Goal: Information Seeking & Learning: Learn about a topic

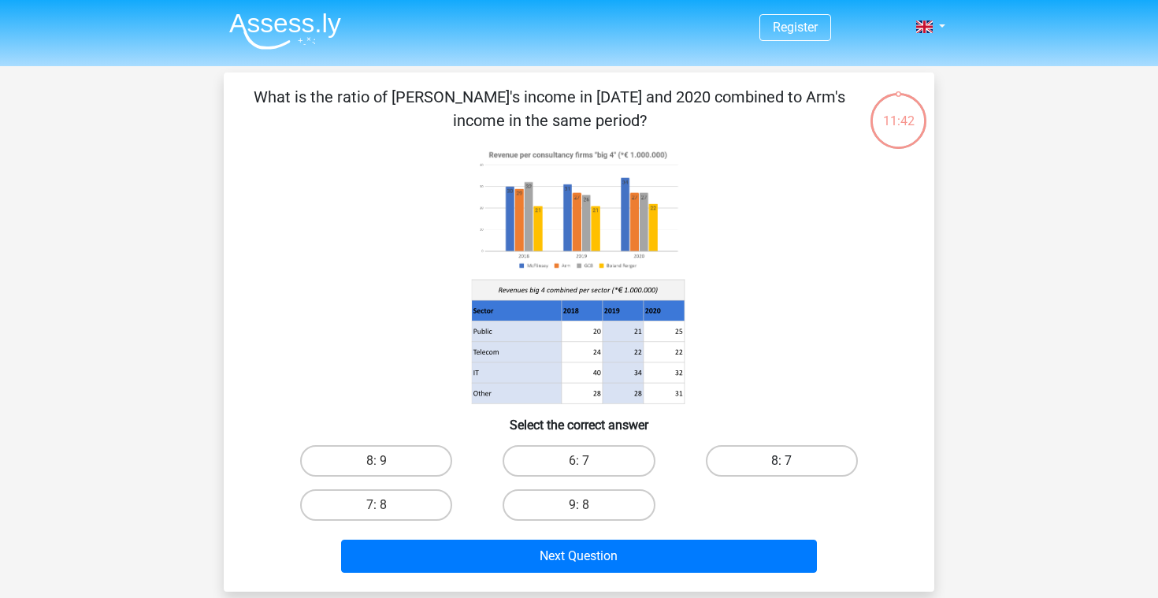
click at [767, 461] on label "8: 7" at bounding box center [782, 461] width 152 height 32
click at [782, 461] on input "8: 7" at bounding box center [787, 466] width 10 height 10
radio input "true"
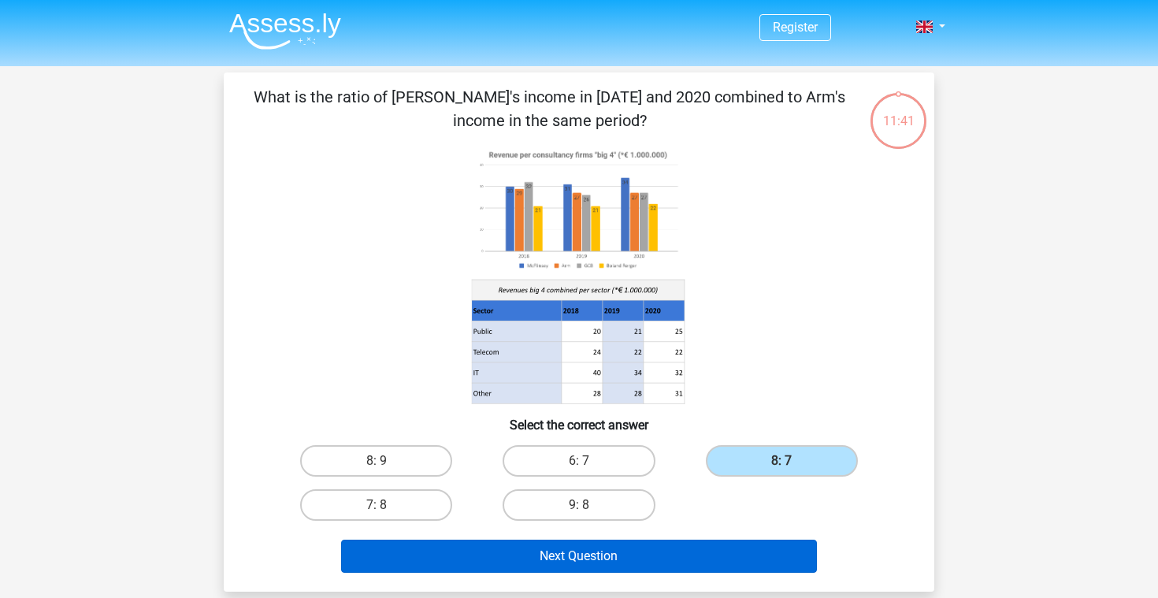
click at [600, 546] on button "Next Question" at bounding box center [579, 556] width 477 height 33
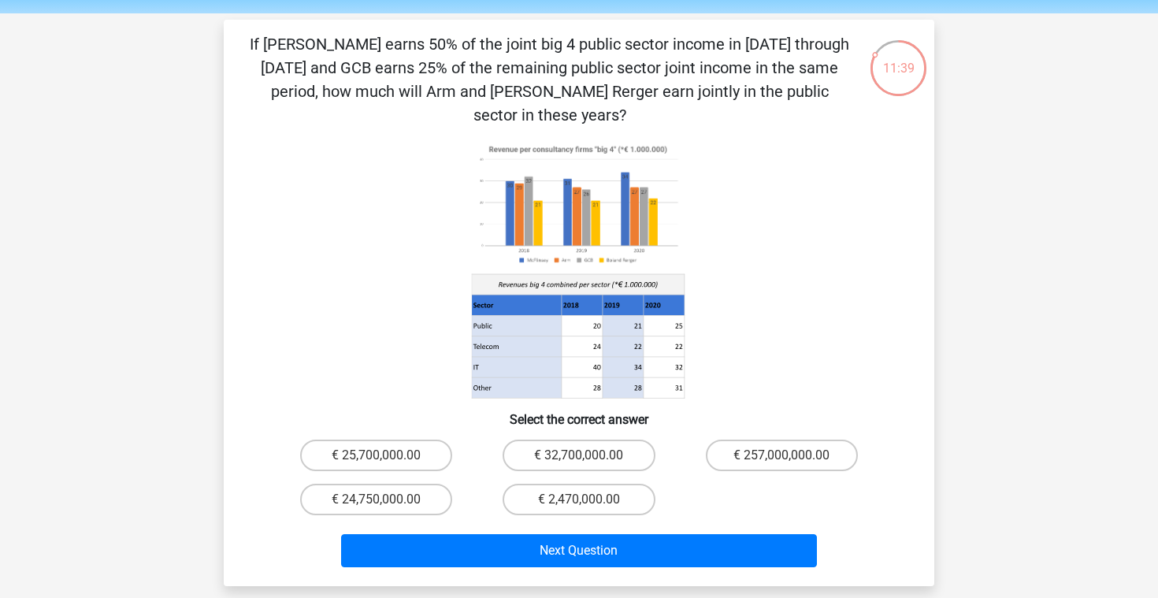
scroll to position [50, 0]
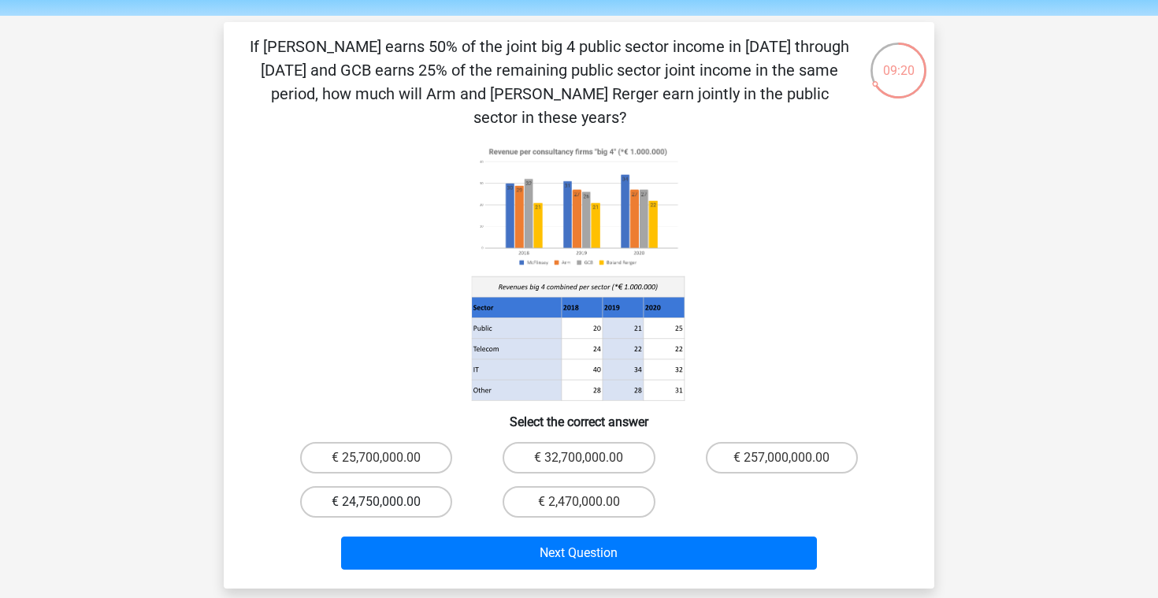
click at [392, 486] on label "€ 24,750,000.00" at bounding box center [376, 502] width 152 height 32
click at [387, 502] on input "€ 24,750,000.00" at bounding box center [382, 507] width 10 height 10
radio input "true"
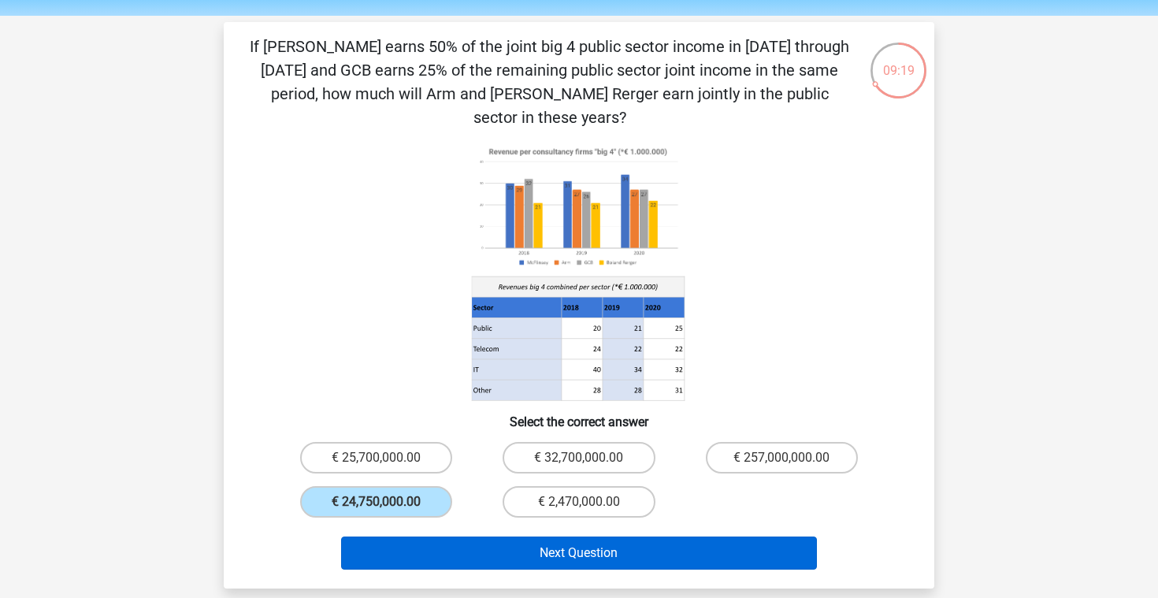
click at [595, 537] on button "Next Question" at bounding box center [579, 553] width 477 height 33
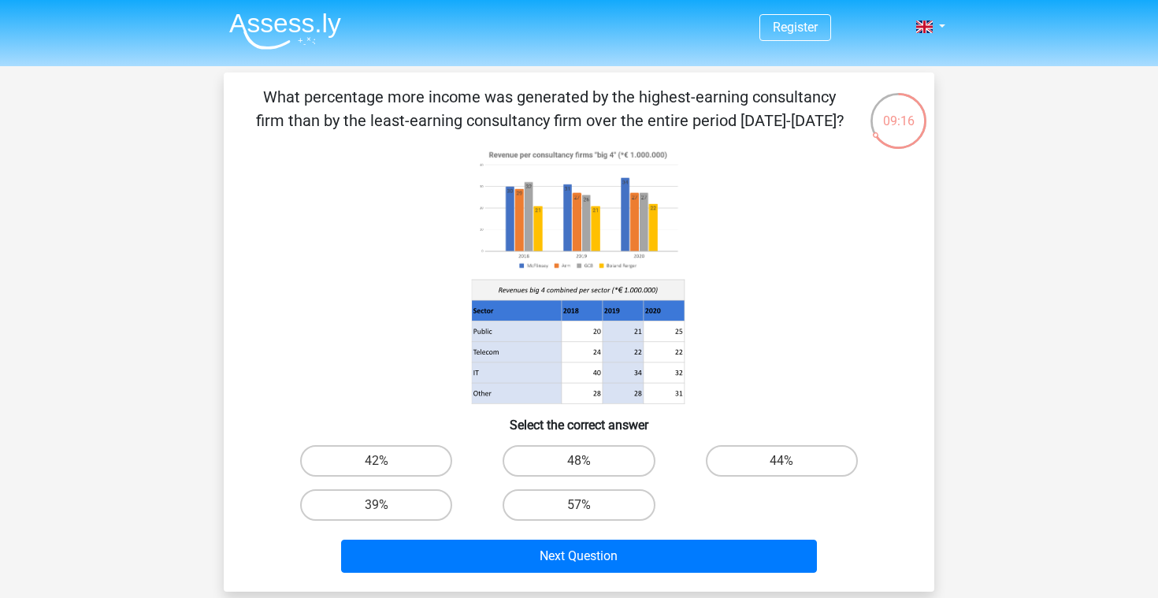
scroll to position [0, 0]
click at [563, 459] on label "48%" at bounding box center [579, 461] width 152 height 32
click at [579, 461] on input "48%" at bounding box center [584, 466] width 10 height 10
radio input "true"
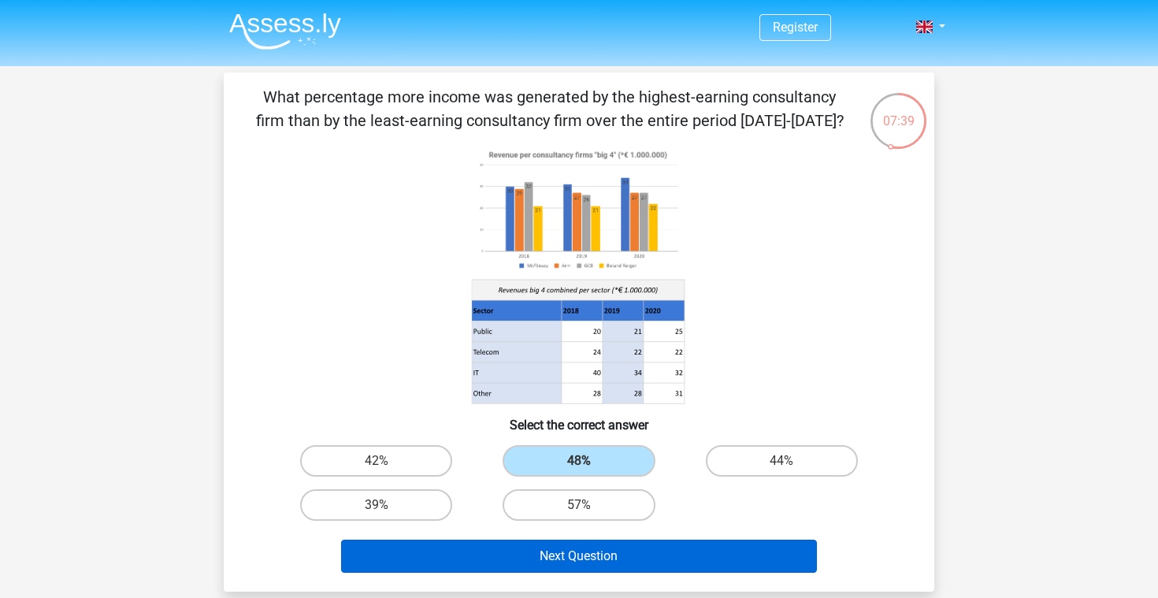
click at [552, 559] on button "Next Question" at bounding box center [579, 556] width 477 height 33
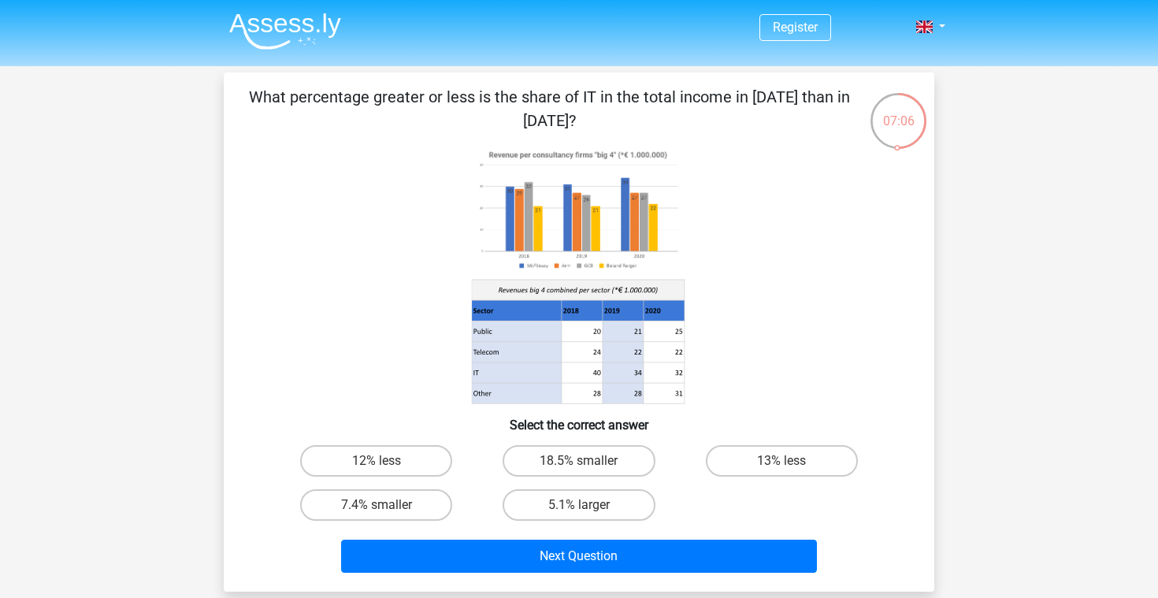
click at [459, 390] on icon at bounding box center [579, 275] width 635 height 260
click at [416, 506] on label "7.4% smaller" at bounding box center [376, 505] width 152 height 32
click at [387, 506] on input "7.4% smaller" at bounding box center [382, 510] width 10 height 10
radio input "true"
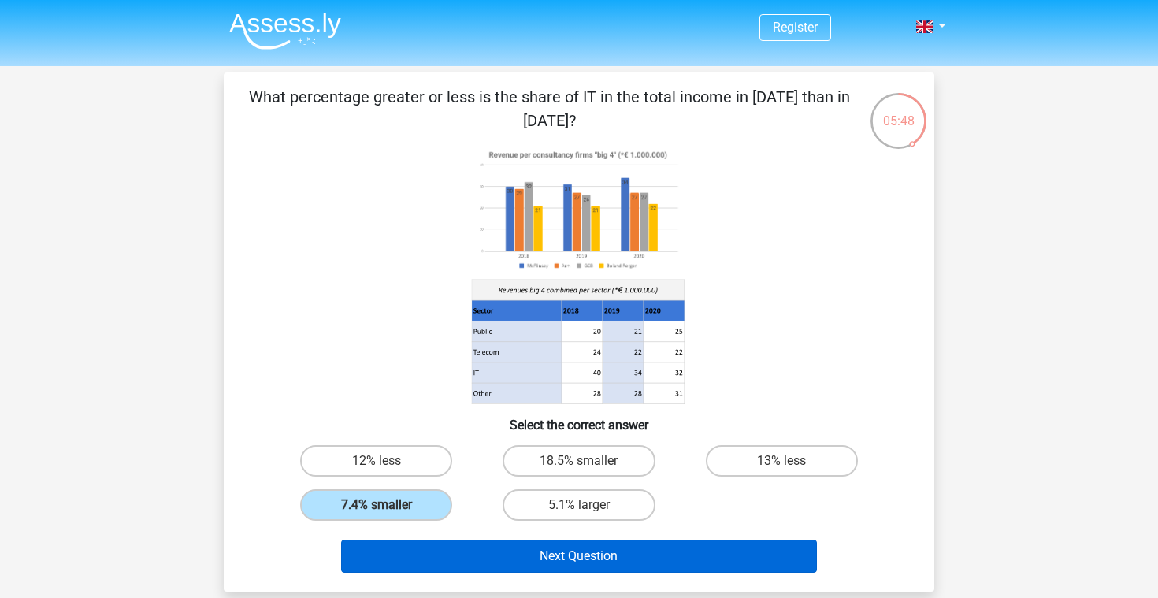
click at [595, 556] on button "Next Question" at bounding box center [579, 556] width 477 height 33
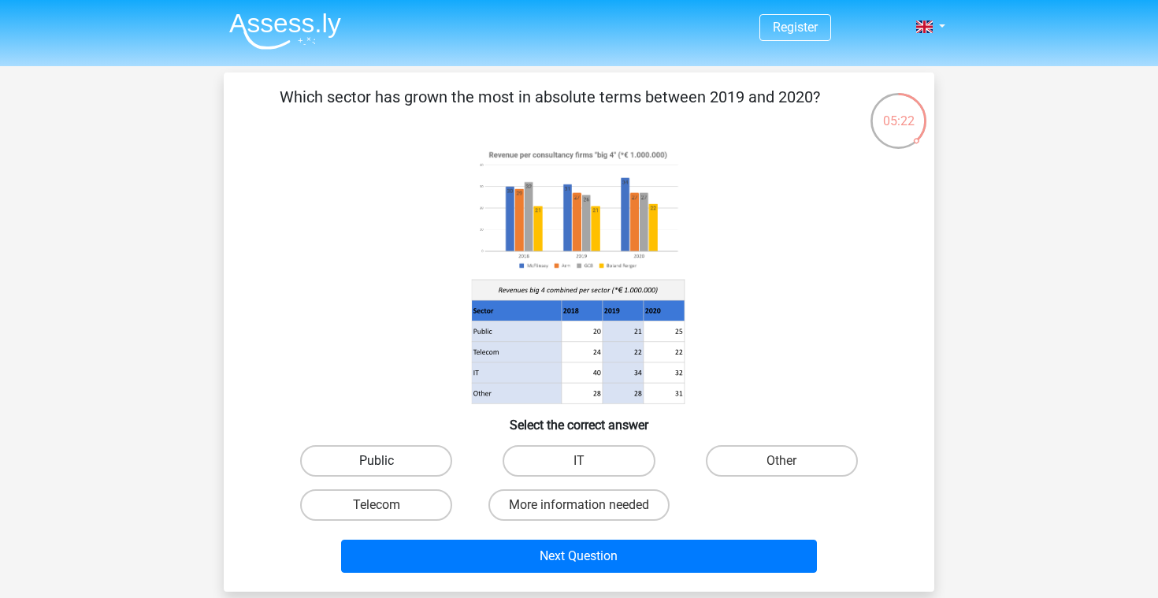
click at [403, 459] on label "Public" at bounding box center [376, 461] width 152 height 32
click at [387, 461] on input "Public" at bounding box center [382, 466] width 10 height 10
radio input "true"
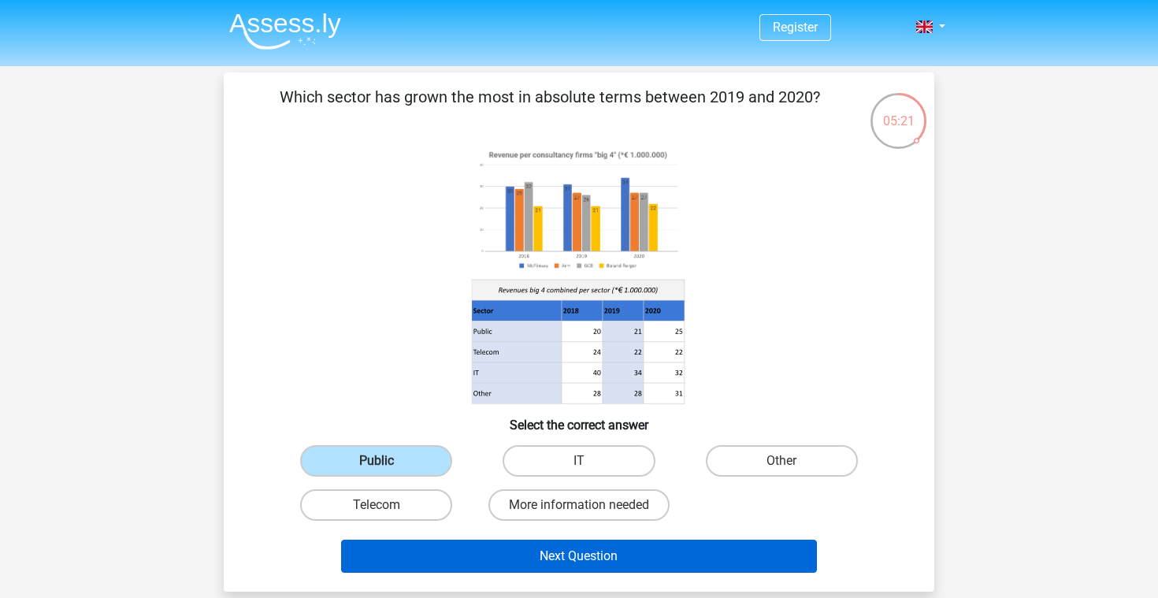
click at [571, 559] on button "Next Question" at bounding box center [579, 556] width 477 height 33
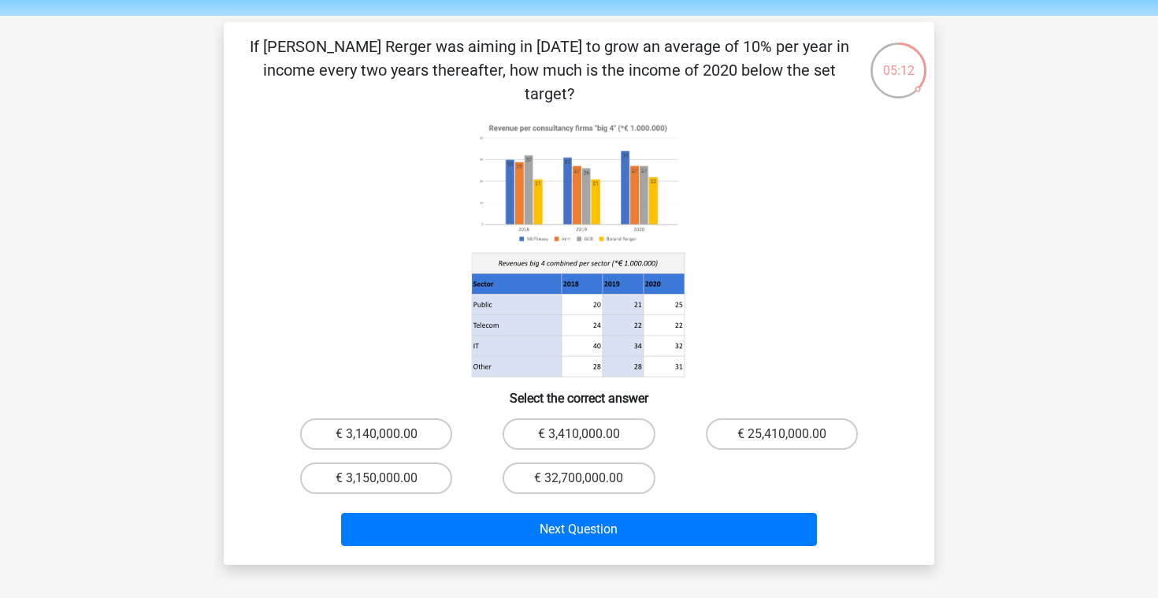
scroll to position [33, 0]
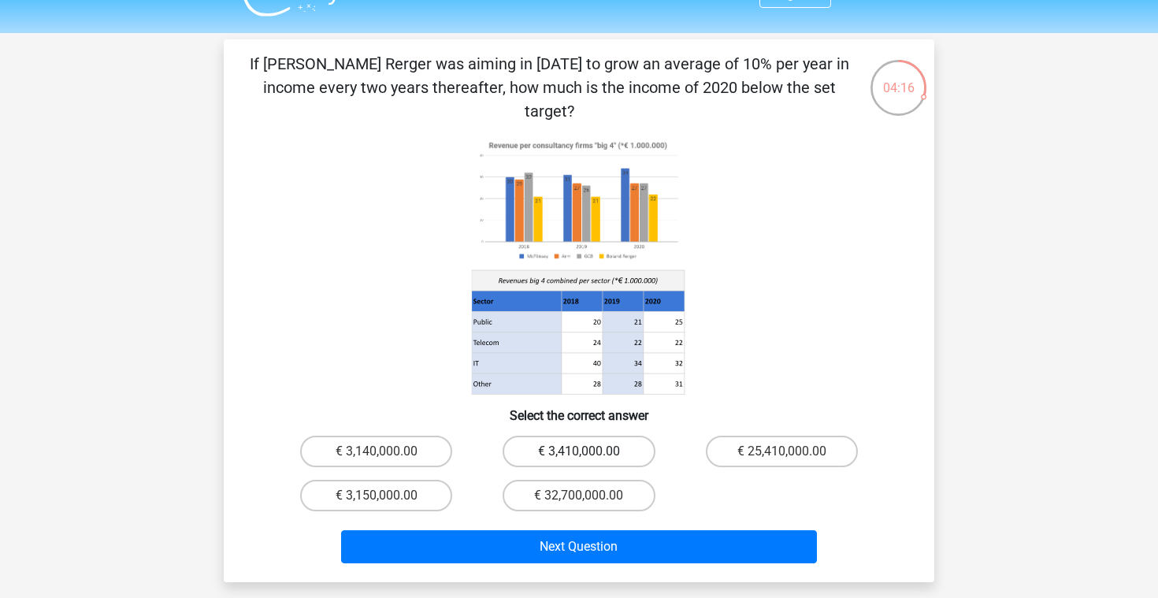
click at [557, 436] on label "€ 3,410,000.00" at bounding box center [579, 452] width 152 height 32
click at [579, 452] on input "€ 3,410,000.00" at bounding box center [584, 457] width 10 height 10
radio input "true"
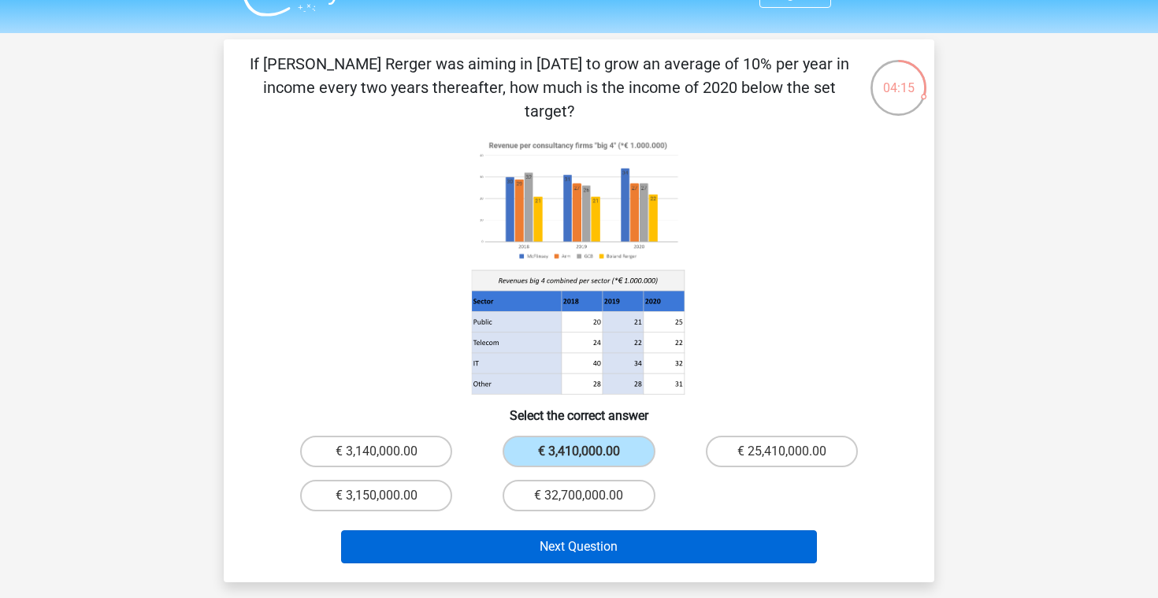
click at [561, 530] on button "Next Question" at bounding box center [579, 546] width 477 height 33
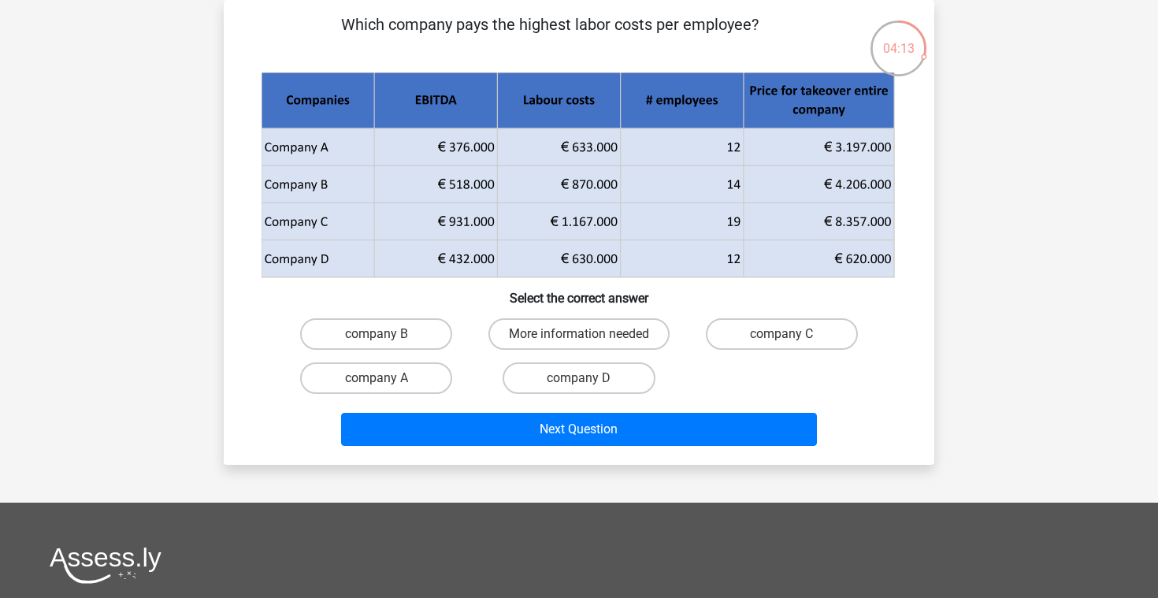
scroll to position [30, 0]
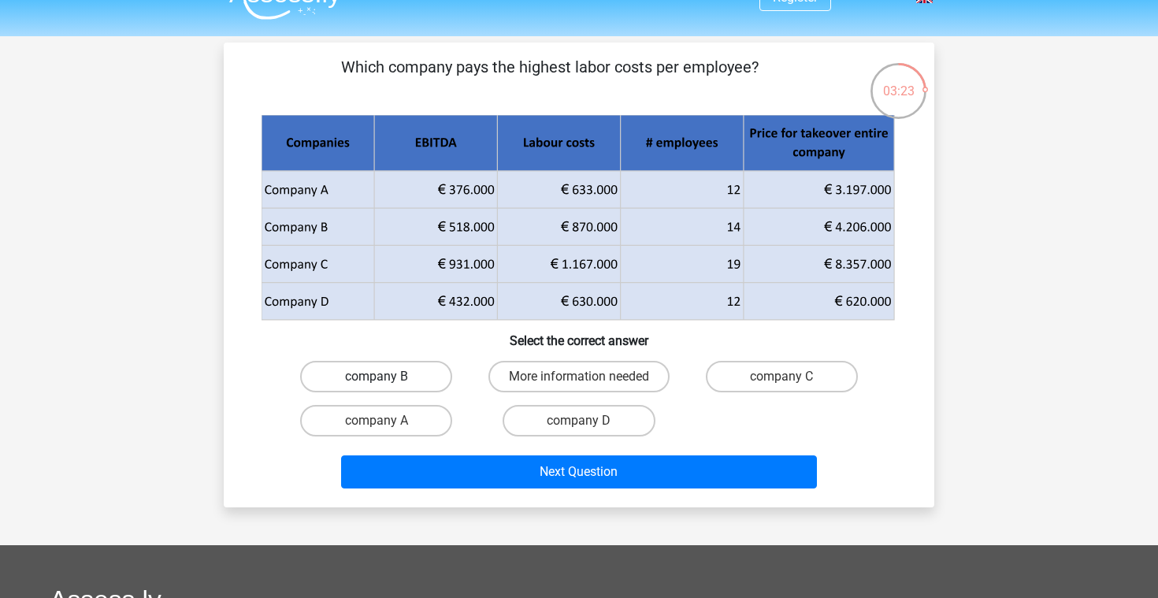
click at [429, 371] on label "company B" at bounding box center [376, 377] width 152 height 32
click at [387, 377] on input "company B" at bounding box center [382, 382] width 10 height 10
radio input "true"
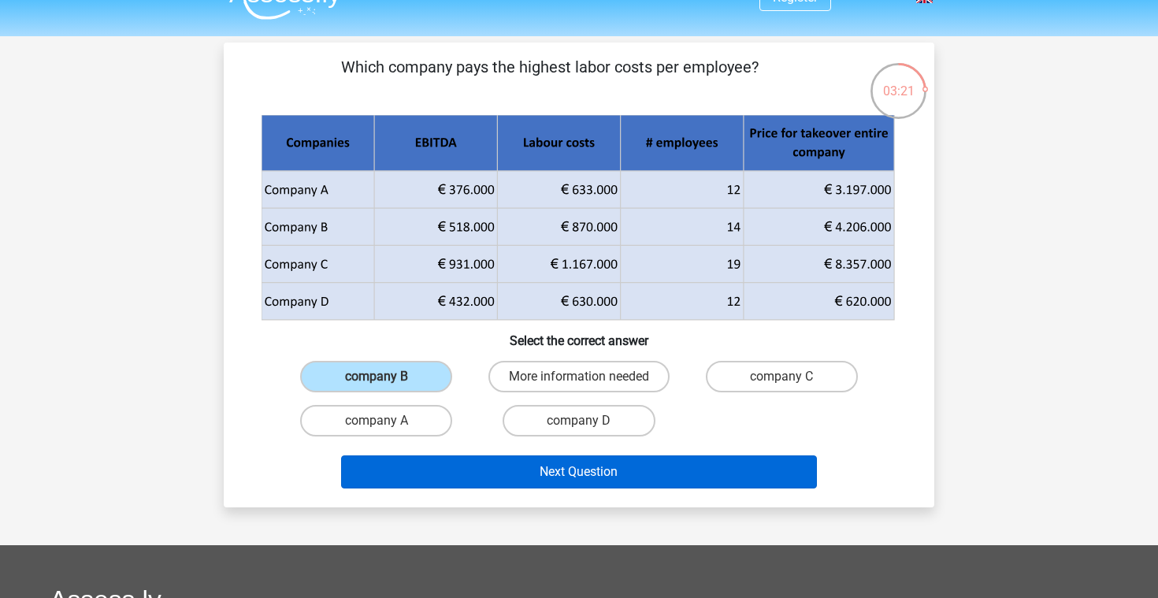
click at [464, 470] on button "Next Question" at bounding box center [579, 471] width 477 height 33
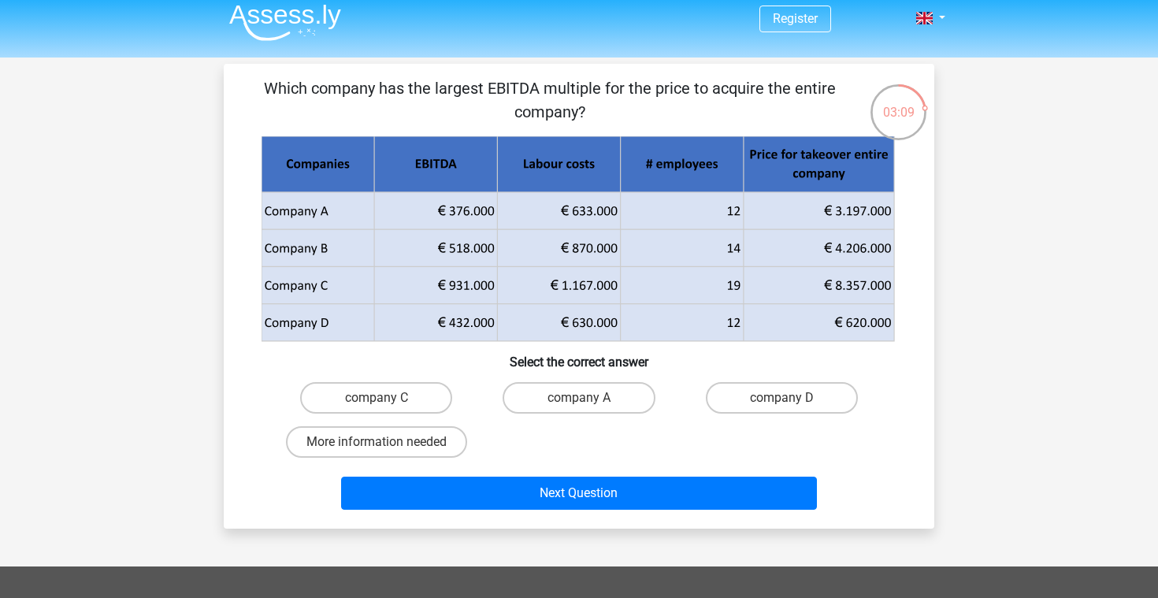
scroll to position [0, 0]
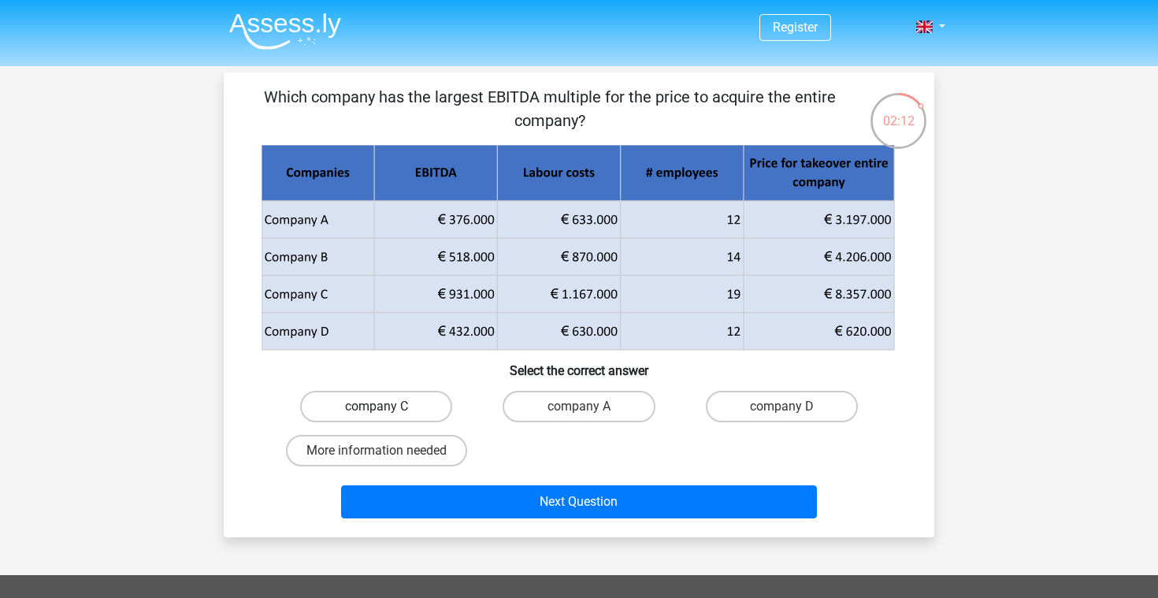
click at [411, 407] on label "company C" at bounding box center [376, 407] width 152 height 32
click at [387, 407] on input "company C" at bounding box center [382, 412] width 10 height 10
radio input "true"
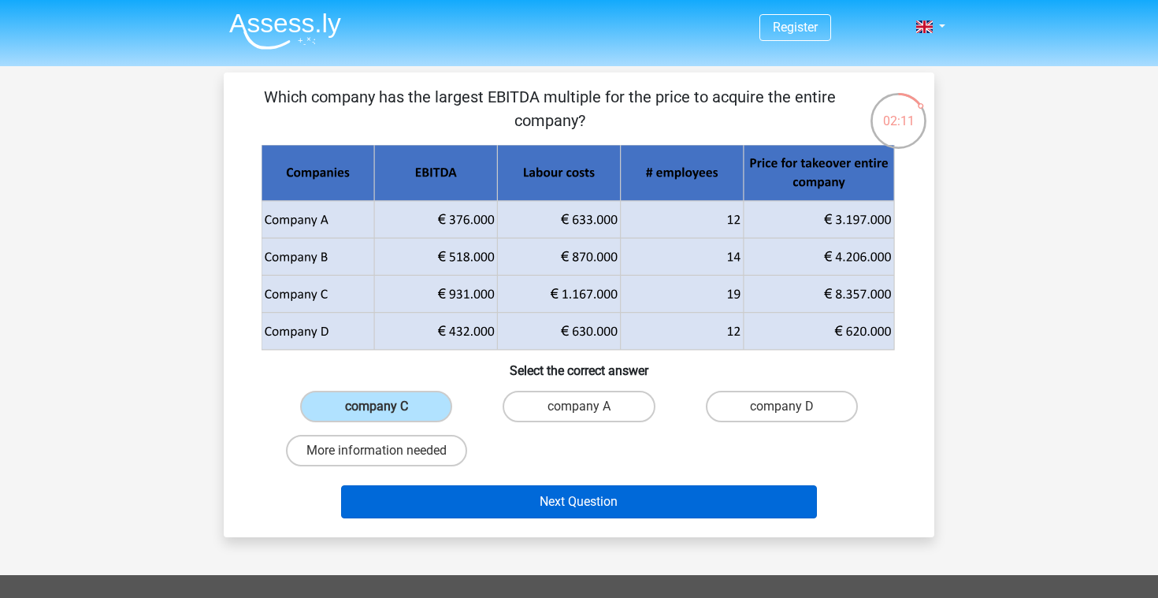
click at [541, 511] on button "Next Question" at bounding box center [579, 501] width 477 height 33
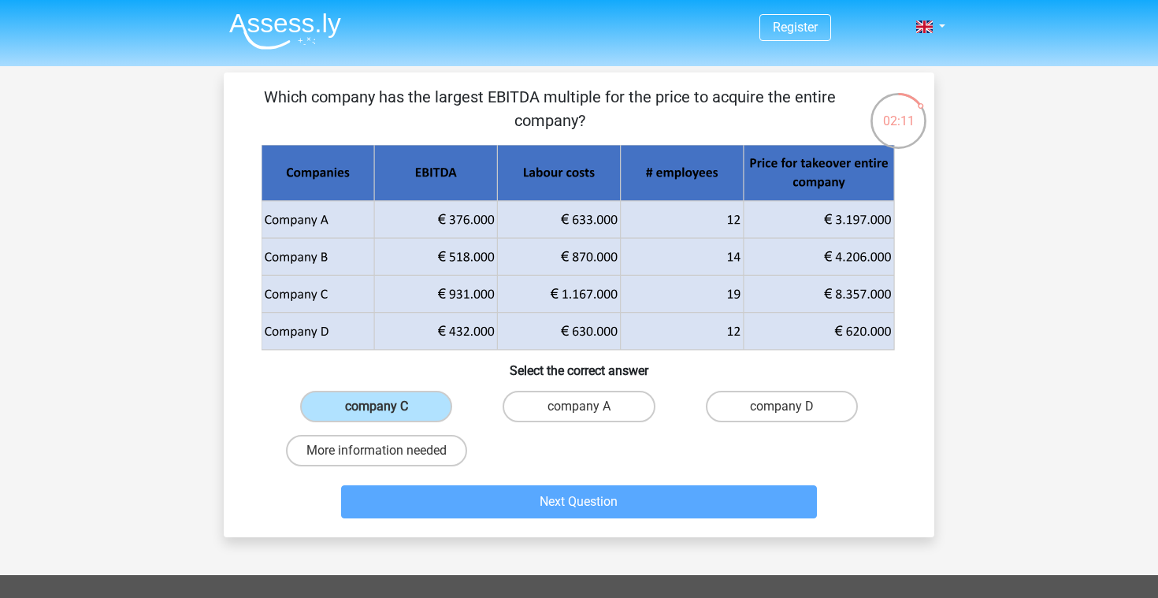
scroll to position [72, 0]
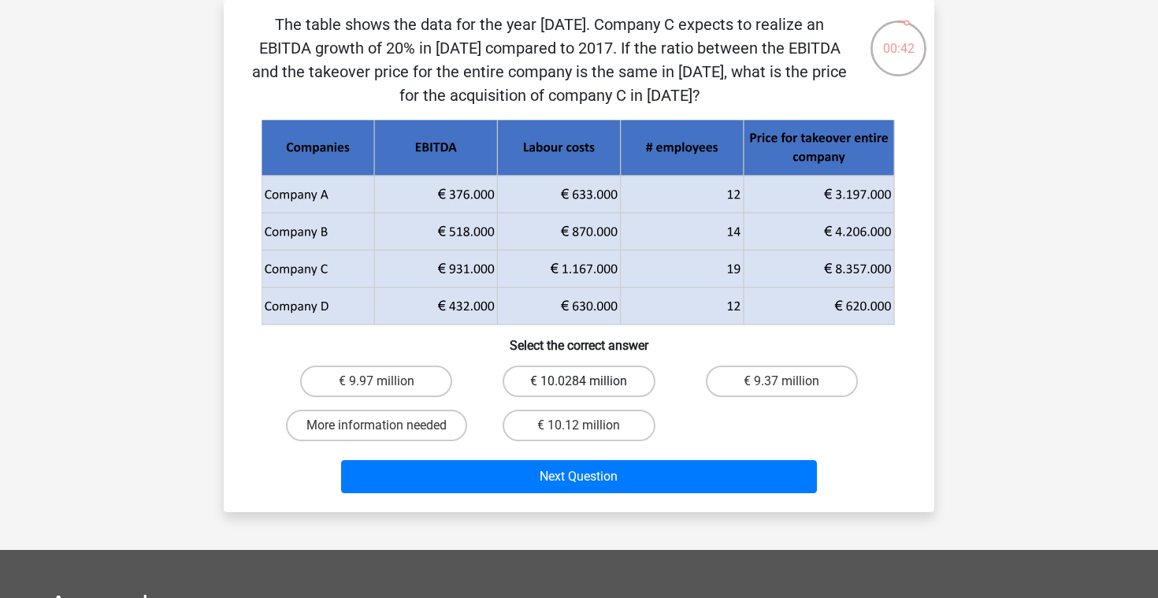
click at [561, 381] on label "€ 10.0284 million" at bounding box center [579, 382] width 152 height 32
click at [579, 381] on input "€ 10.0284 million" at bounding box center [584, 386] width 10 height 10
radio input "true"
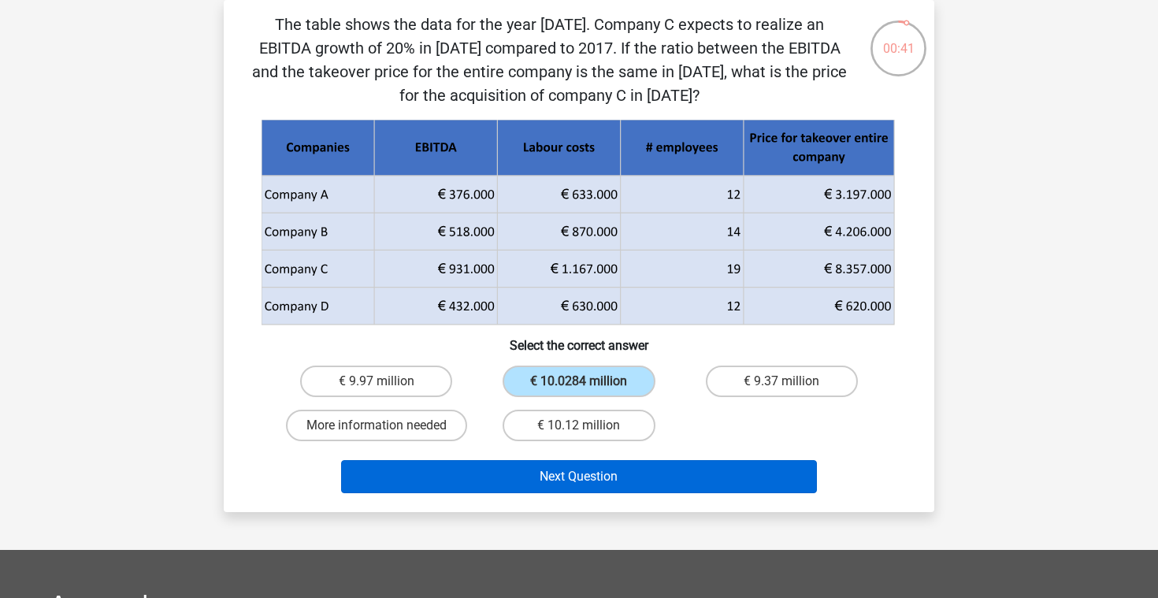
click at [582, 474] on button "Next Question" at bounding box center [579, 476] width 477 height 33
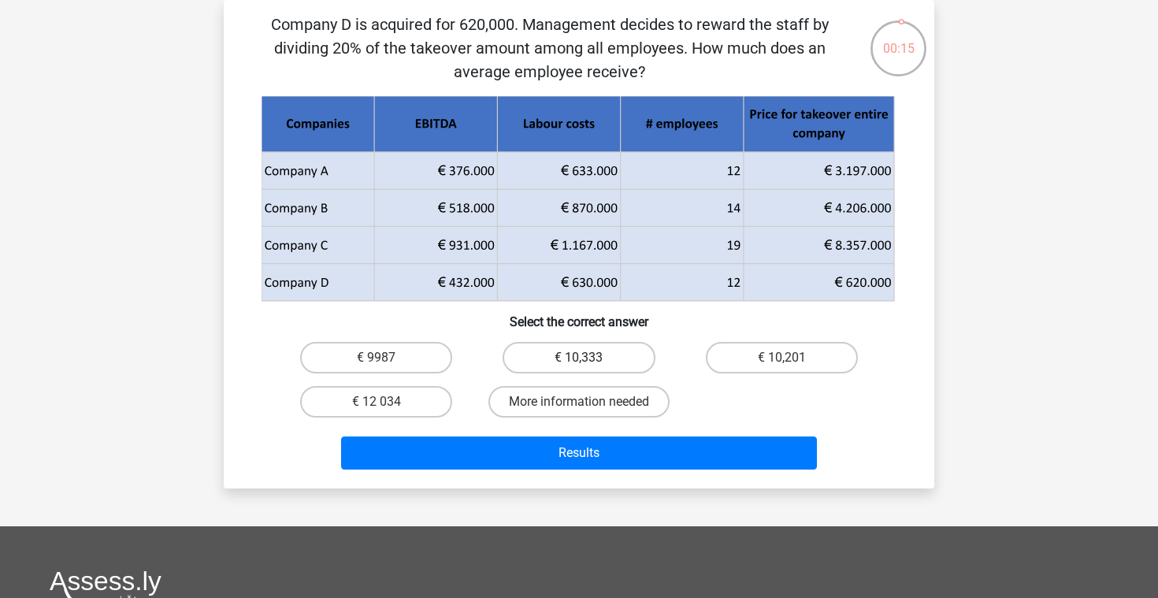
click at [559, 358] on label "€ 10,333" at bounding box center [579, 358] width 152 height 32
click at [579, 358] on input "€ 10,333" at bounding box center [584, 363] width 10 height 10
radio input "true"
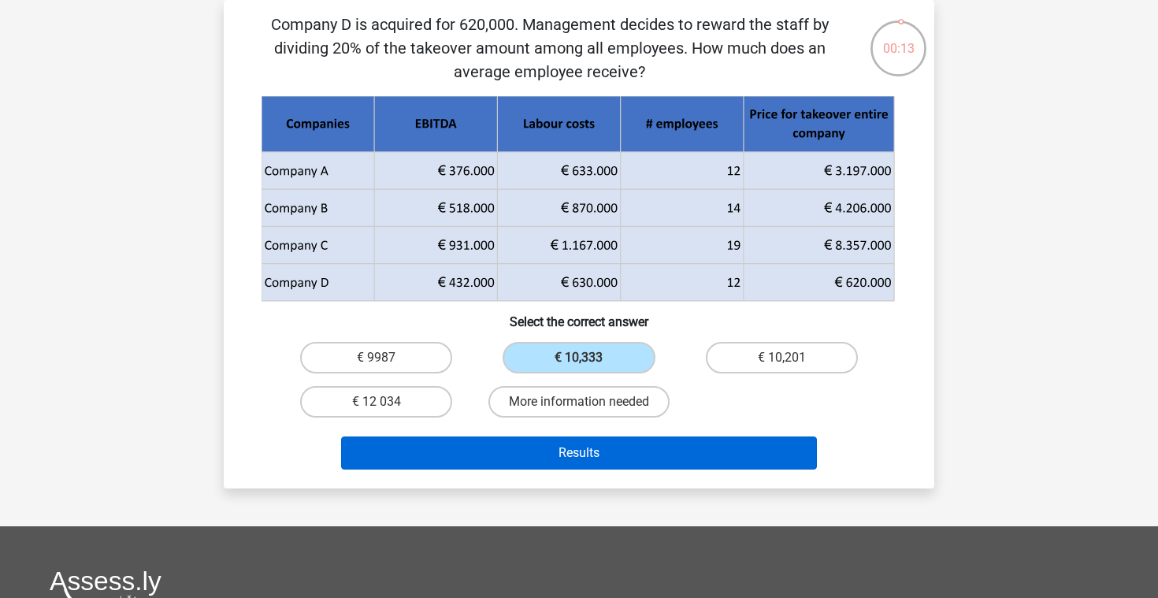
click at [578, 459] on button "Results" at bounding box center [579, 453] width 477 height 33
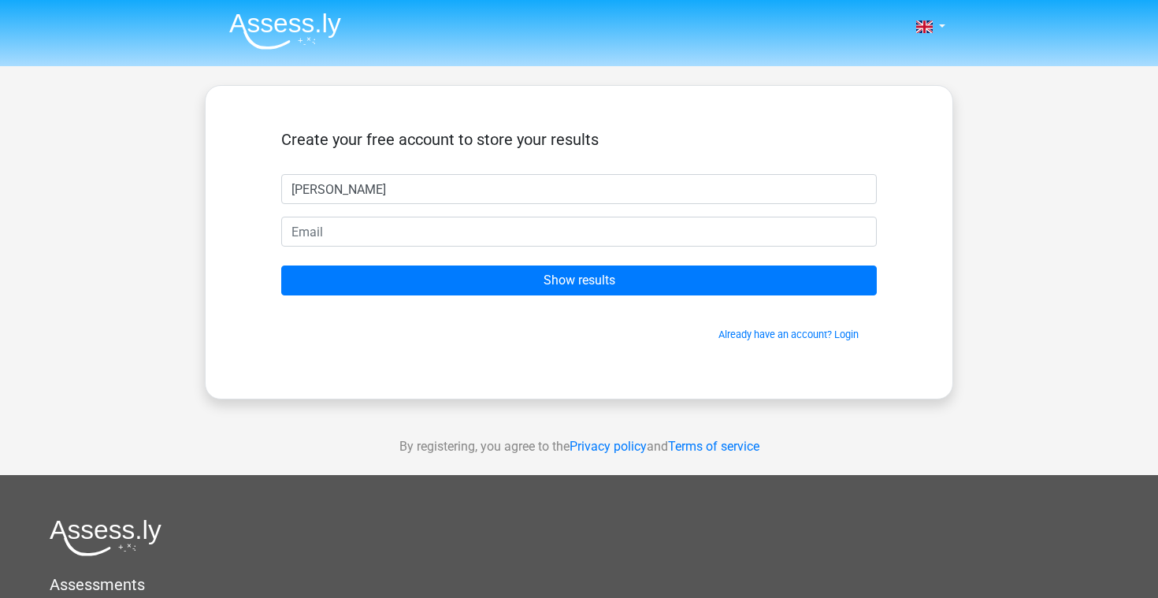
type input "[PERSON_NAME]"
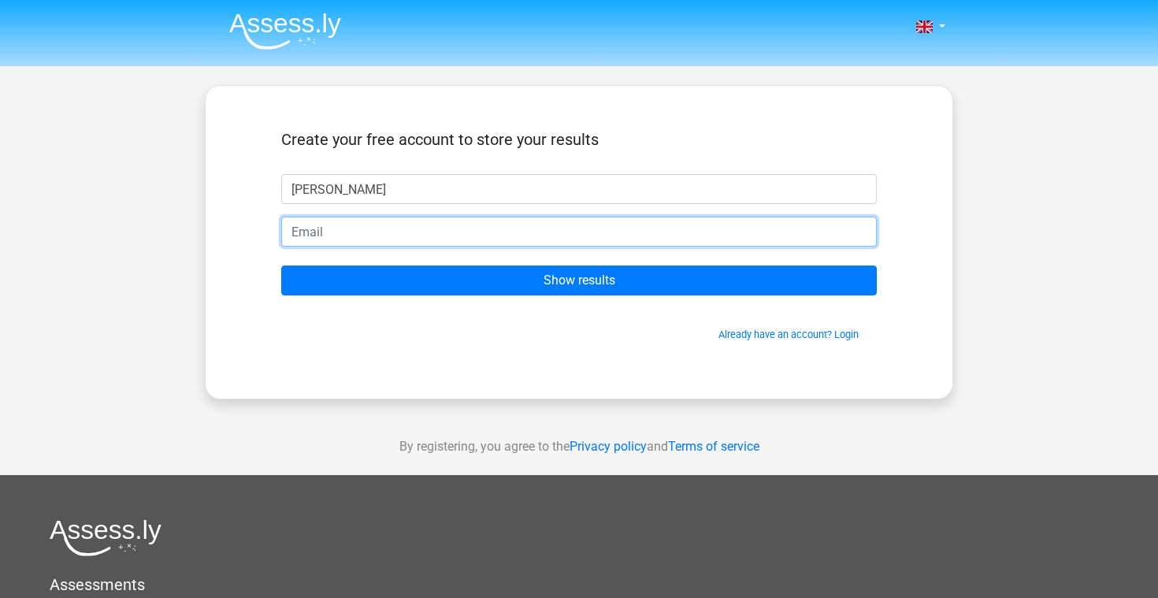
type input "§"
type input "c"
type input "[EMAIL_ADDRESS][DOMAIN_NAME]"
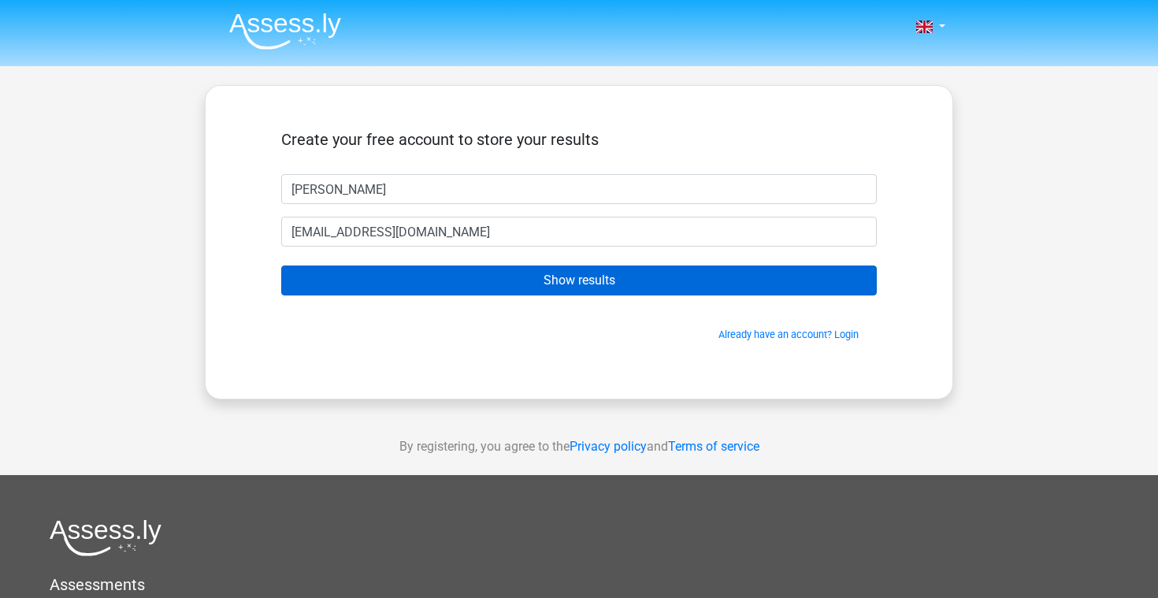
click at [549, 284] on input "Show results" at bounding box center [579, 281] width 596 height 30
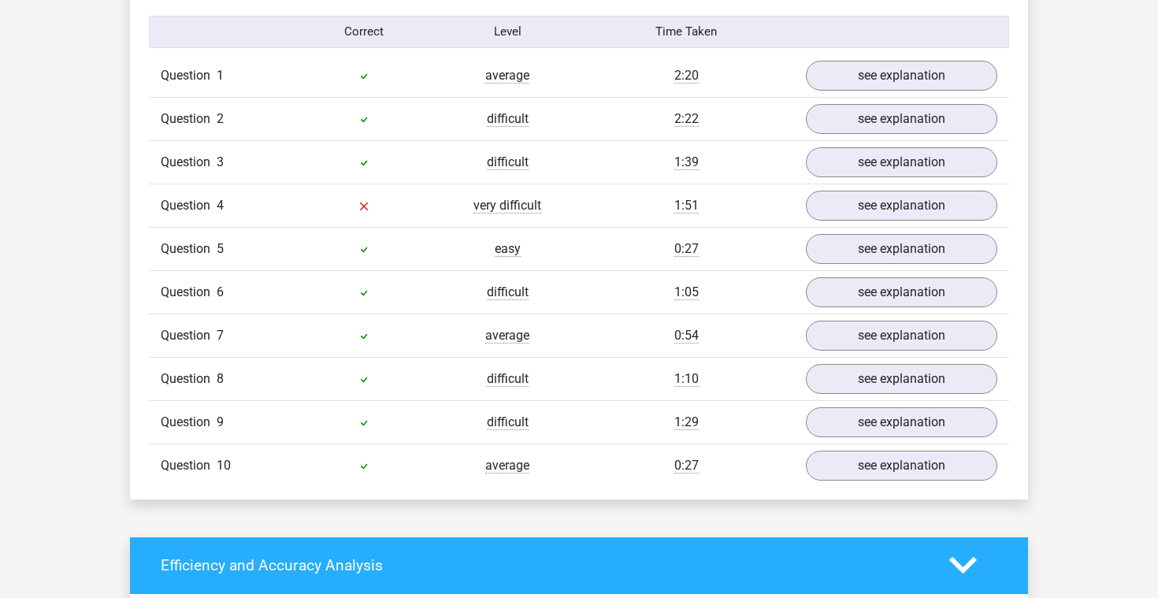
scroll to position [1216, 0]
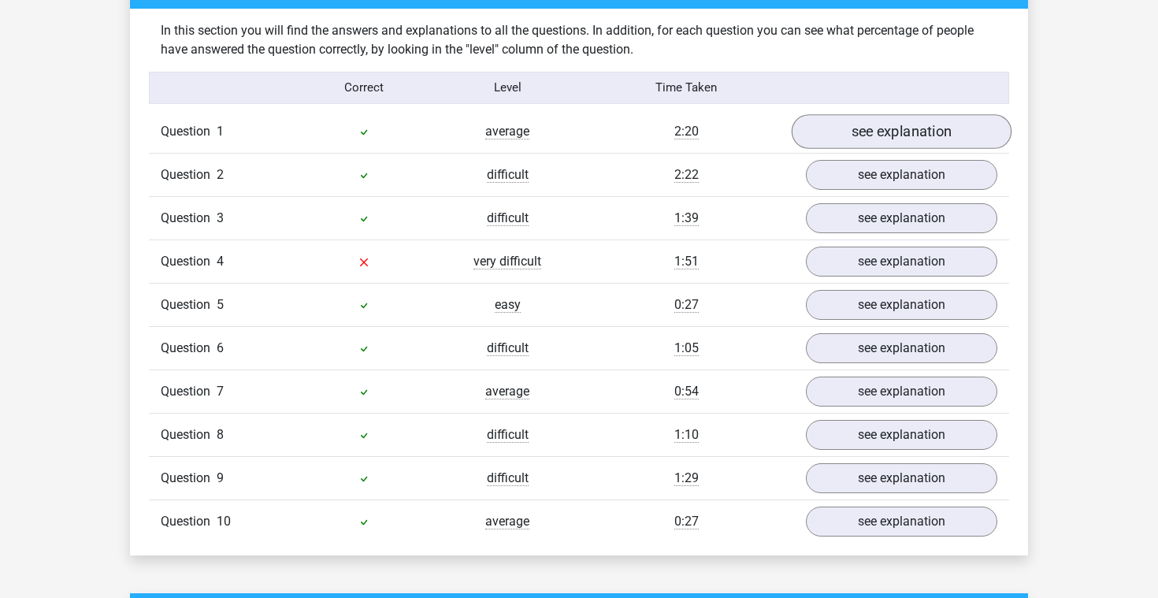
click at [869, 127] on link "see explanation" at bounding box center [902, 131] width 220 height 35
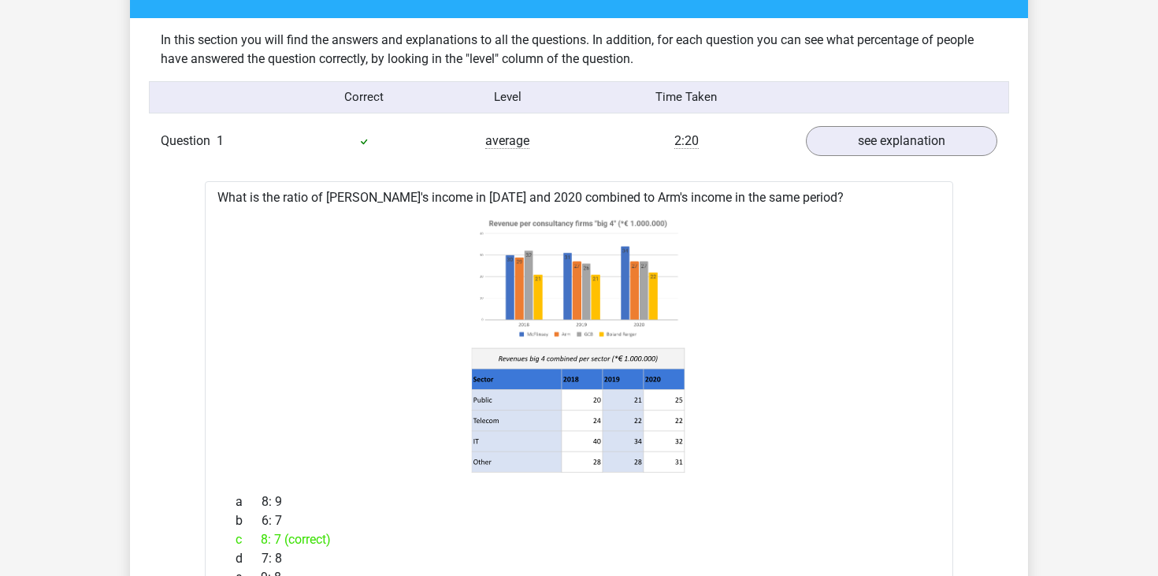
scroll to position [1199, 0]
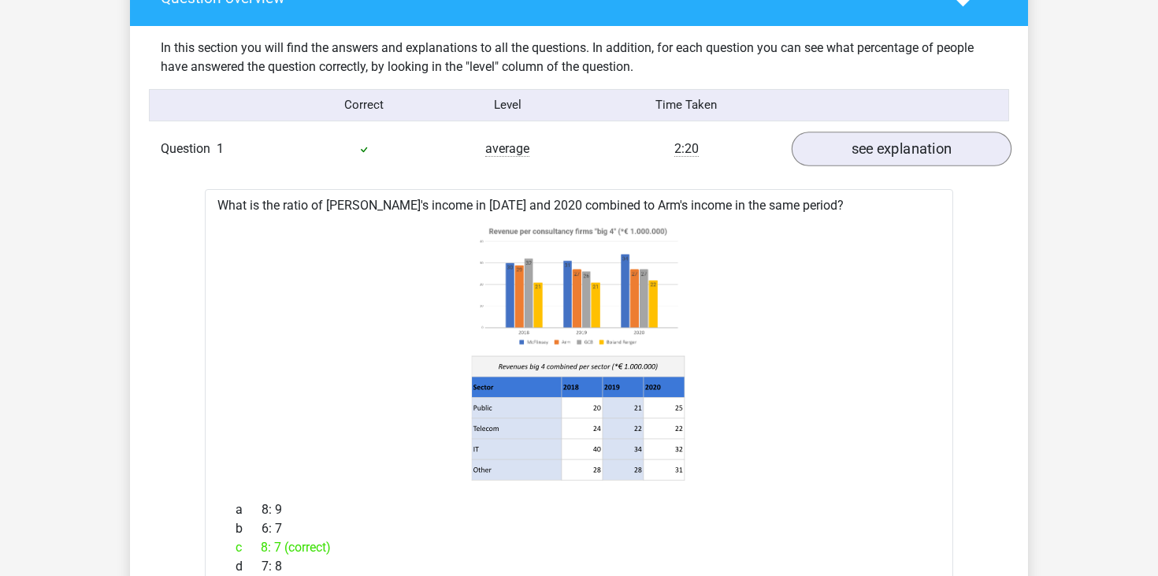
click at [886, 147] on link "see explanation" at bounding box center [902, 149] width 220 height 35
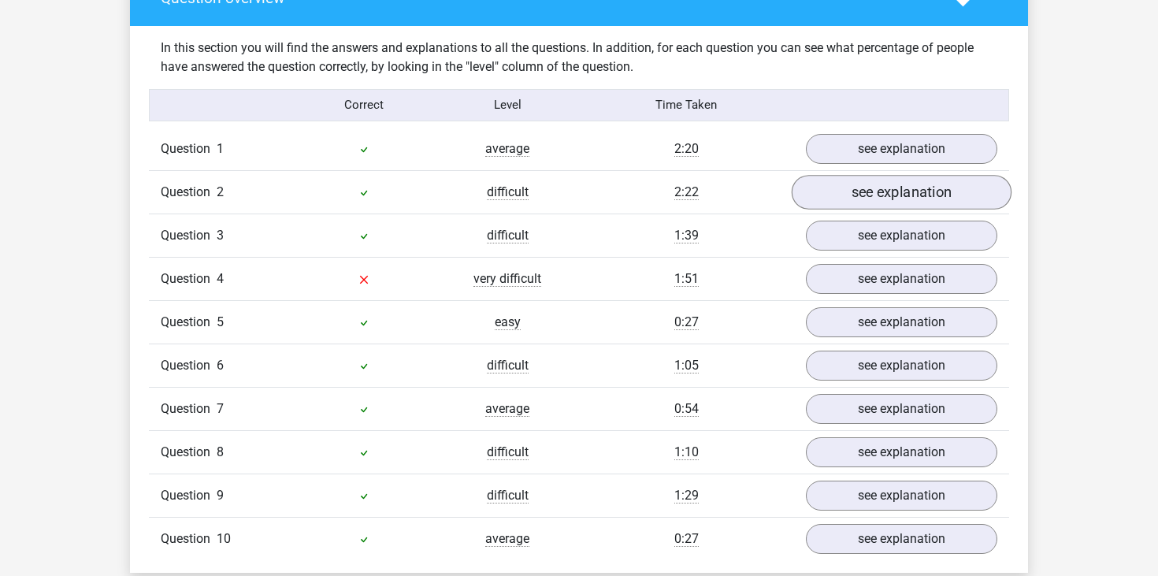
click at [898, 191] on link "see explanation" at bounding box center [902, 192] width 220 height 35
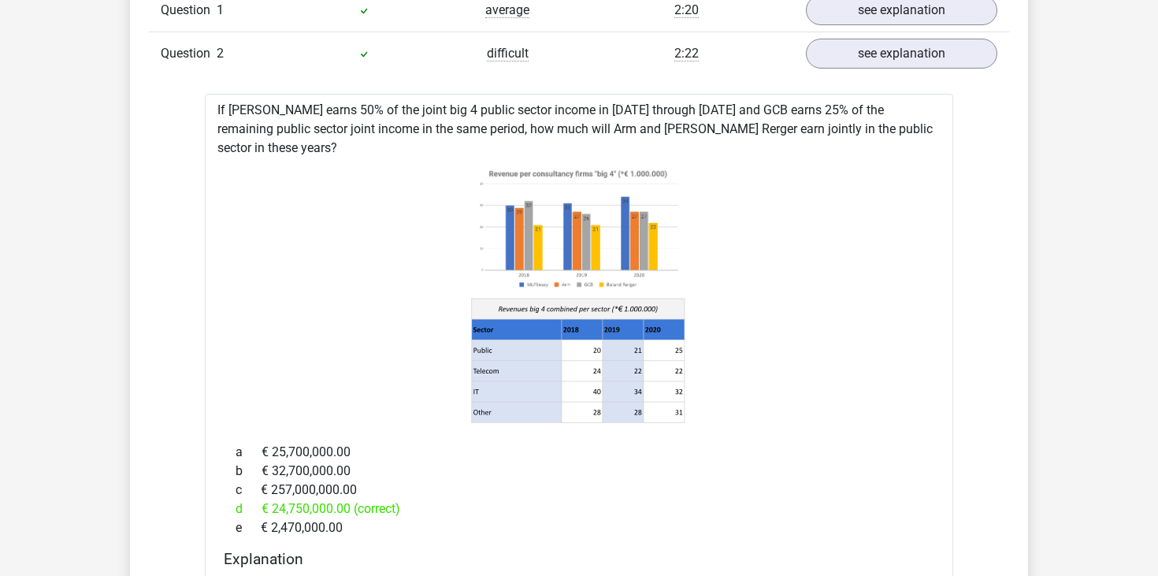
scroll to position [1323, 0]
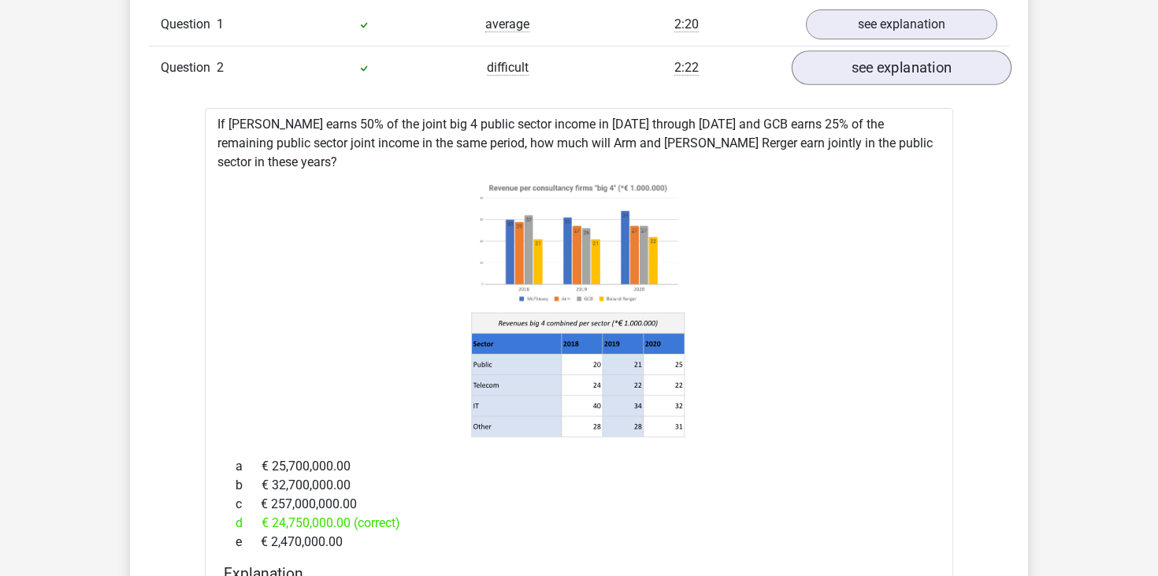
click at [913, 68] on link "see explanation" at bounding box center [902, 67] width 220 height 35
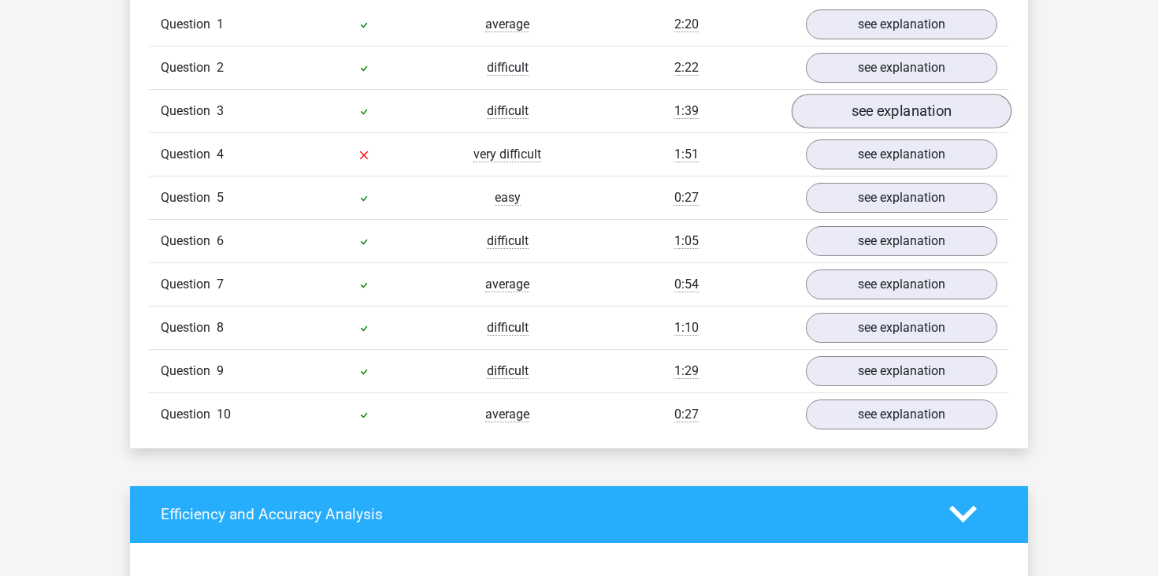
click at [909, 106] on link "see explanation" at bounding box center [902, 111] width 220 height 35
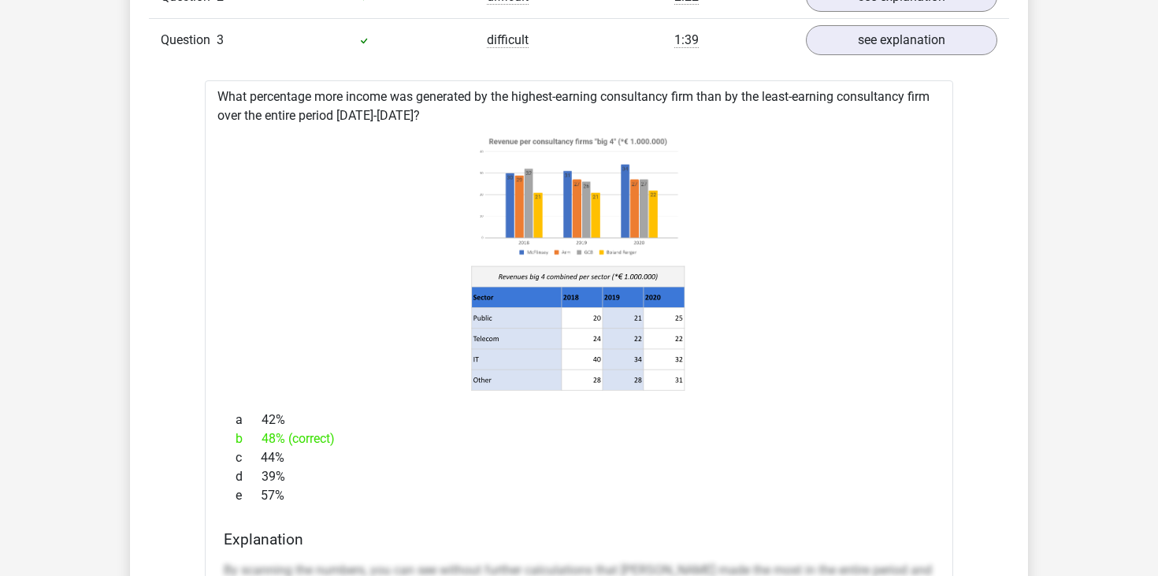
scroll to position [1373, 0]
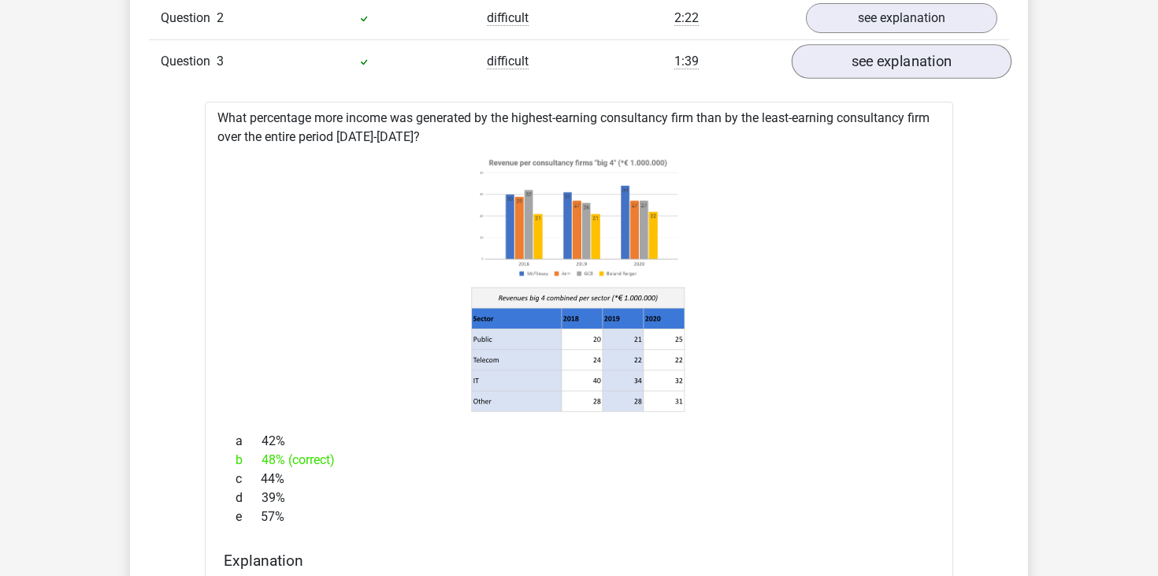
click at [930, 72] on link "see explanation" at bounding box center [902, 61] width 220 height 35
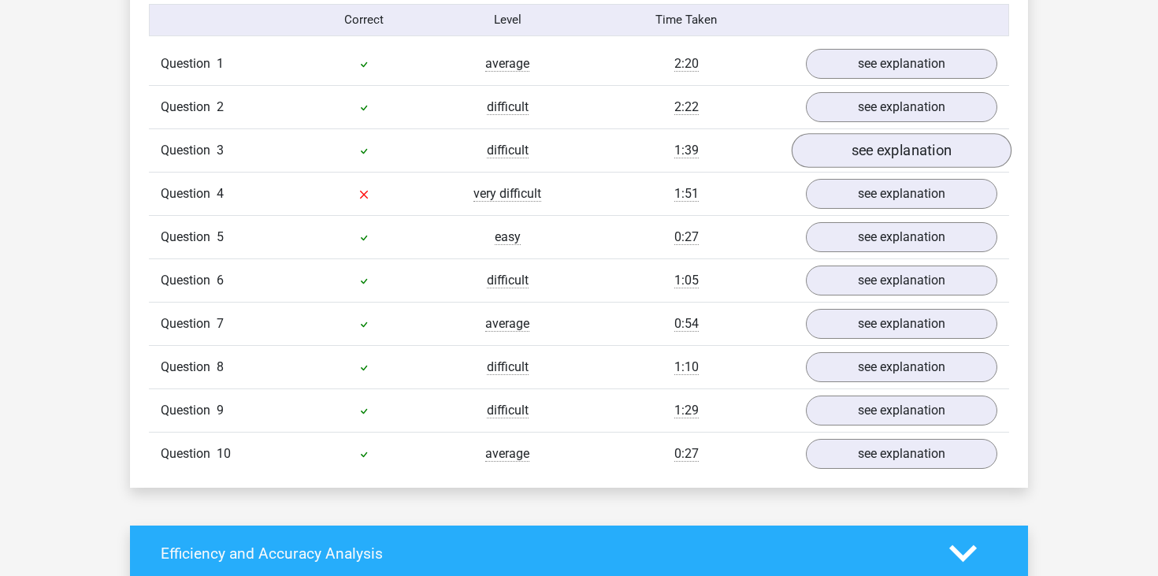
scroll to position [1283, 0]
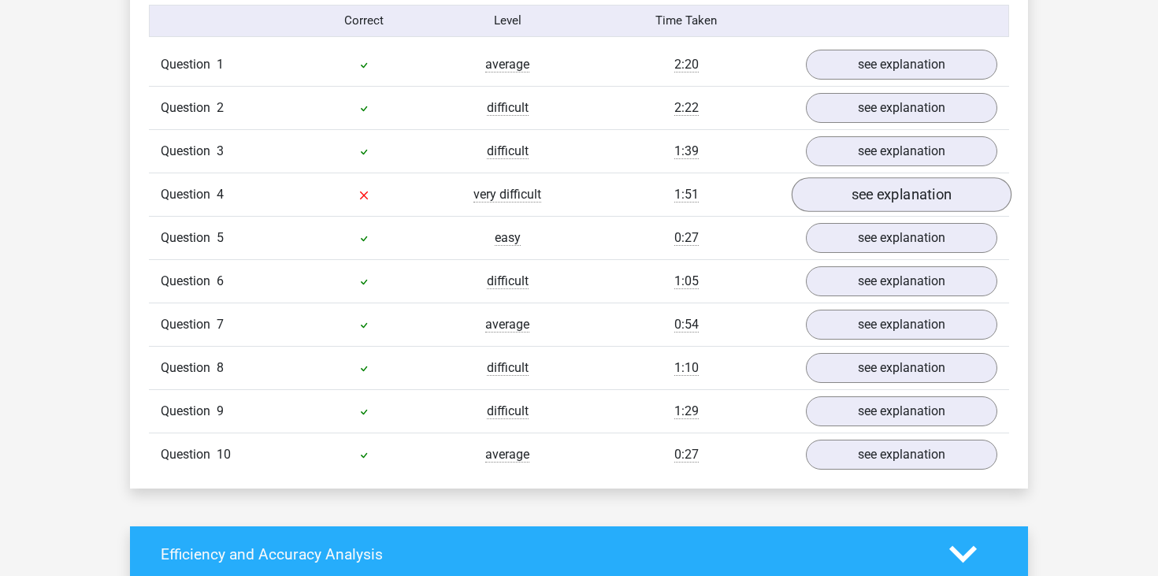
click at [888, 197] on link "see explanation" at bounding box center [902, 194] width 220 height 35
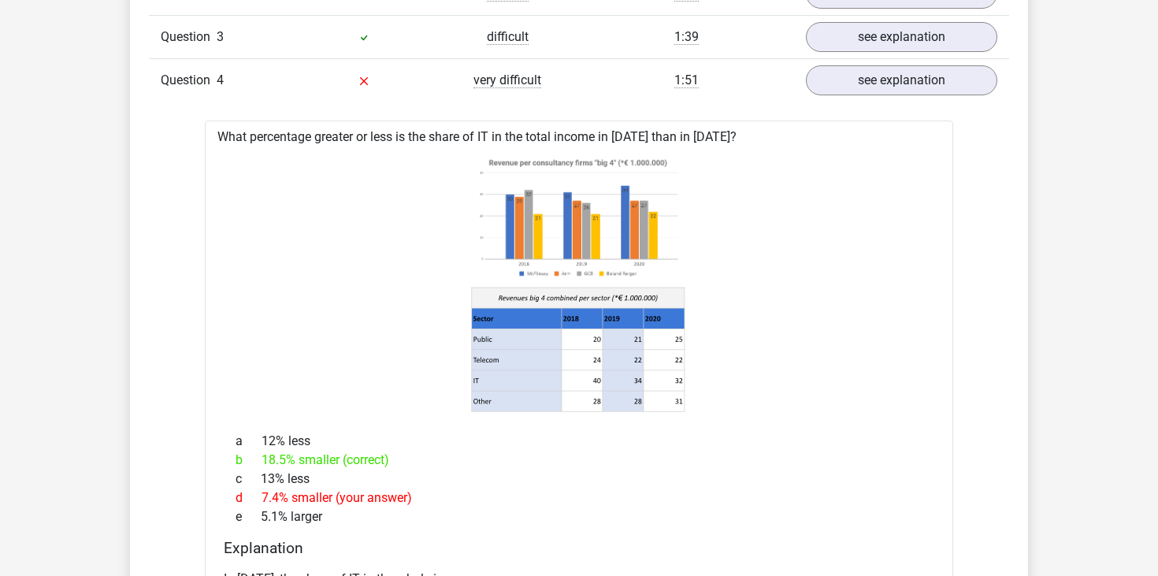
scroll to position [1398, 0]
click at [933, 84] on link "see explanation" at bounding box center [902, 79] width 220 height 35
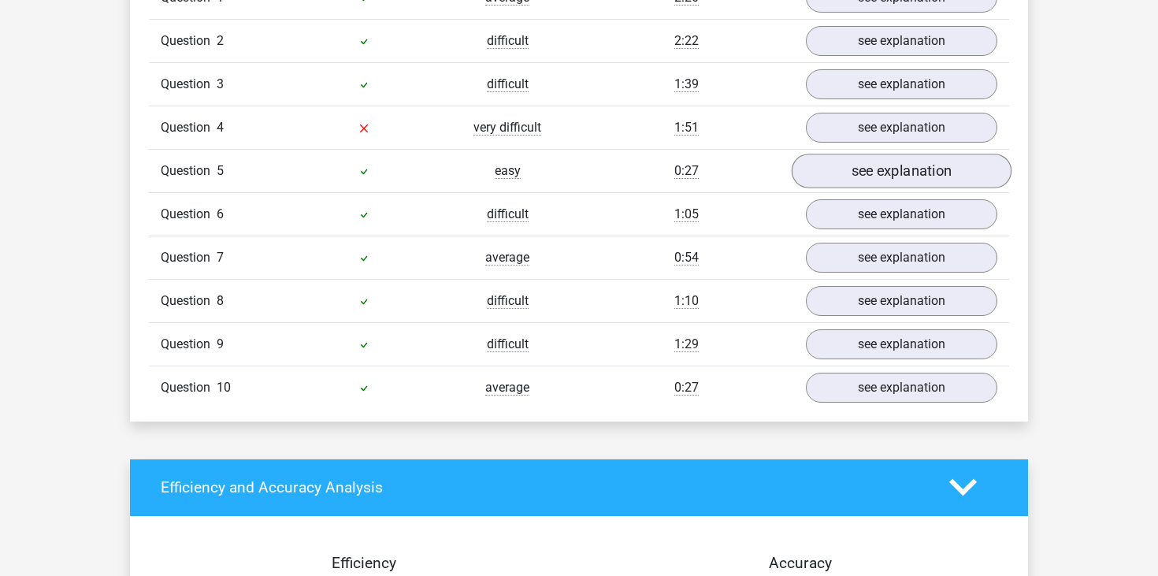
scroll to position [1339, 0]
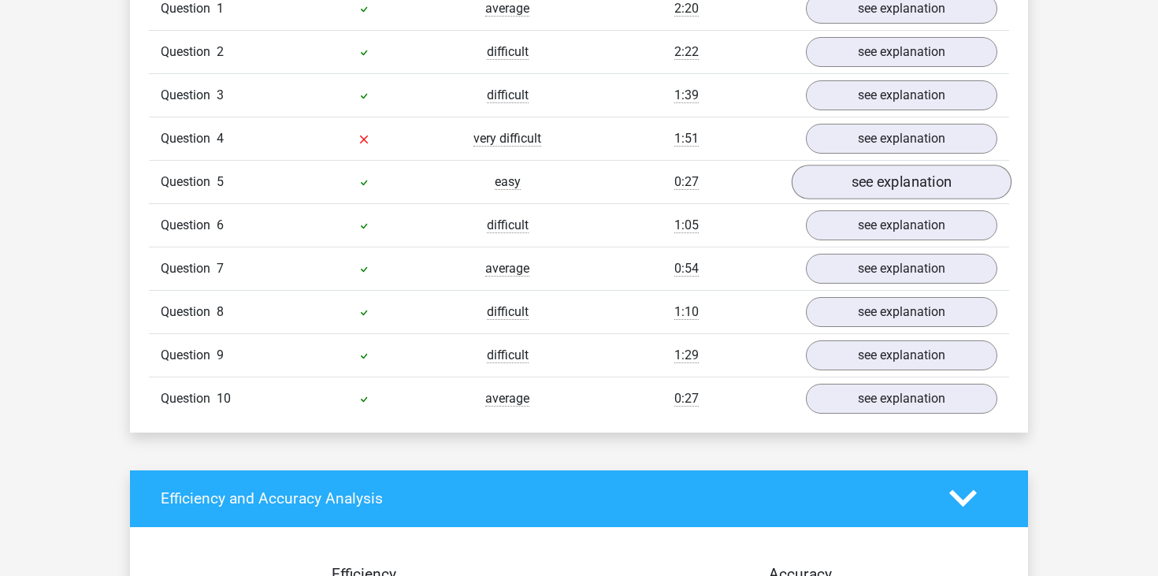
click at [861, 182] on link "see explanation" at bounding box center [902, 182] width 220 height 35
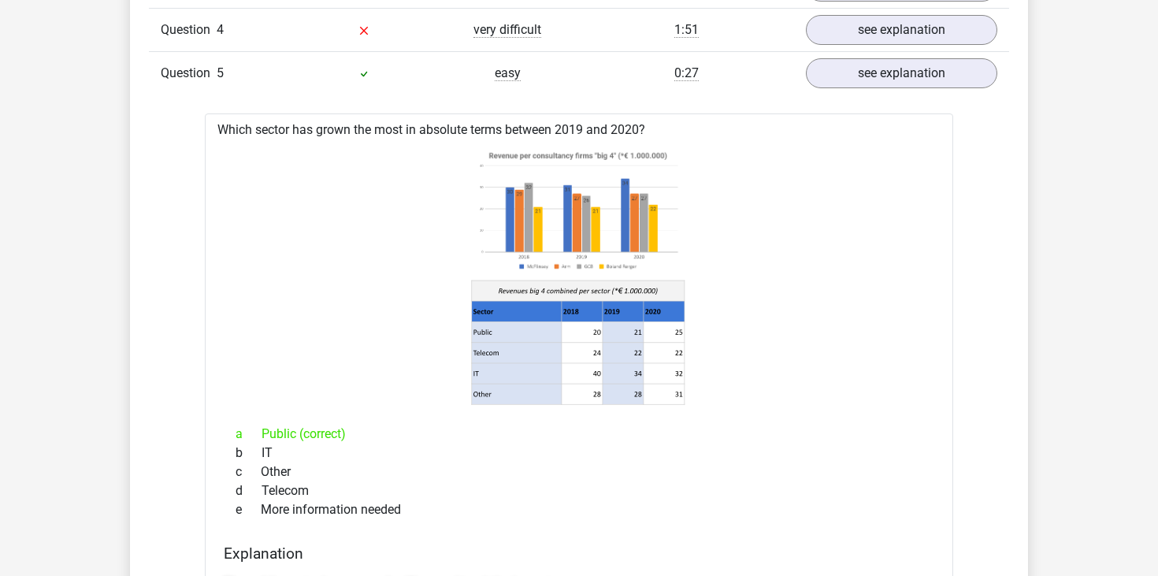
scroll to position [1429, 0]
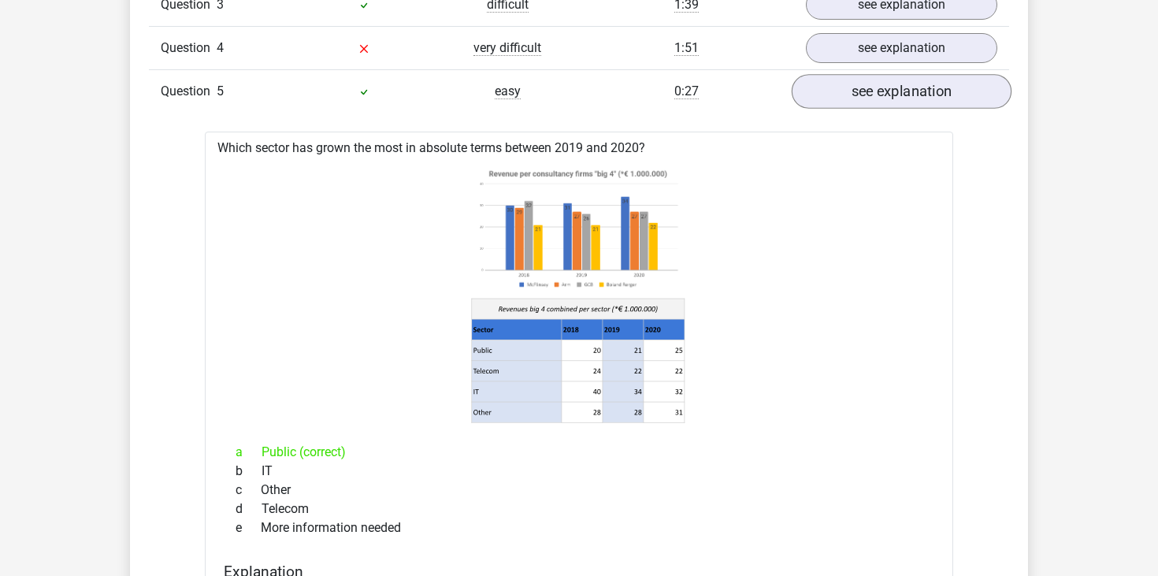
click at [874, 91] on link "see explanation" at bounding box center [902, 91] width 220 height 35
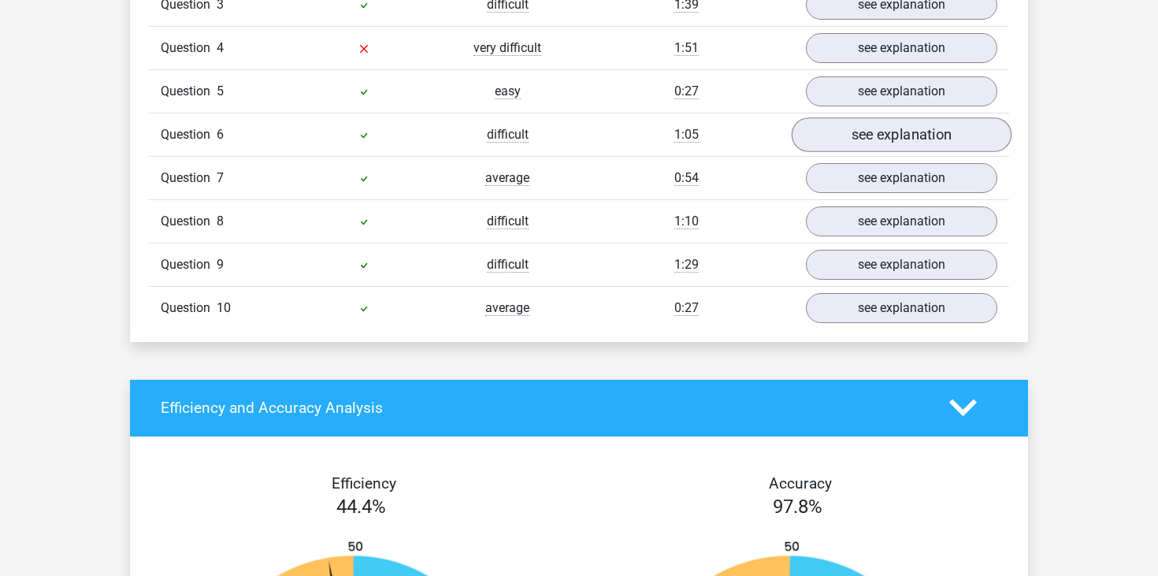
click at [876, 144] on link "see explanation" at bounding box center [902, 134] width 220 height 35
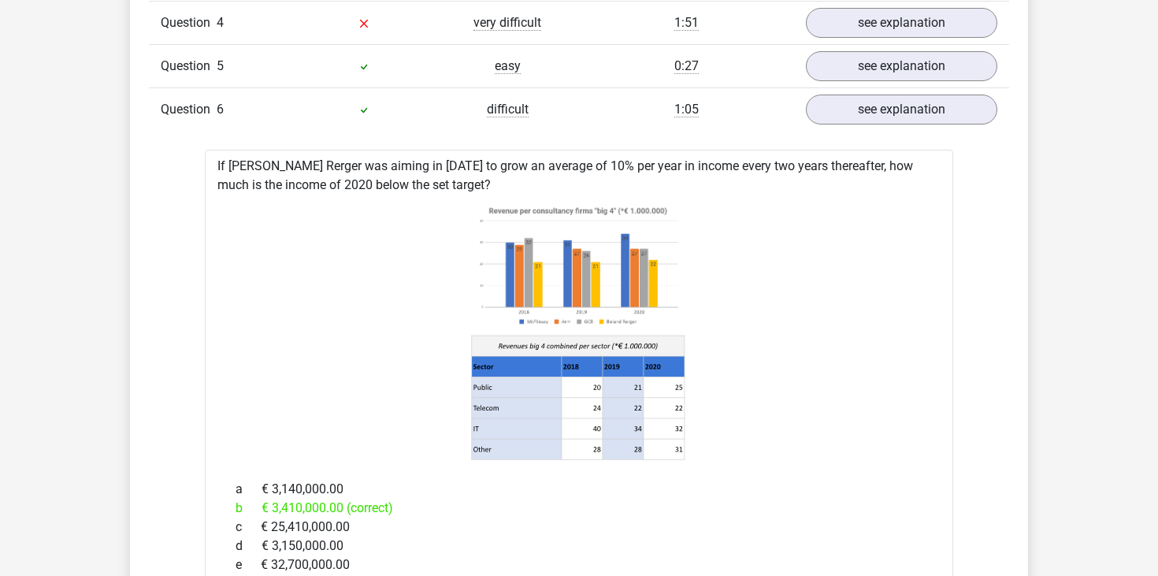
scroll to position [1431, 0]
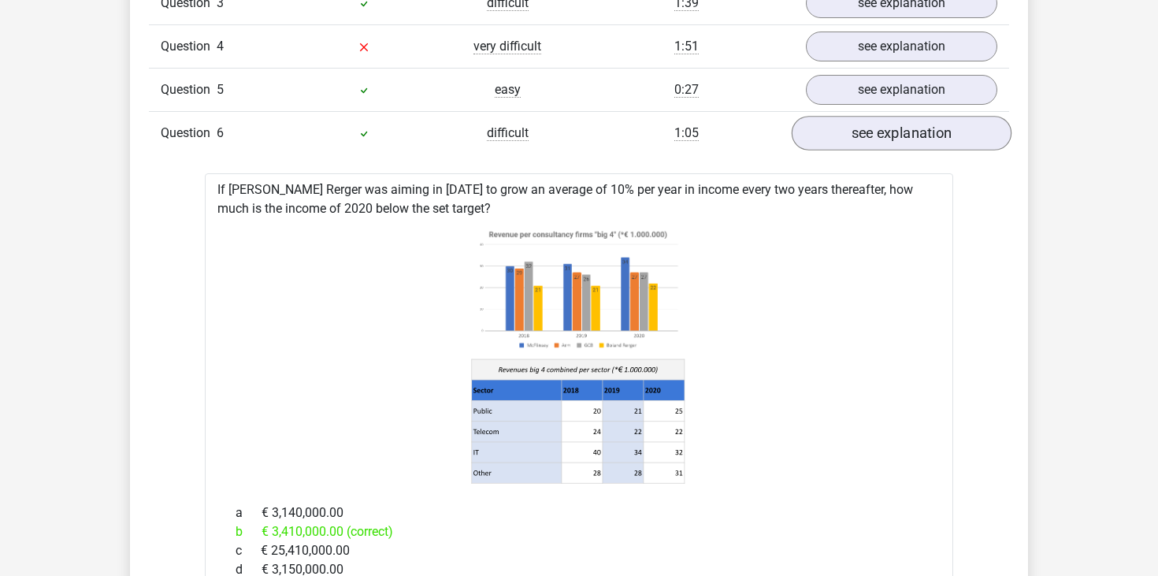
click at [880, 132] on link "see explanation" at bounding box center [902, 133] width 220 height 35
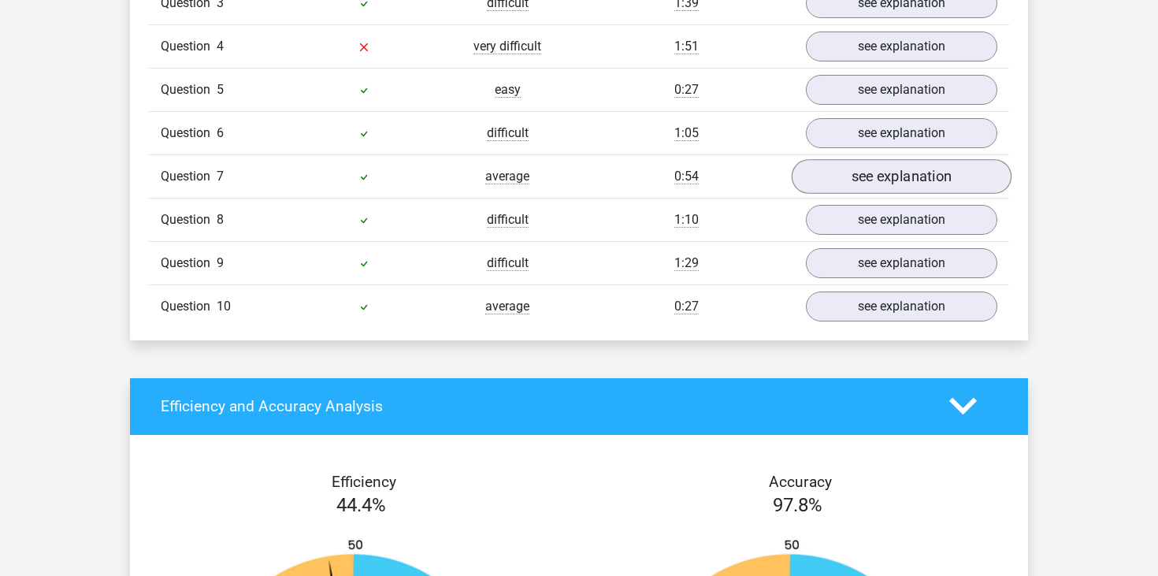
click at [881, 169] on link "see explanation" at bounding box center [902, 176] width 220 height 35
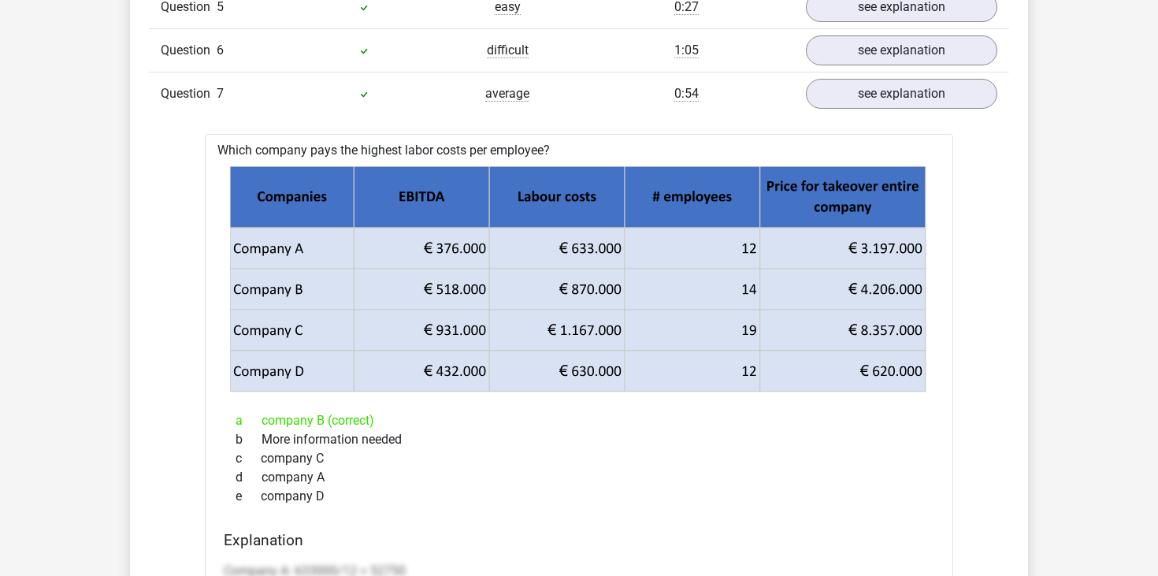
scroll to position [1504, 0]
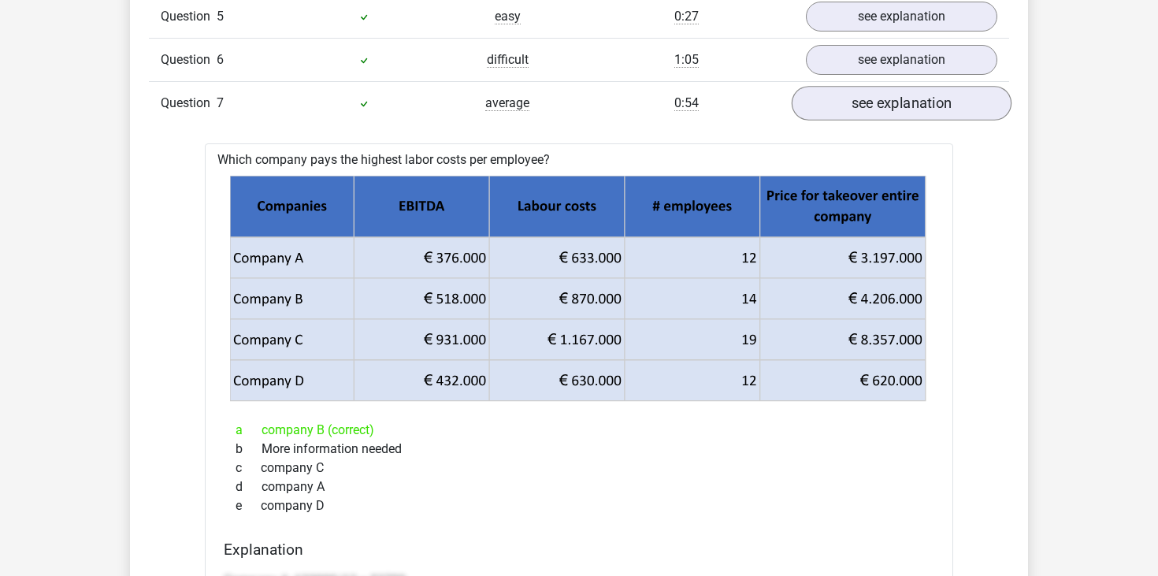
click at [887, 102] on link "see explanation" at bounding box center [902, 103] width 220 height 35
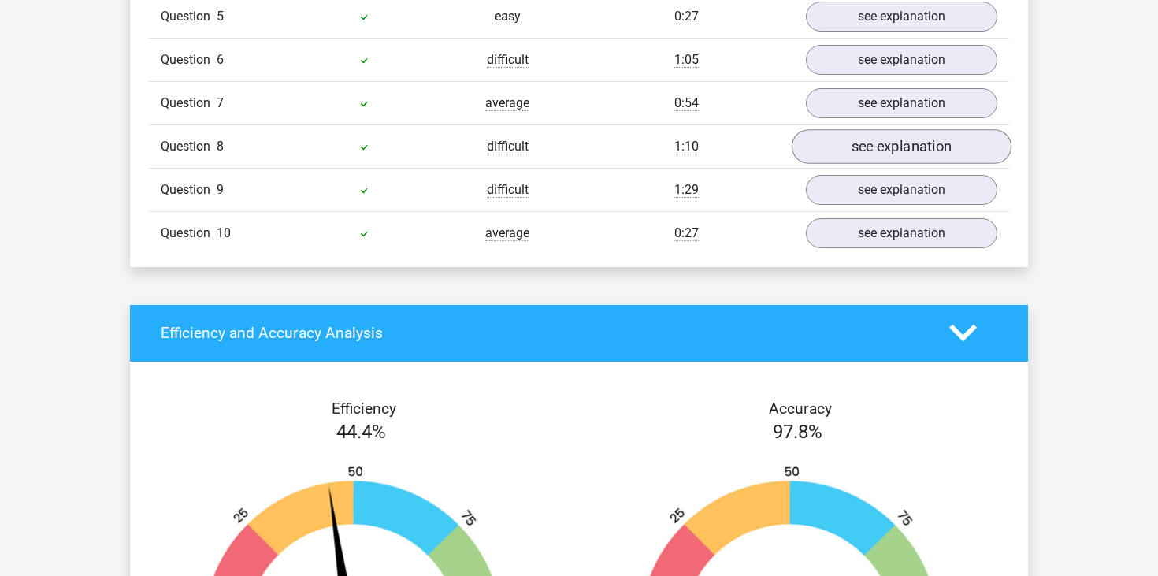
click at [887, 143] on link "see explanation" at bounding box center [902, 146] width 220 height 35
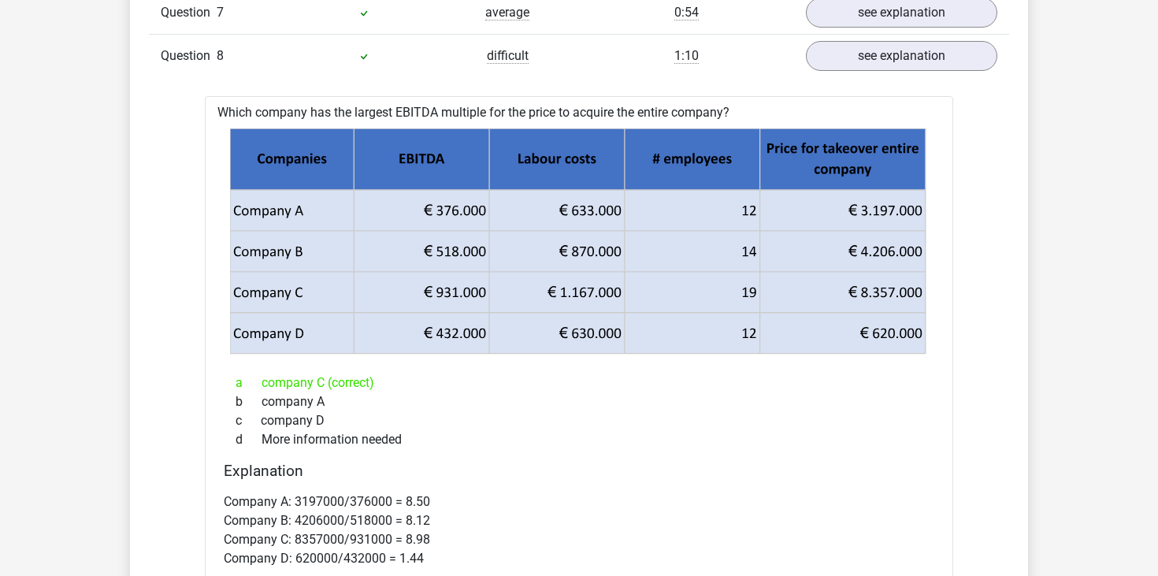
scroll to position [1578, 0]
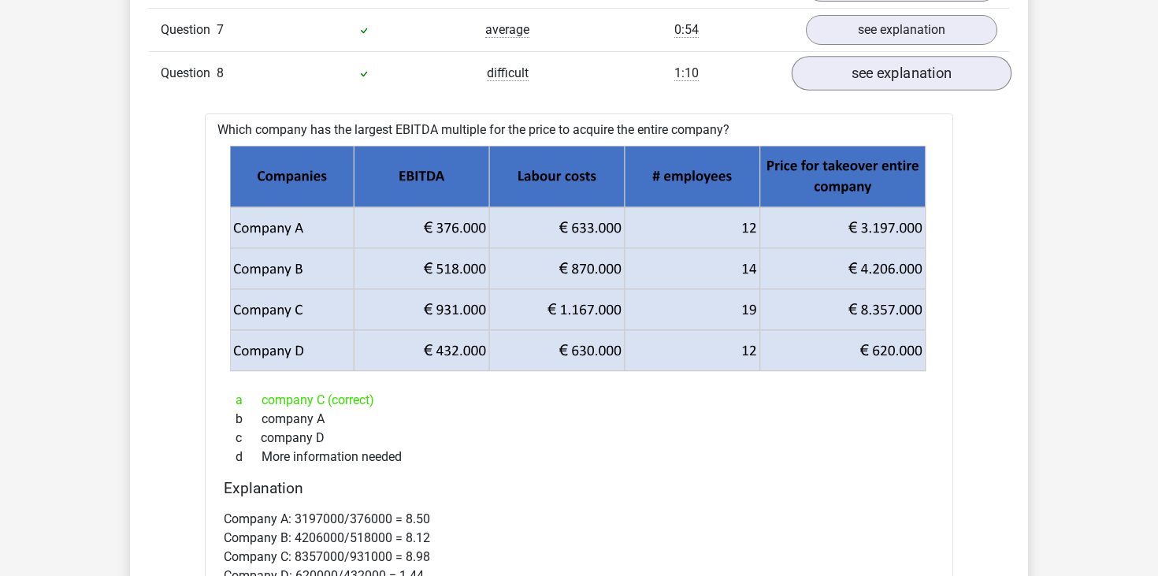
click at [900, 70] on link "see explanation" at bounding box center [902, 73] width 220 height 35
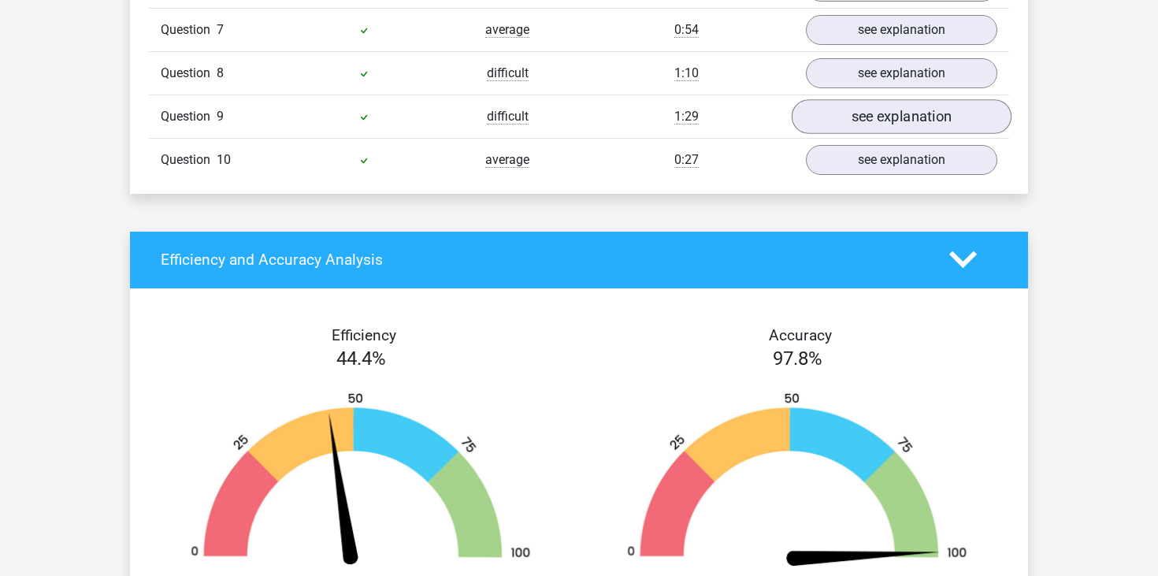
click at [904, 127] on link "see explanation" at bounding box center [902, 116] width 220 height 35
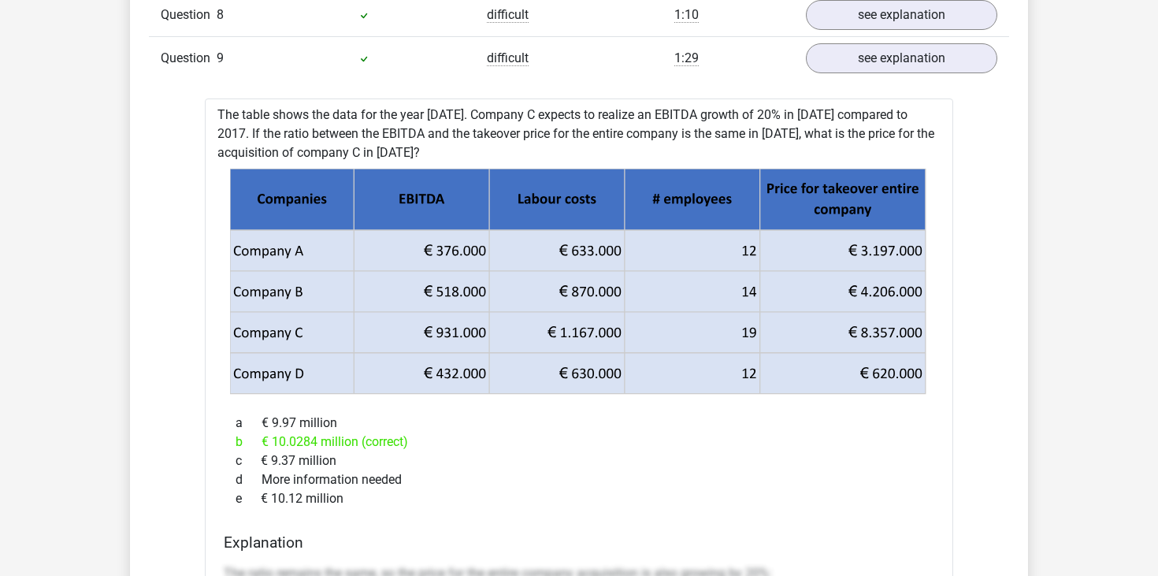
scroll to position [1515, 0]
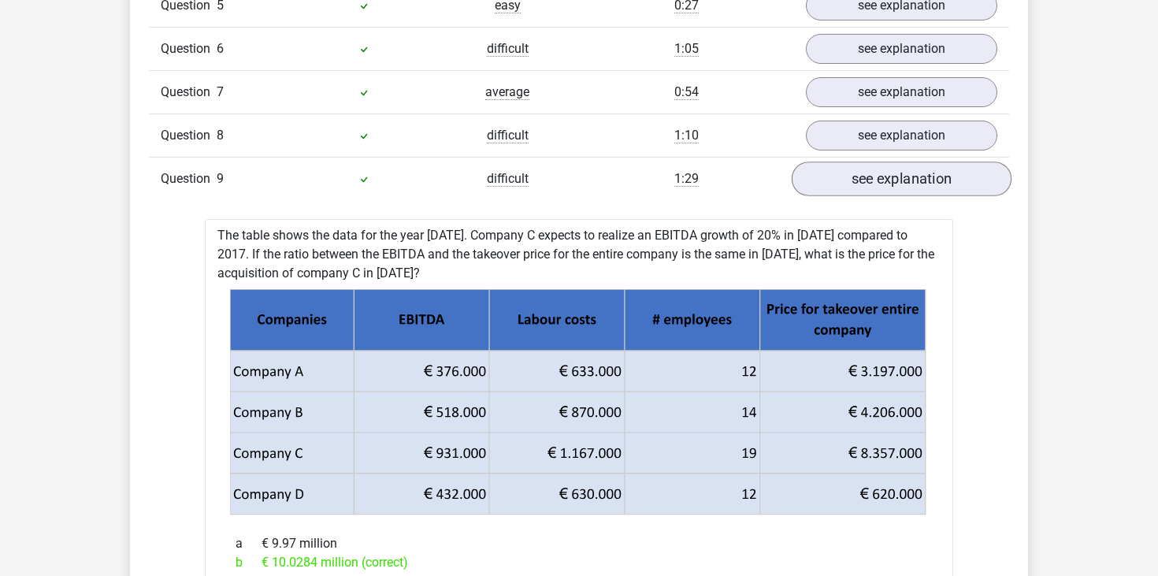
click at [908, 184] on link "see explanation" at bounding box center [902, 179] width 220 height 35
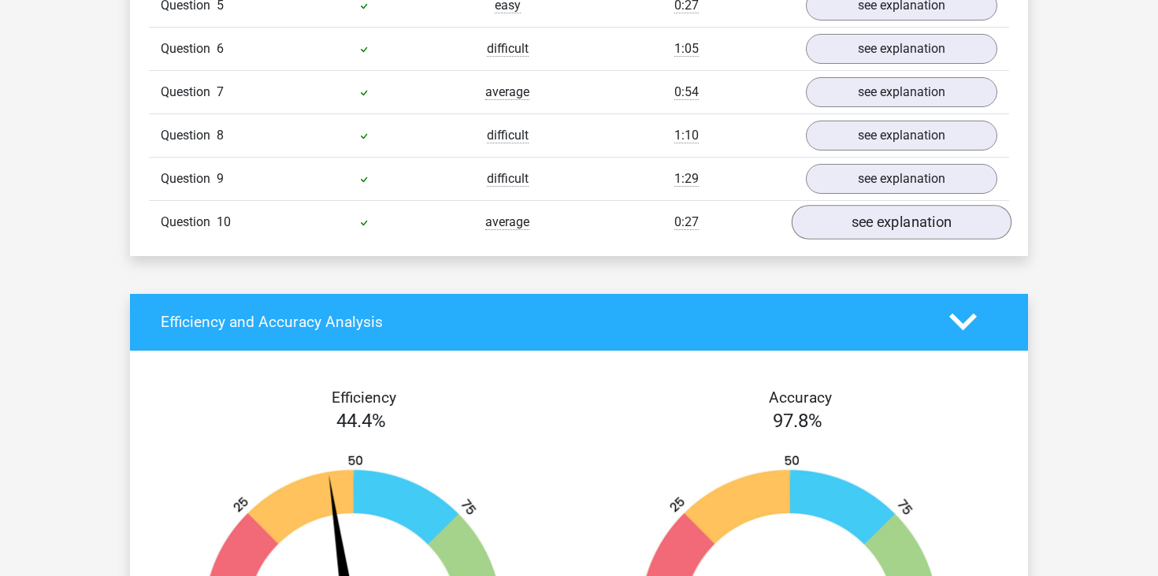
click at [911, 231] on link "see explanation" at bounding box center [902, 222] width 220 height 35
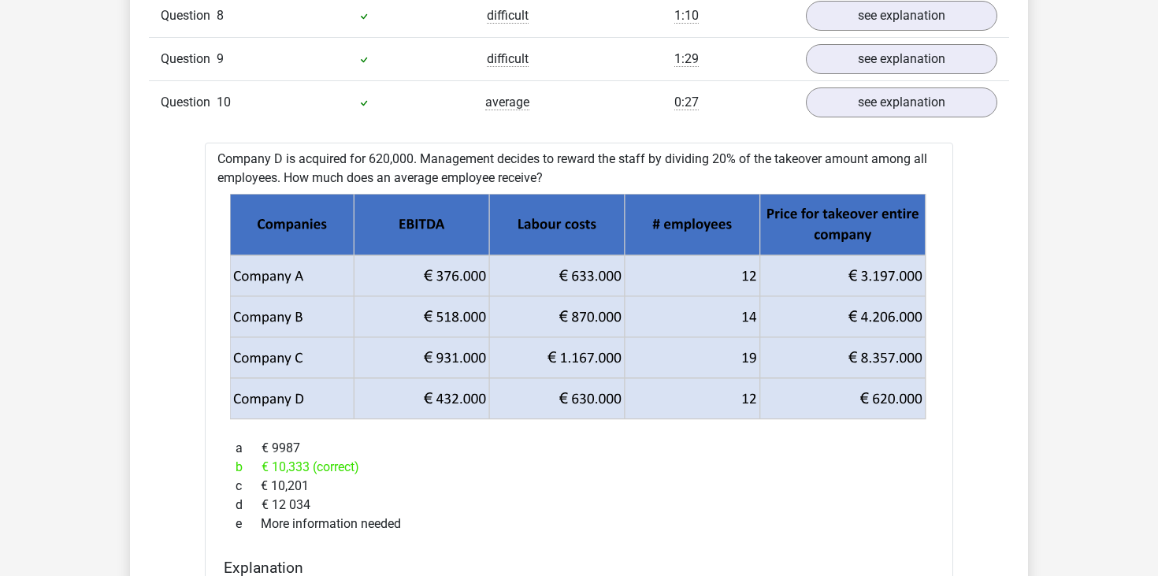
scroll to position [1608, 0]
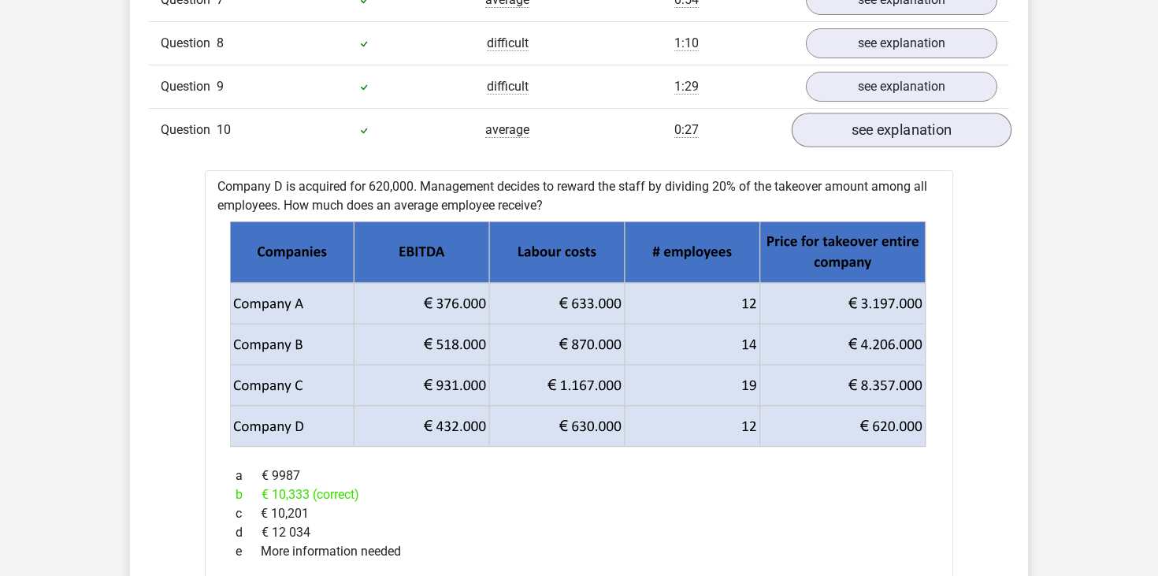
click at [929, 143] on link "see explanation" at bounding box center [902, 130] width 220 height 35
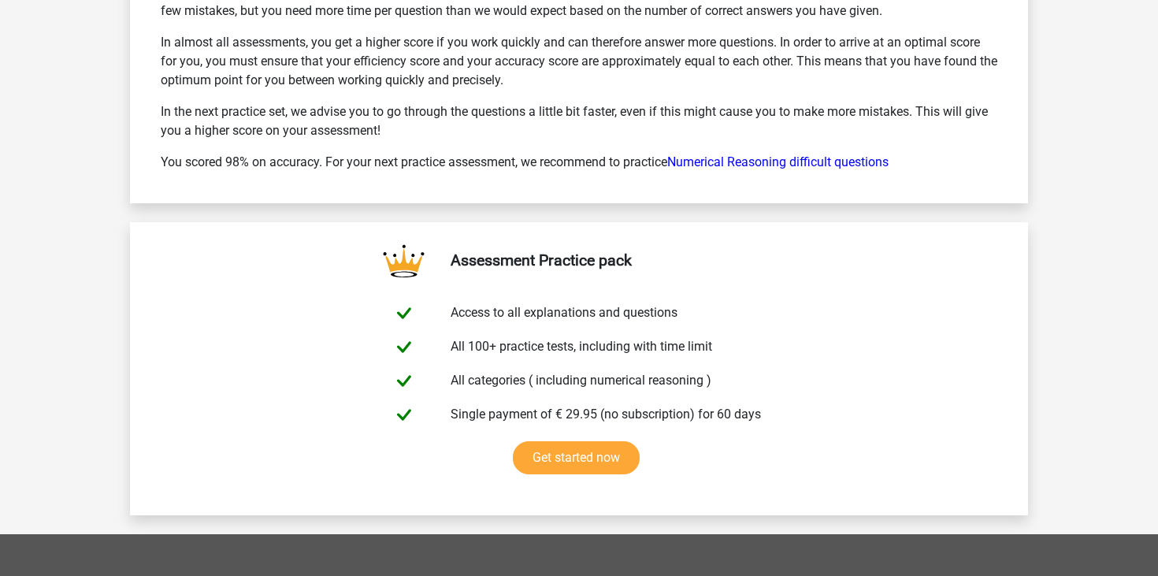
scroll to position [2456, 0]
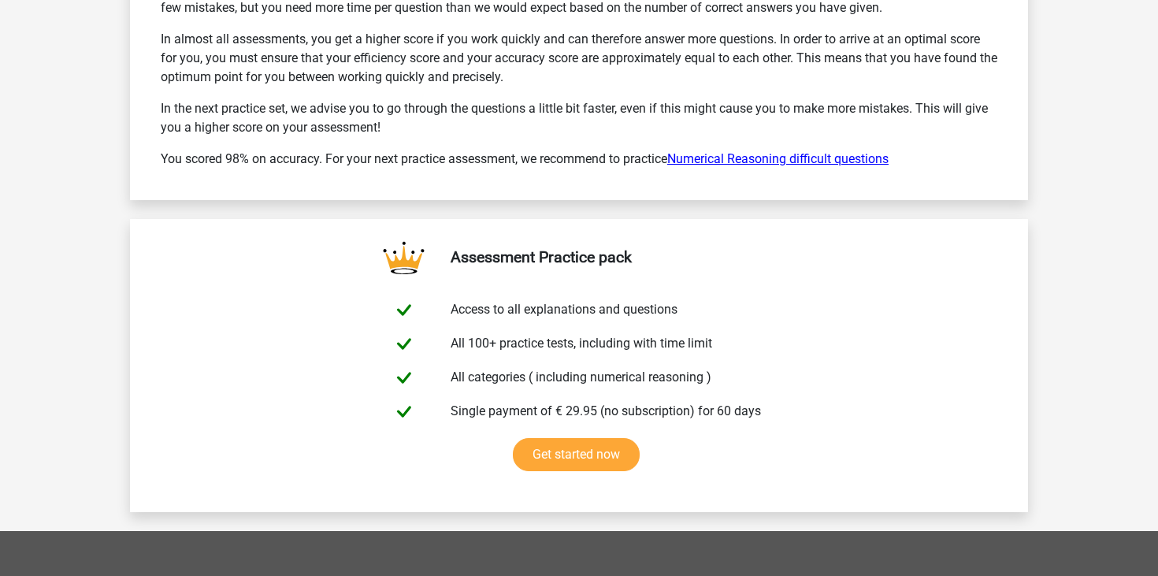
click at [779, 158] on link "Numerical Reasoning difficult questions" at bounding box center [777, 158] width 221 height 15
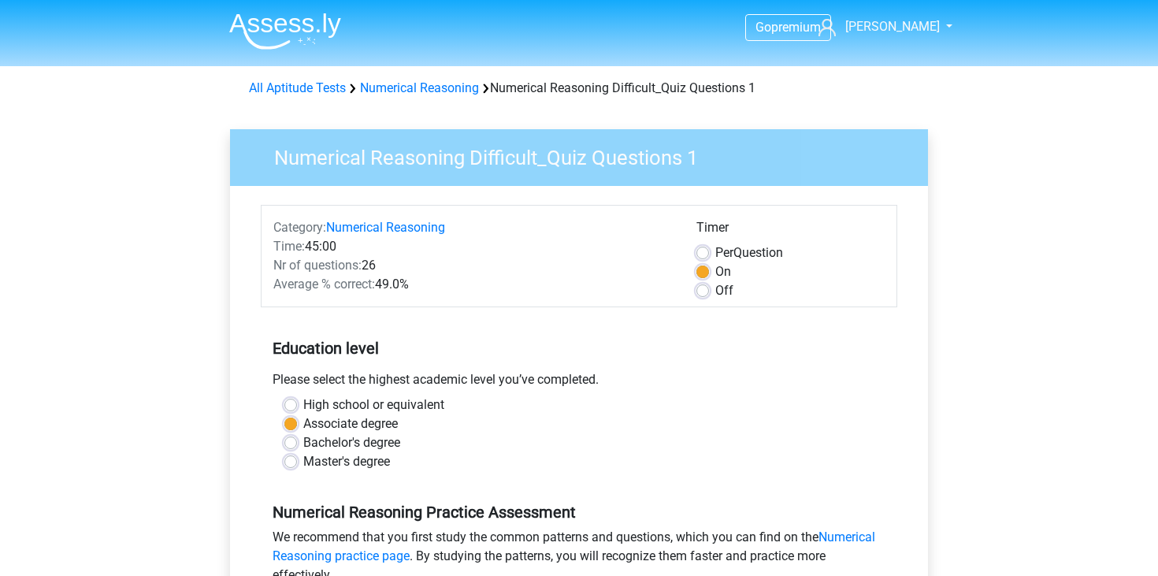
click at [716, 292] on label "Off" at bounding box center [725, 290] width 18 height 19
click at [706, 292] on input "Off" at bounding box center [703, 289] width 13 height 16
radio input "true"
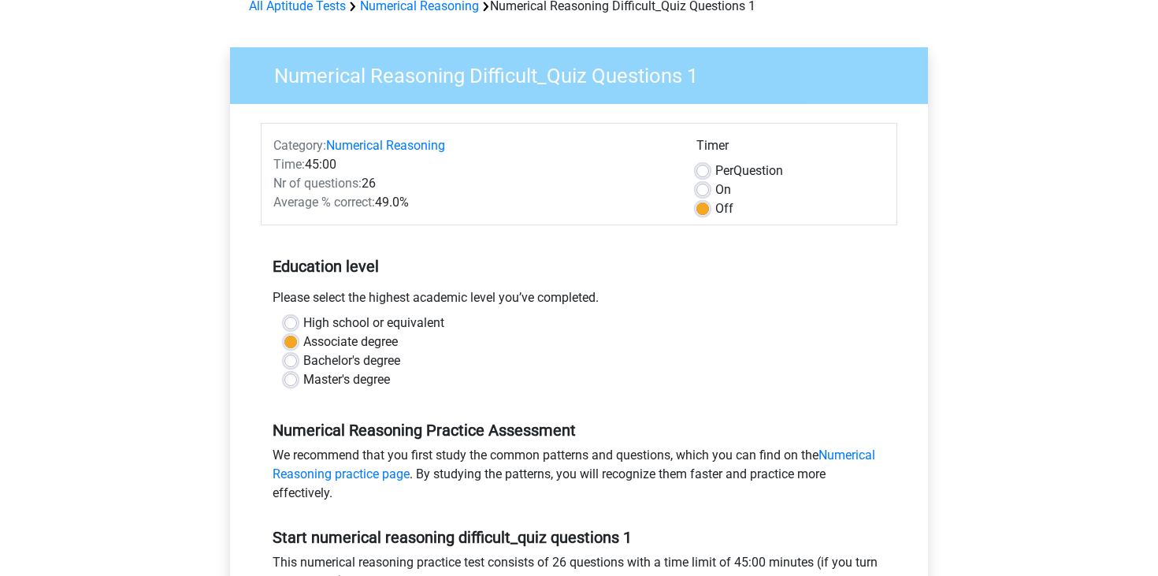
scroll to position [80, 0]
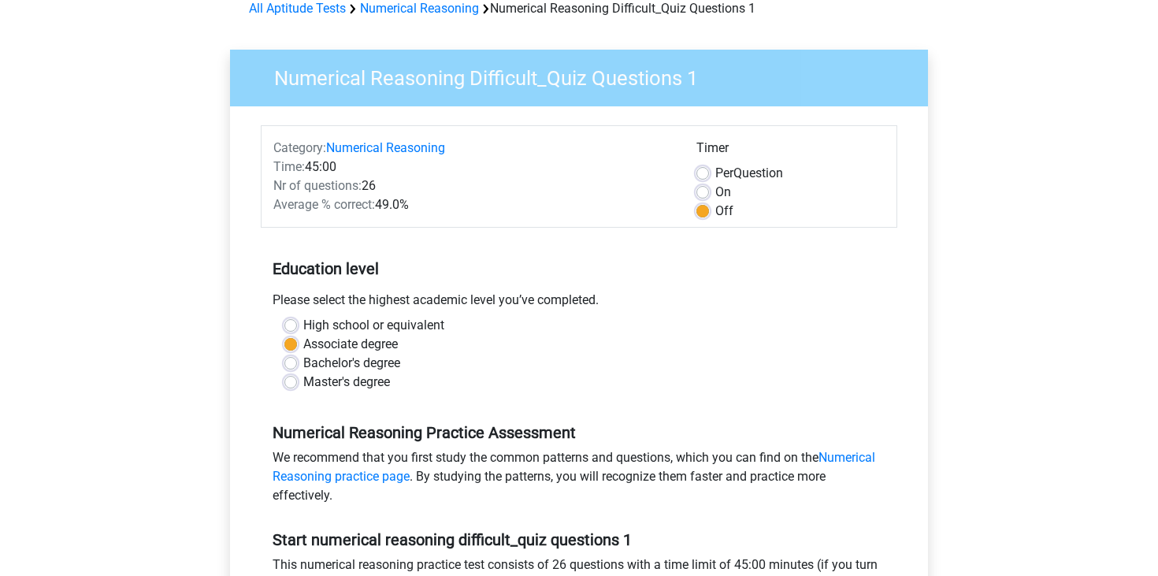
click at [716, 191] on label "On" at bounding box center [724, 192] width 16 height 19
click at [704, 191] on input "On" at bounding box center [703, 191] width 13 height 16
radio input "true"
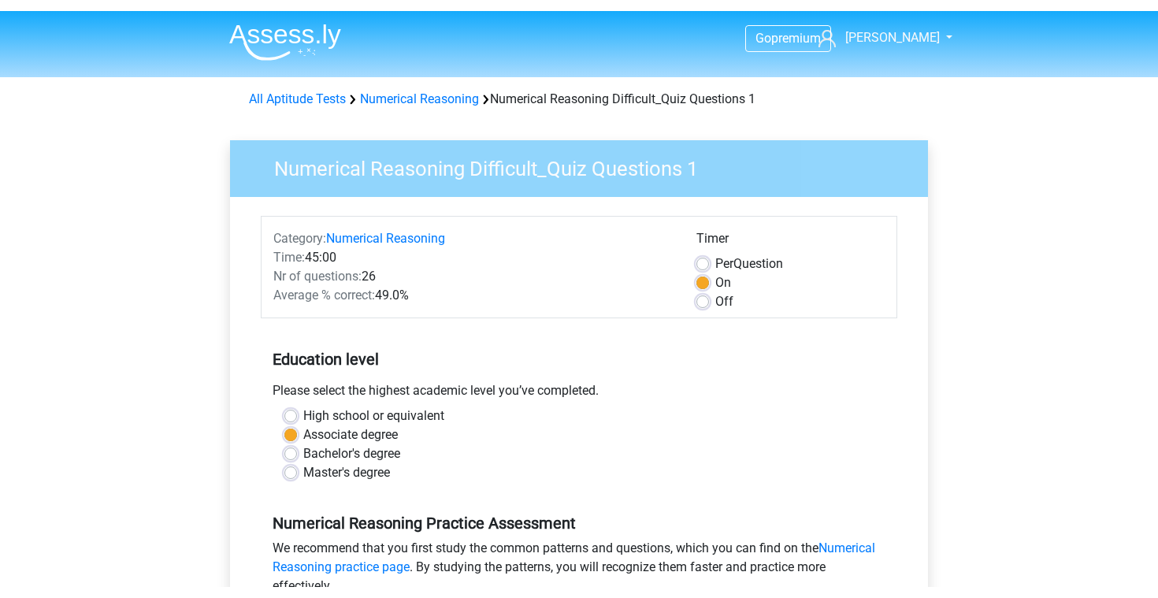
scroll to position [0, 0]
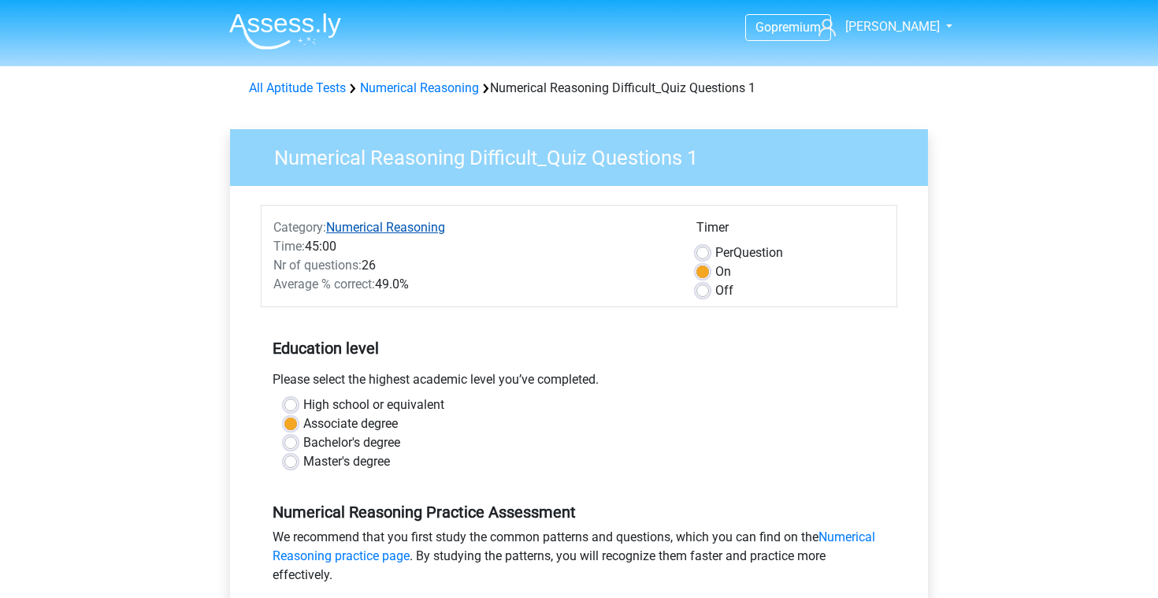
click at [435, 221] on link "Numerical Reasoning" at bounding box center [385, 227] width 119 height 15
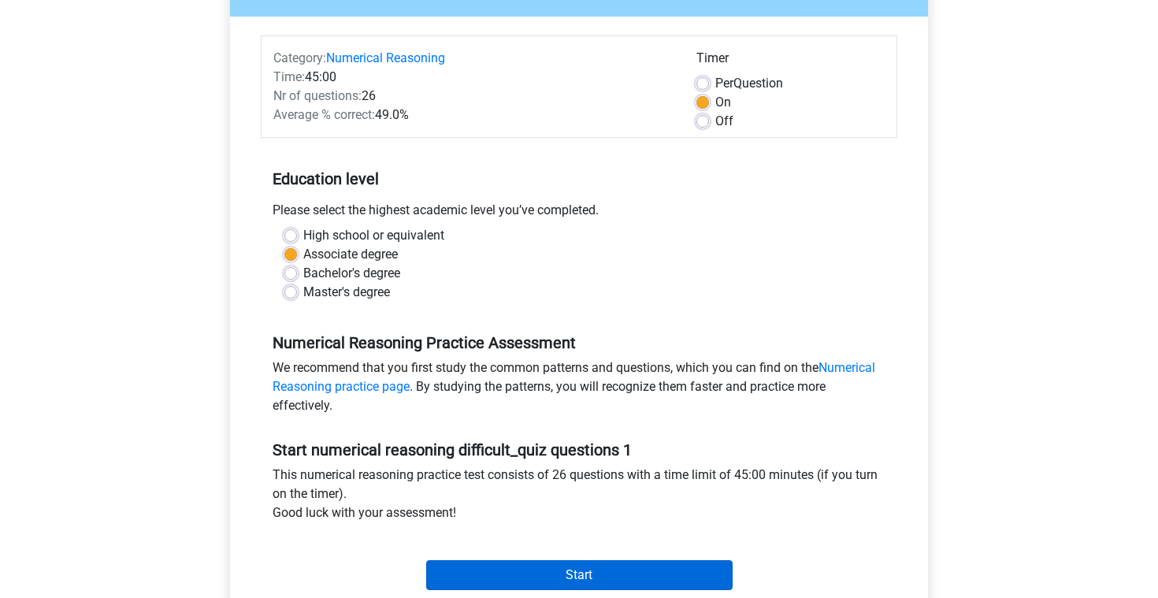
click at [604, 571] on input "Start" at bounding box center [579, 575] width 307 height 30
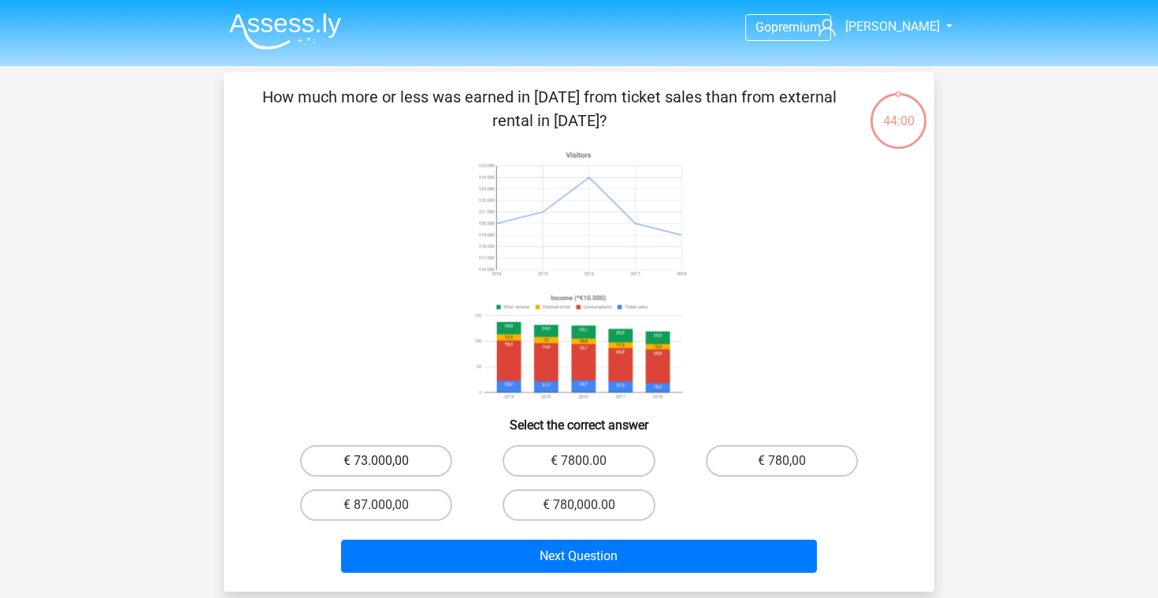
click at [356, 457] on label "€ 73.000,00" at bounding box center [376, 461] width 152 height 32
click at [377, 461] on input "€ 73.000,00" at bounding box center [382, 466] width 10 height 10
radio input "true"
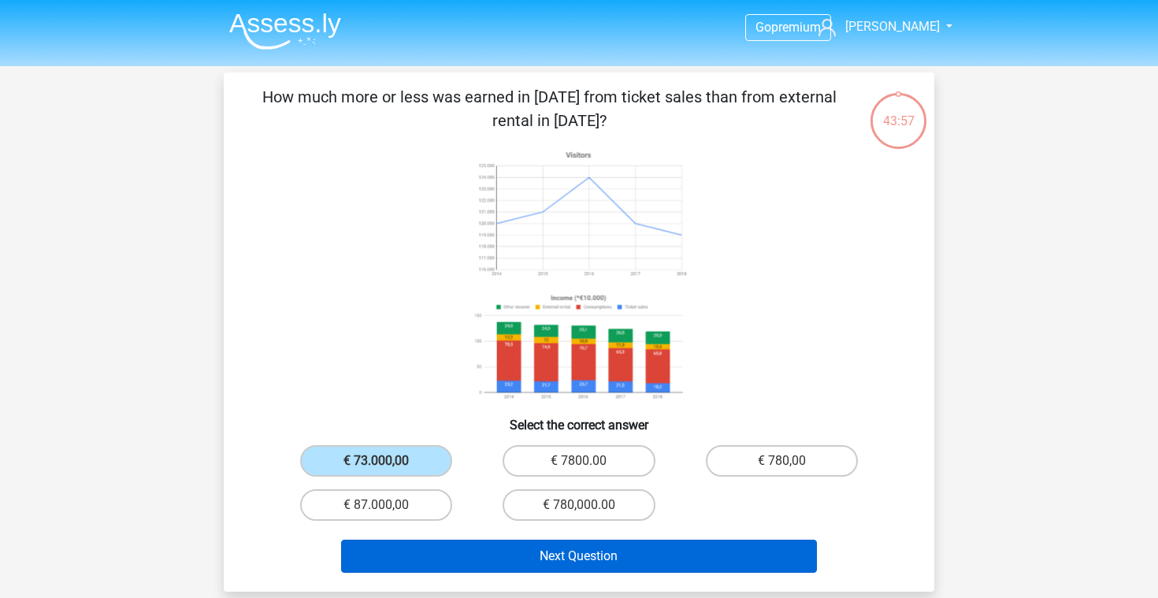
click at [542, 558] on button "Next Question" at bounding box center [579, 556] width 477 height 33
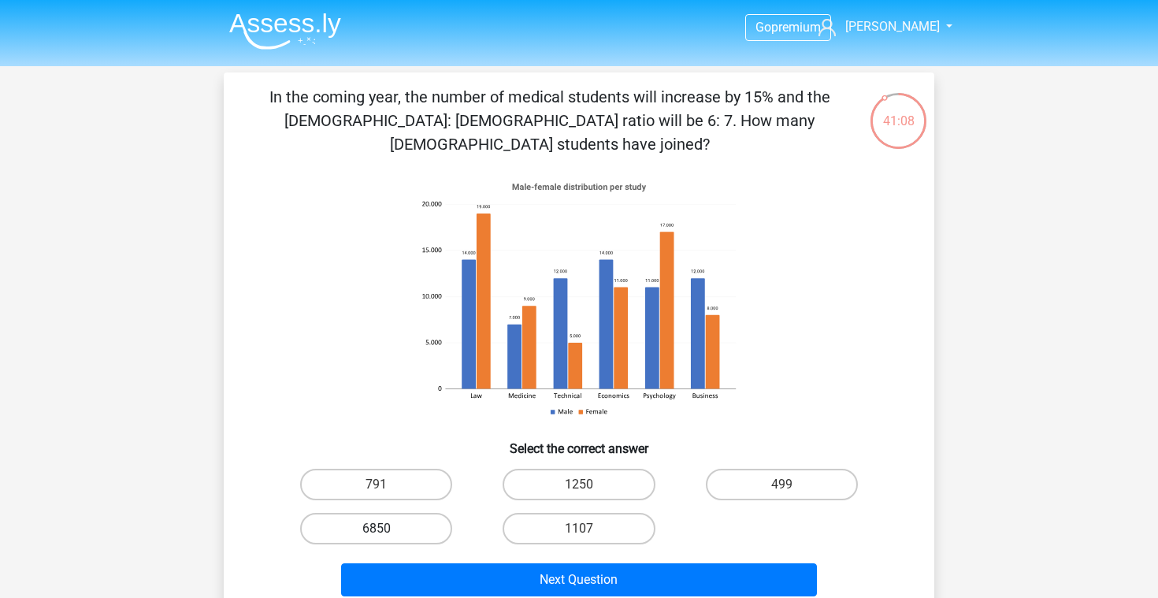
click at [414, 513] on label "6850" at bounding box center [376, 529] width 152 height 32
click at [387, 529] on input "6850" at bounding box center [382, 534] width 10 height 10
radio input "true"
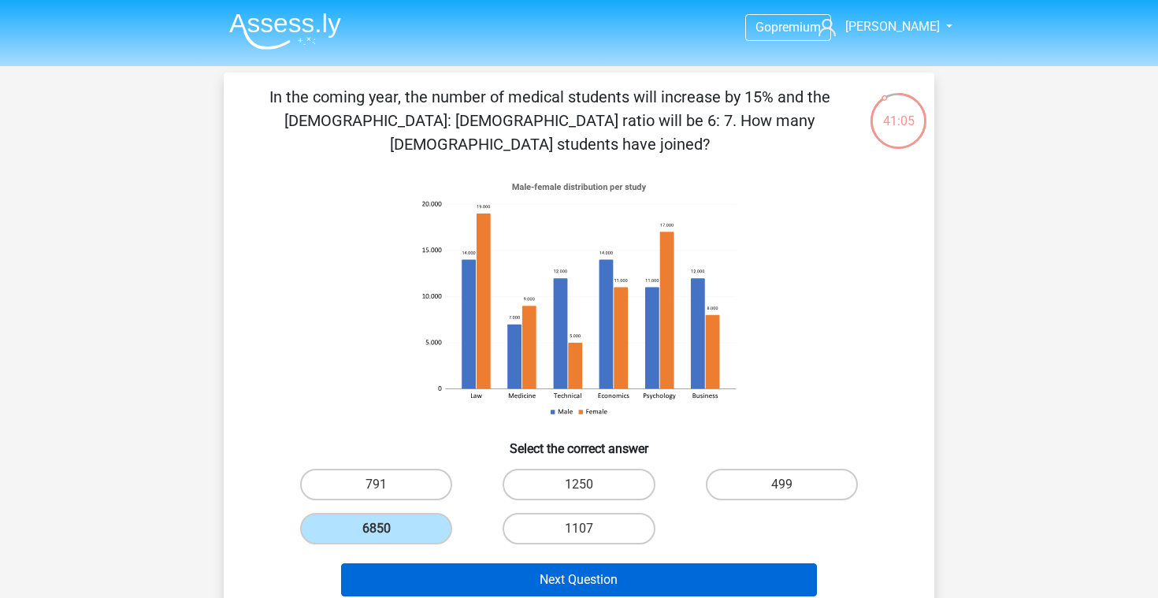
click at [578, 563] on button "Next Question" at bounding box center [579, 579] width 477 height 33
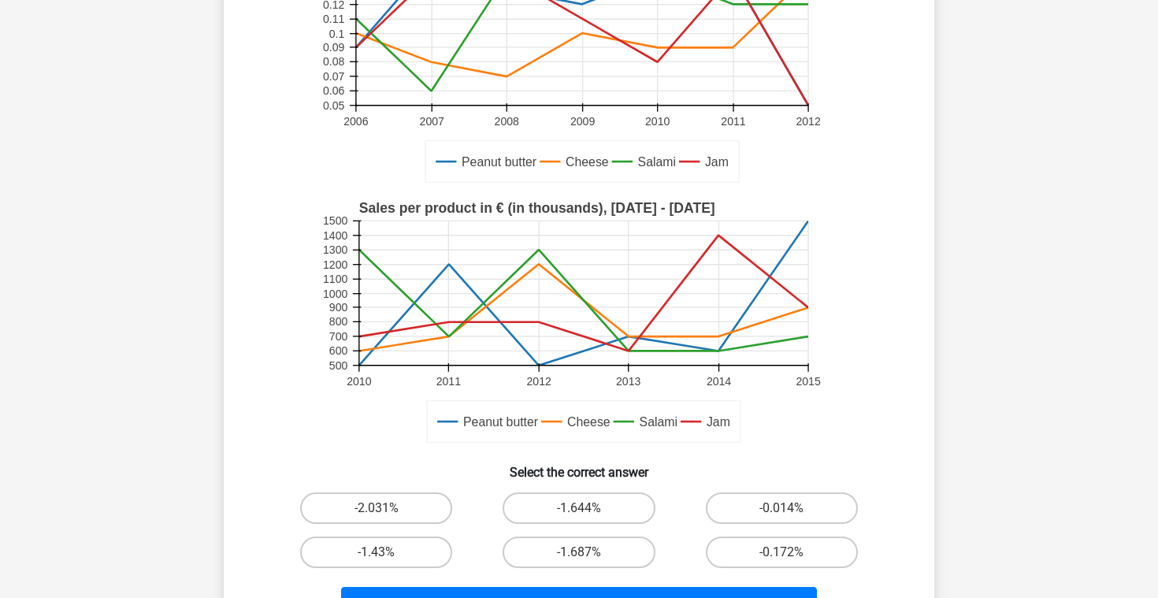
scroll to position [283, 0]
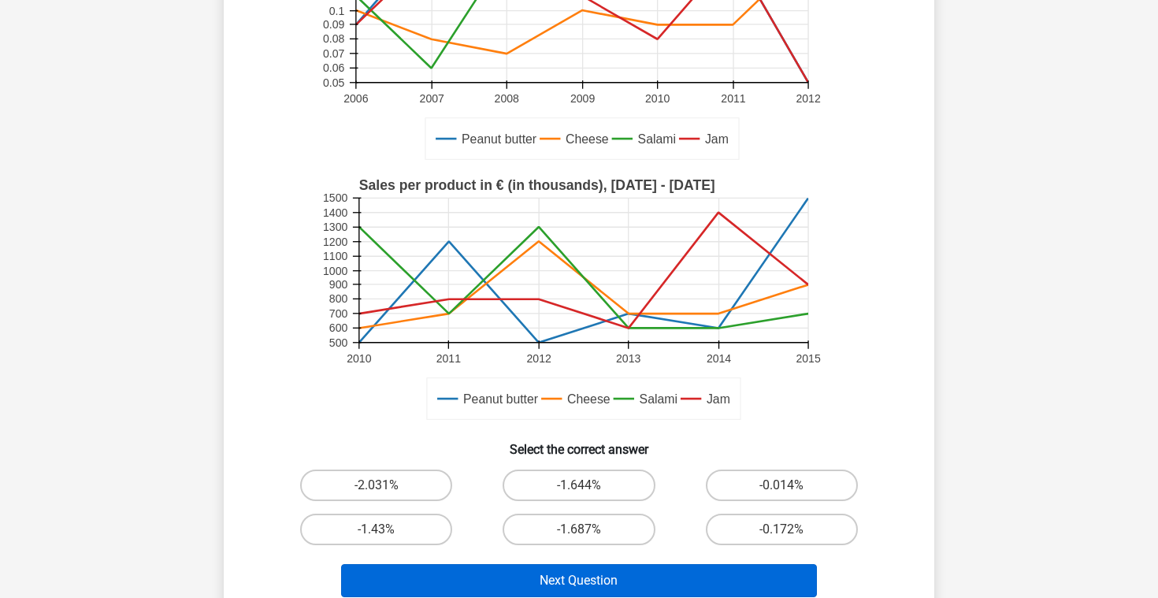
click at [504, 571] on button "Next Question" at bounding box center [579, 580] width 477 height 33
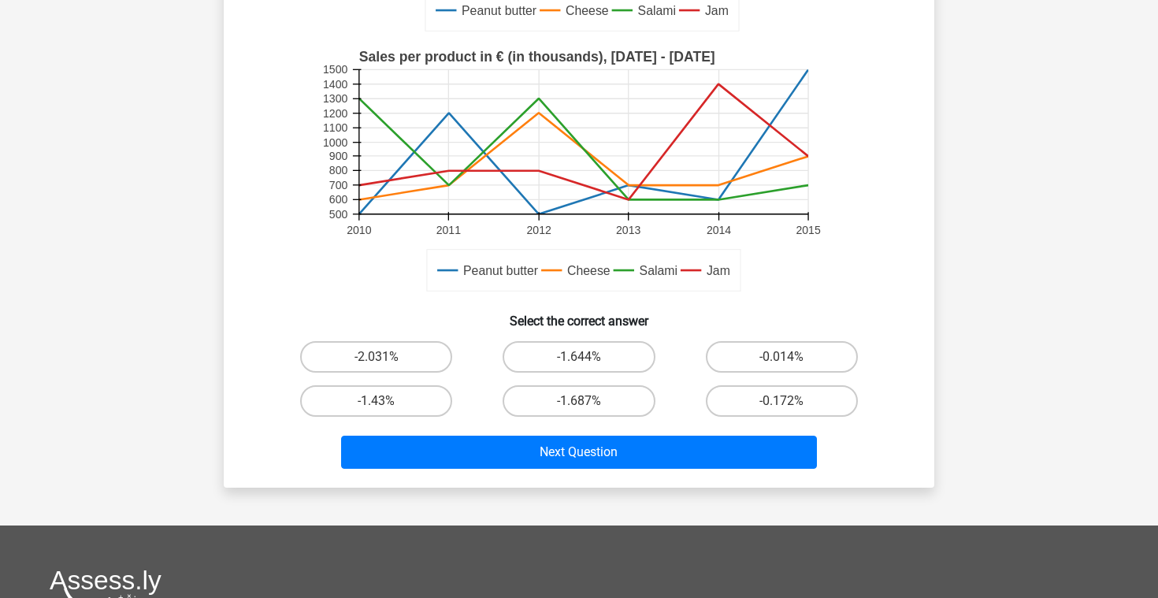
scroll to position [413, 0]
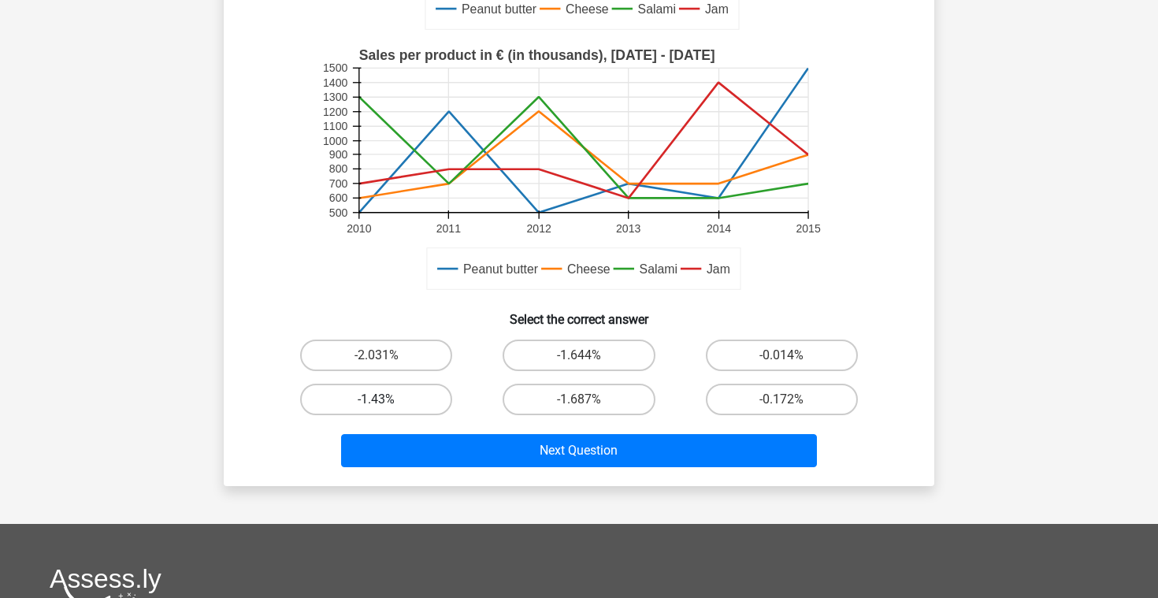
click at [400, 399] on label "-1.43%" at bounding box center [376, 400] width 152 height 32
click at [387, 400] on input "-1.43%" at bounding box center [382, 405] width 10 height 10
radio input "true"
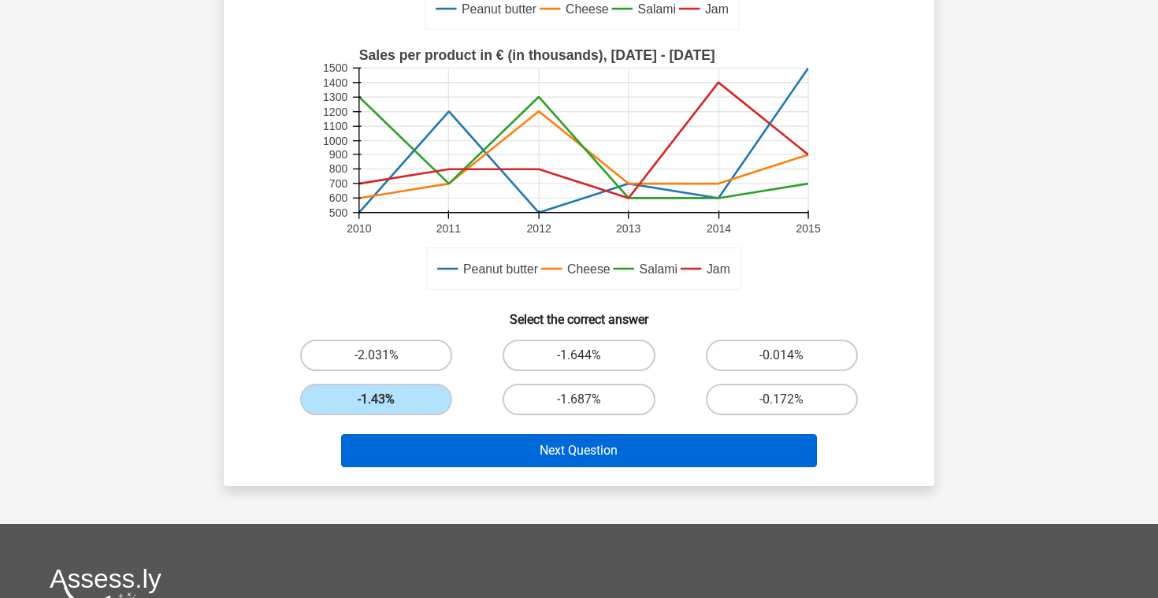
click at [589, 449] on button "Next Question" at bounding box center [579, 450] width 477 height 33
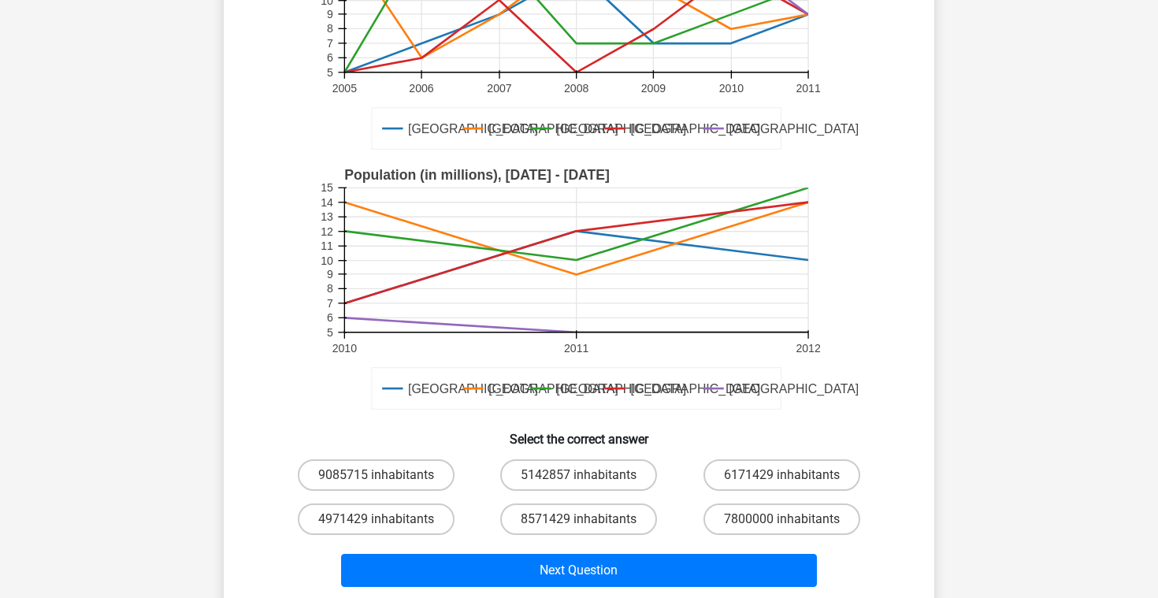
scroll to position [247, 0]
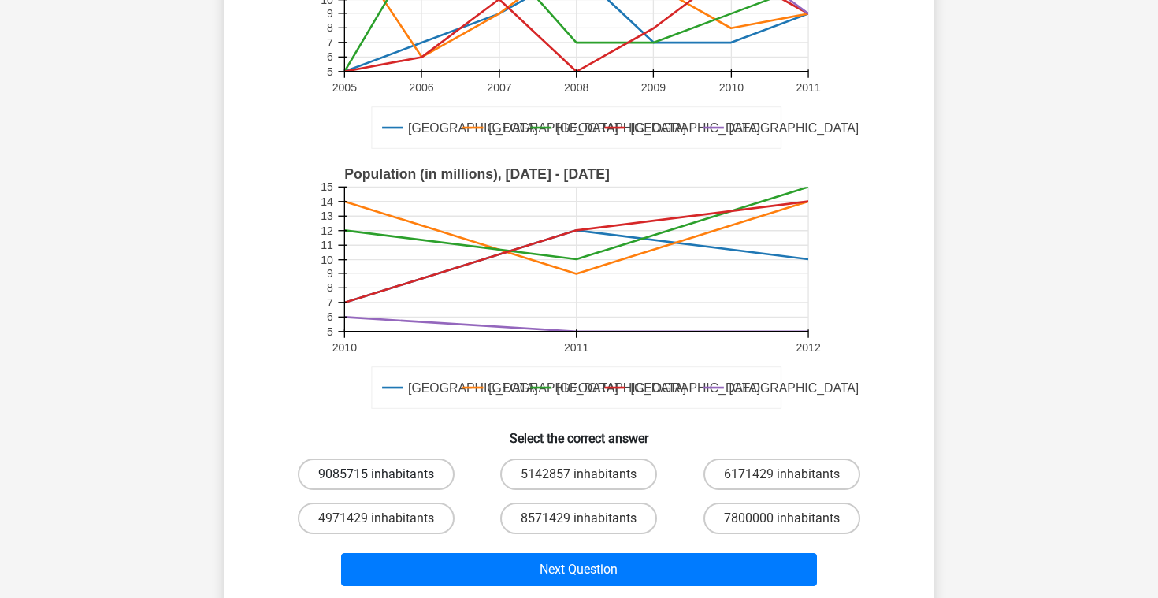
click at [359, 469] on label "9085715 inhabitants" at bounding box center [376, 475] width 157 height 32
click at [377, 474] on input "9085715 inhabitants" at bounding box center [382, 479] width 10 height 10
radio input "true"
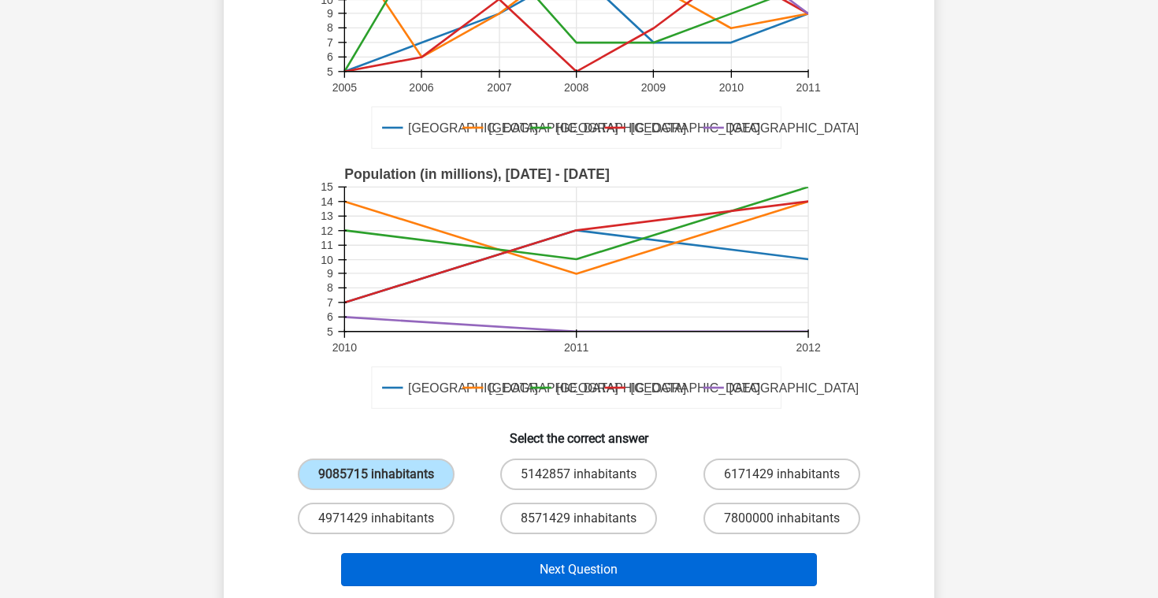
click at [476, 570] on button "Next Question" at bounding box center [579, 569] width 477 height 33
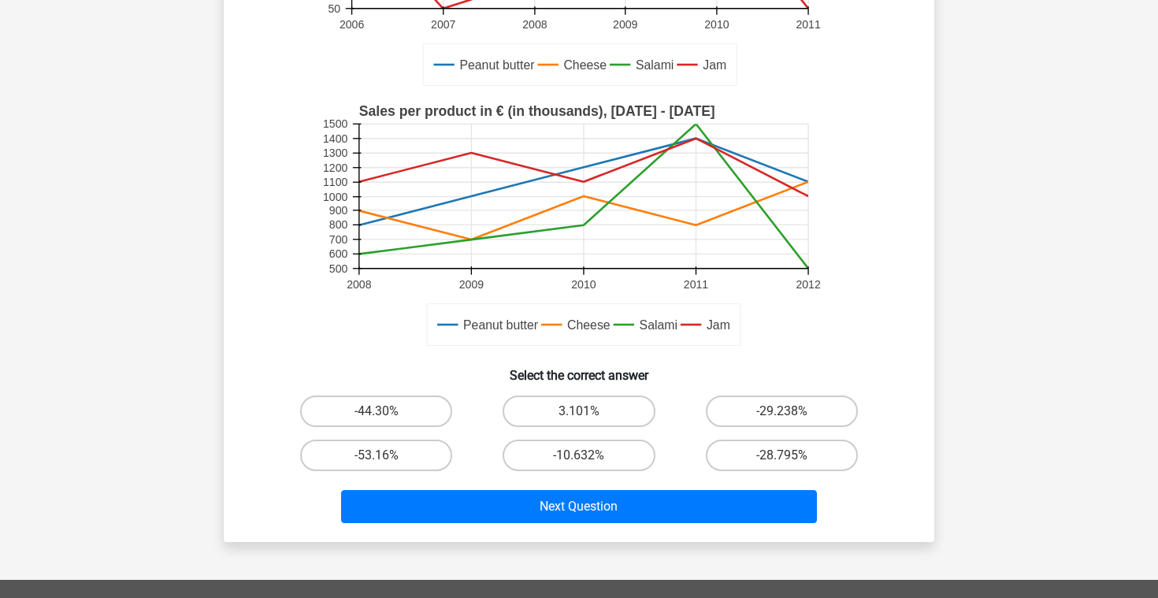
scroll to position [334, 0]
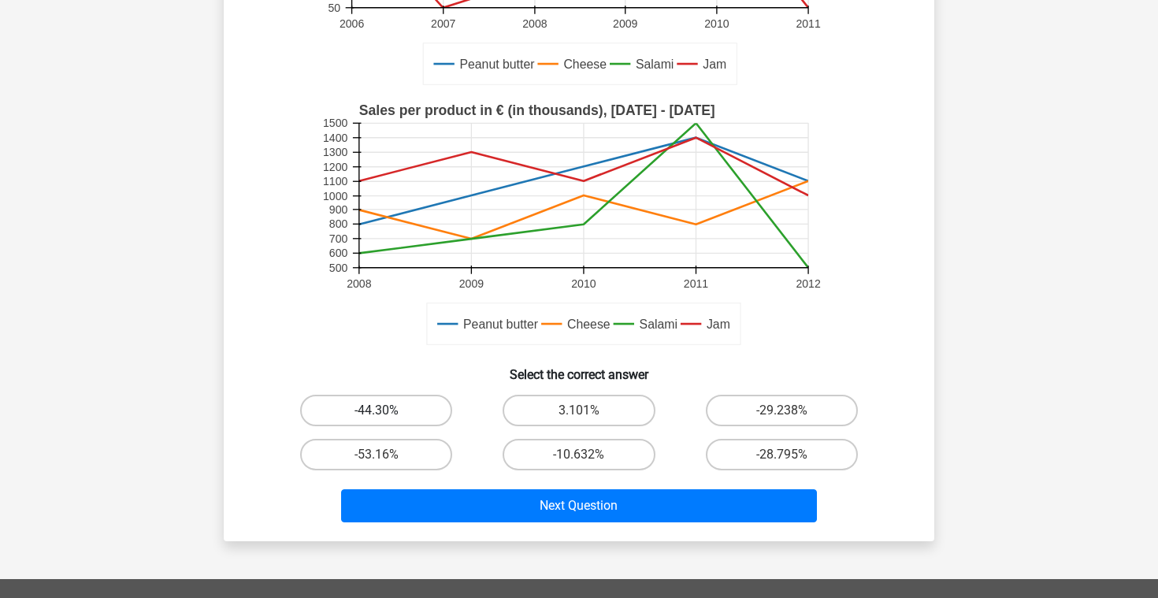
click at [360, 401] on label "-44.30%" at bounding box center [376, 411] width 152 height 32
click at [377, 411] on input "-44.30%" at bounding box center [382, 416] width 10 height 10
radio input "true"
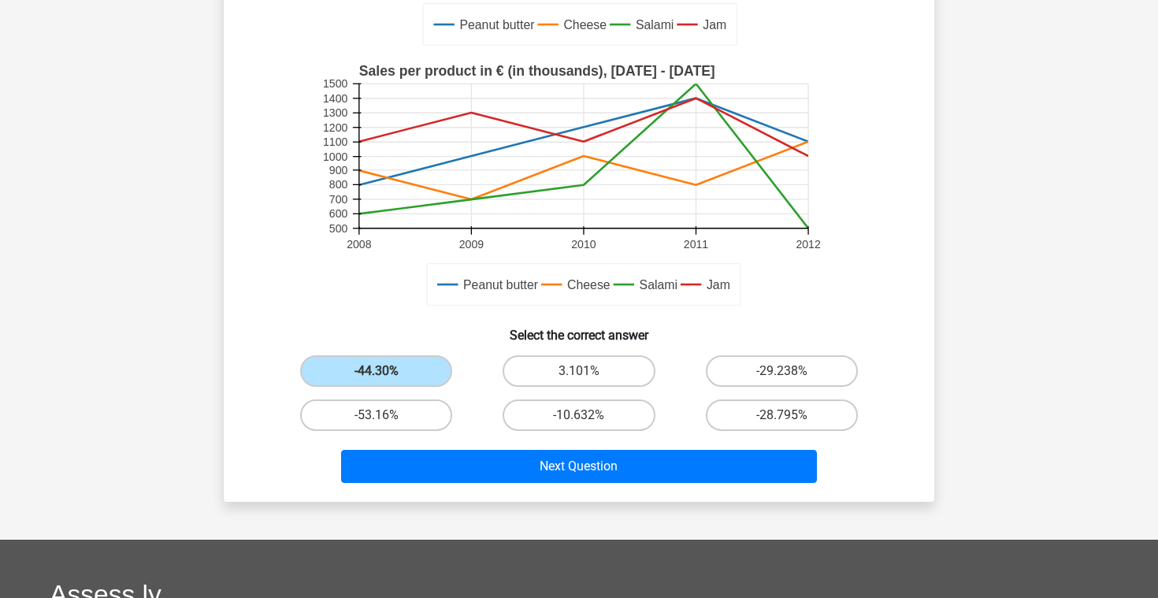
scroll to position [386, 0]
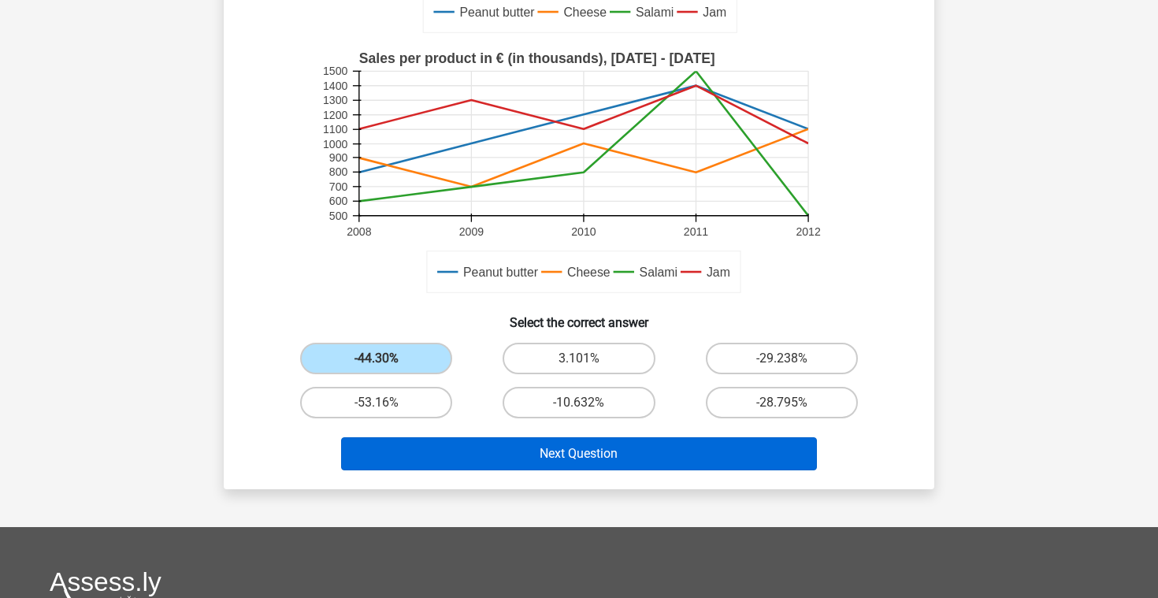
click at [533, 455] on button "Next Question" at bounding box center [579, 453] width 477 height 33
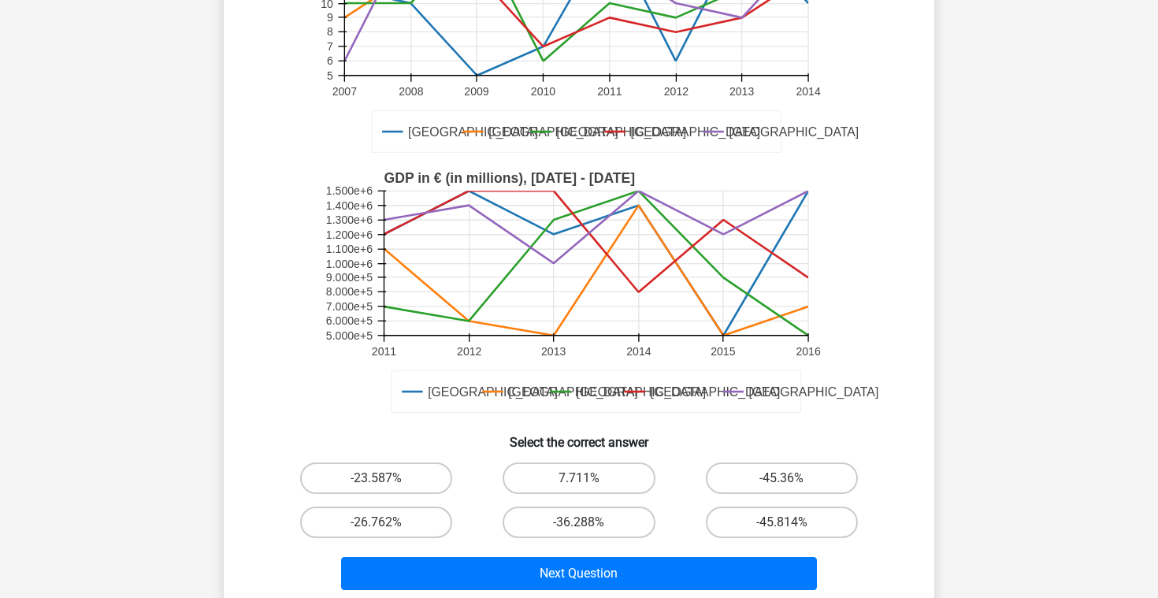
scroll to position [273, 0]
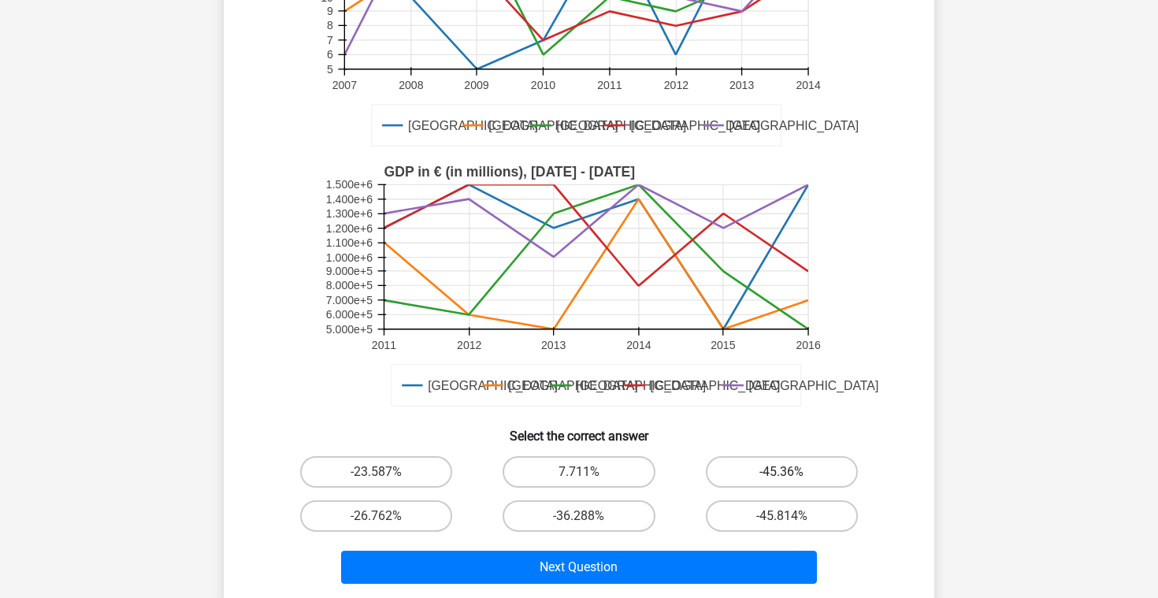
click at [816, 467] on label "-45.36%" at bounding box center [782, 472] width 152 height 32
click at [792, 472] on input "-45.36%" at bounding box center [787, 477] width 10 height 10
radio input "true"
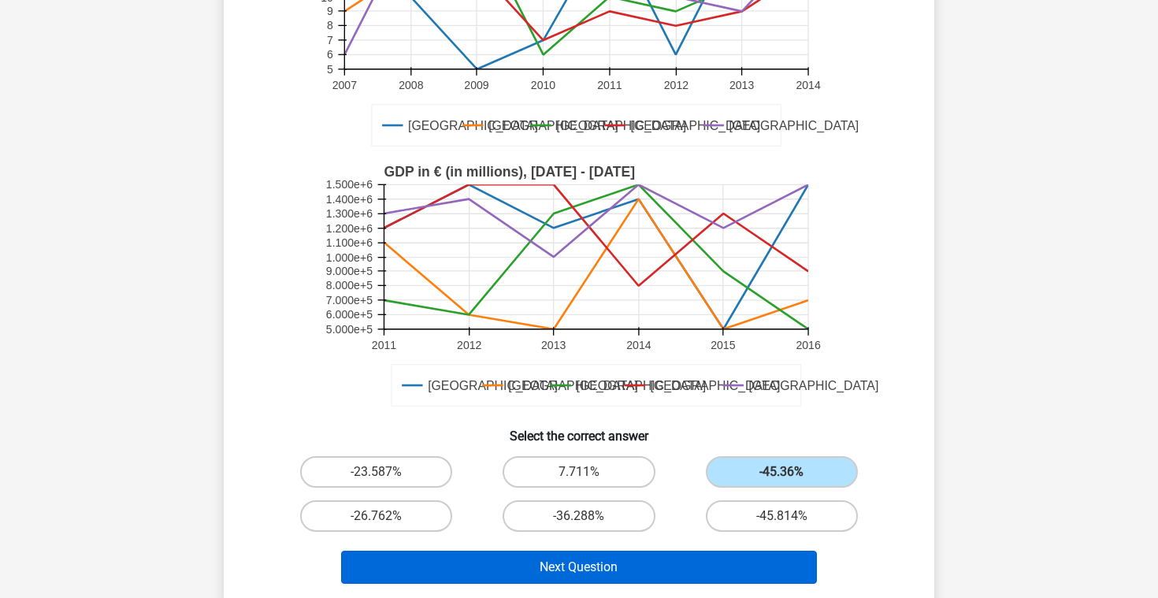
click at [649, 572] on button "Next Question" at bounding box center [579, 567] width 477 height 33
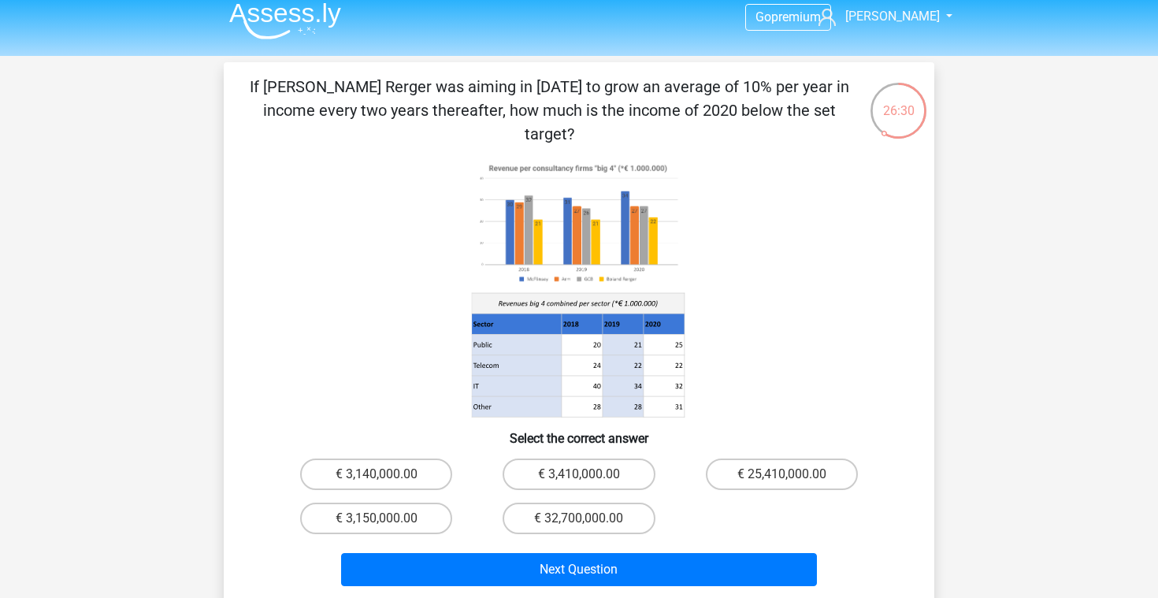
scroll to position [1, 0]
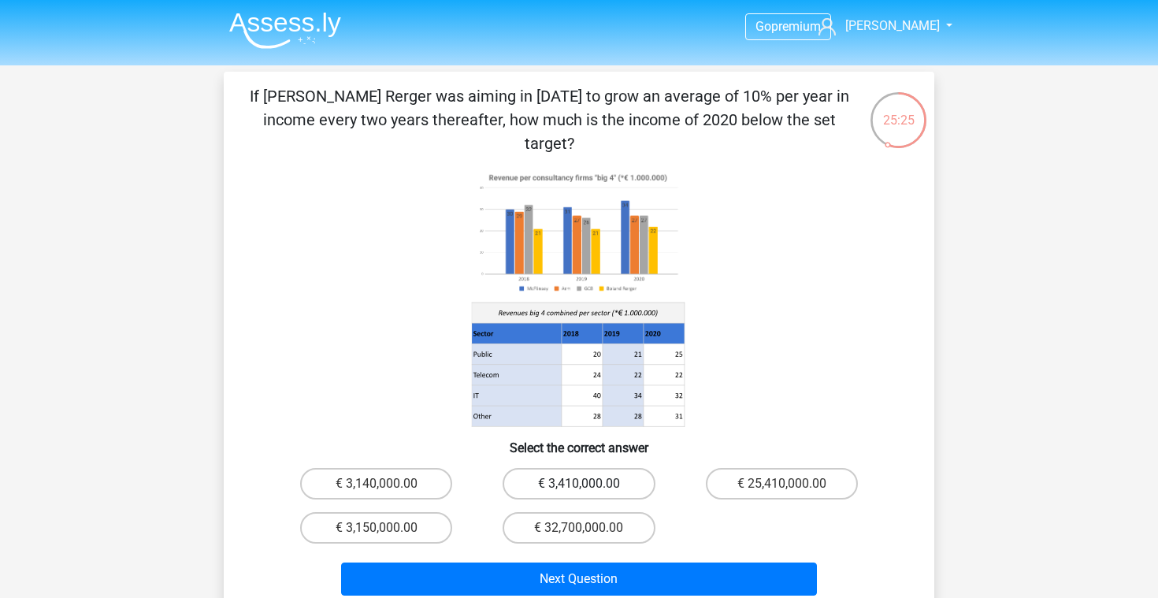
click at [555, 468] on label "€ 3,410,000.00" at bounding box center [579, 484] width 152 height 32
click at [579, 484] on input "€ 3,410,000.00" at bounding box center [584, 489] width 10 height 10
radio input "true"
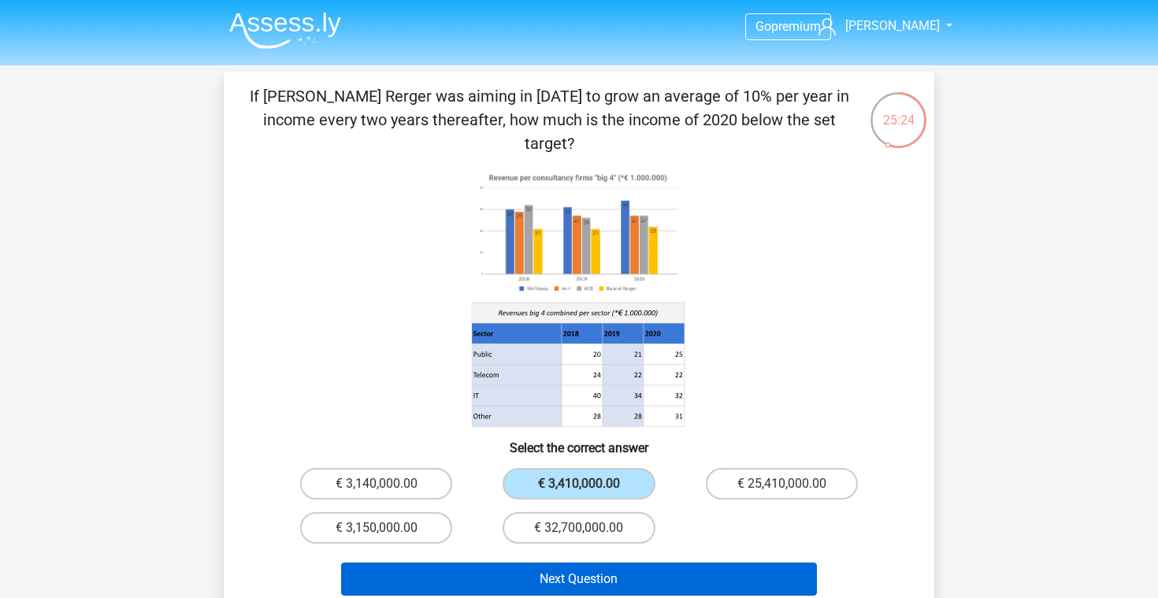
click at [559, 563] on button "Next Question" at bounding box center [579, 579] width 477 height 33
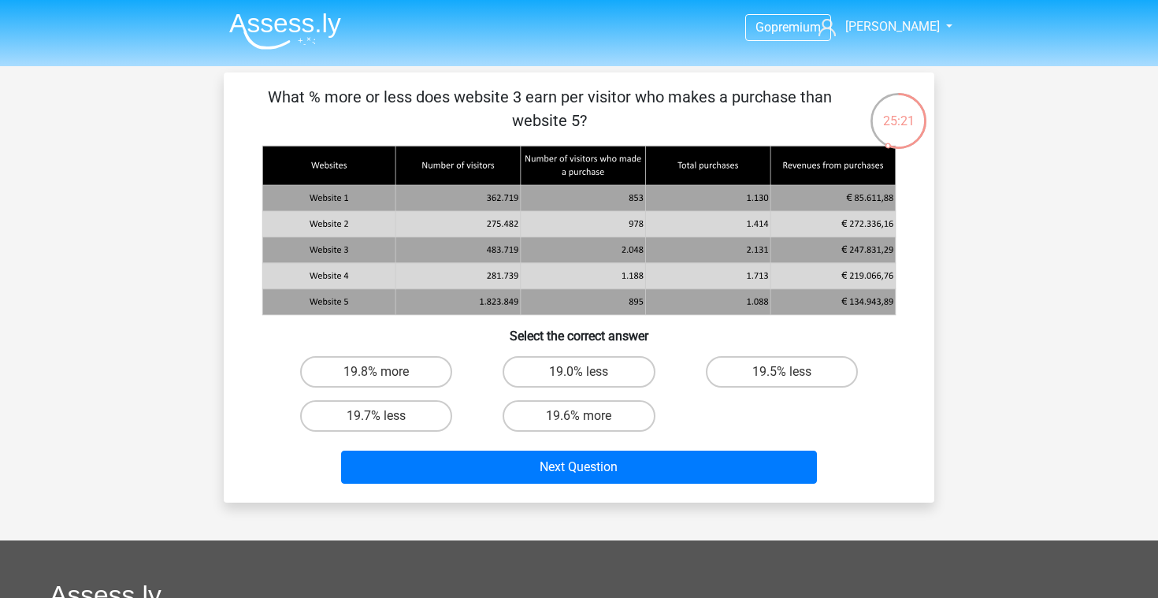
scroll to position [0, 0]
click at [406, 414] on label "19.7% less" at bounding box center [376, 416] width 152 height 32
click at [387, 416] on input "19.7% less" at bounding box center [382, 421] width 10 height 10
radio input "true"
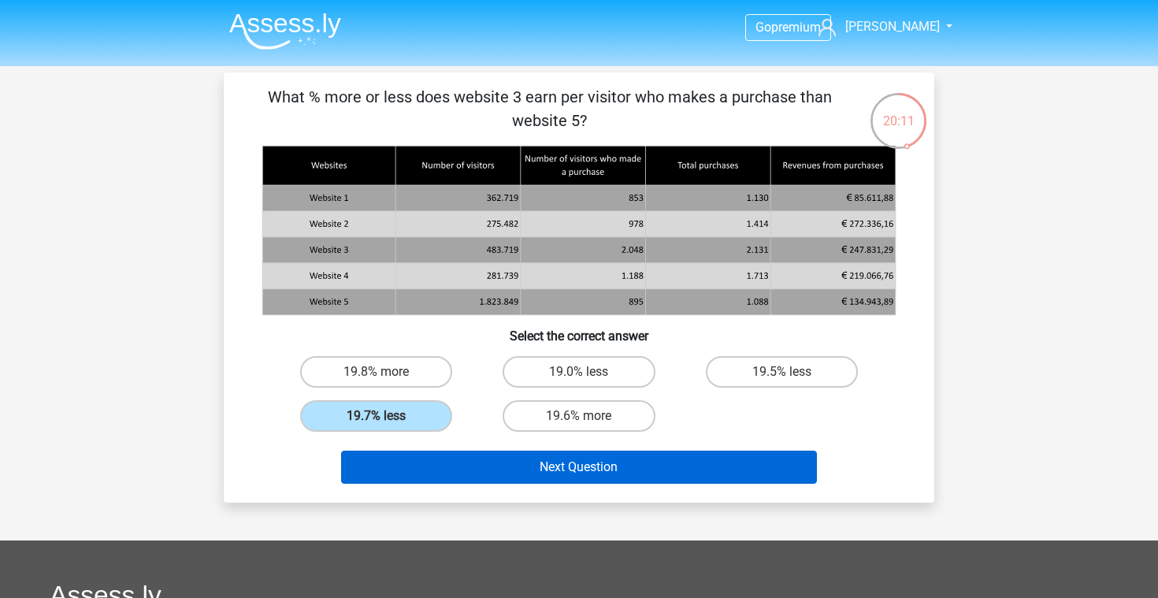
click at [579, 469] on button "Next Question" at bounding box center [579, 467] width 477 height 33
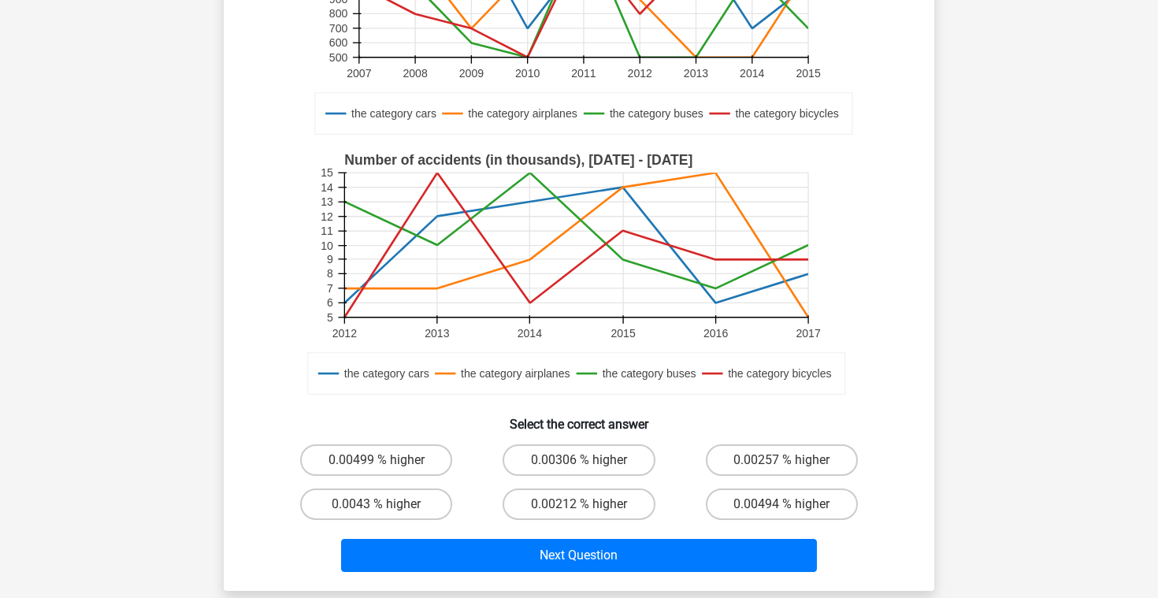
scroll to position [370, 0]
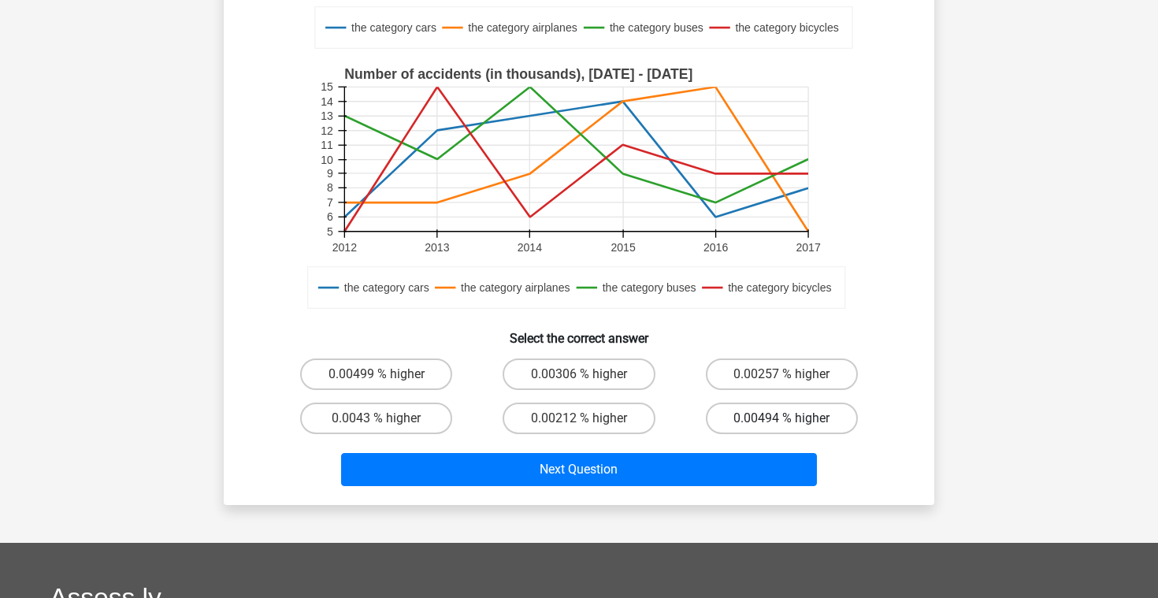
click at [797, 411] on label "0.00494 % higher" at bounding box center [782, 419] width 152 height 32
click at [792, 418] on input "0.00494 % higher" at bounding box center [787, 423] width 10 height 10
radio input "true"
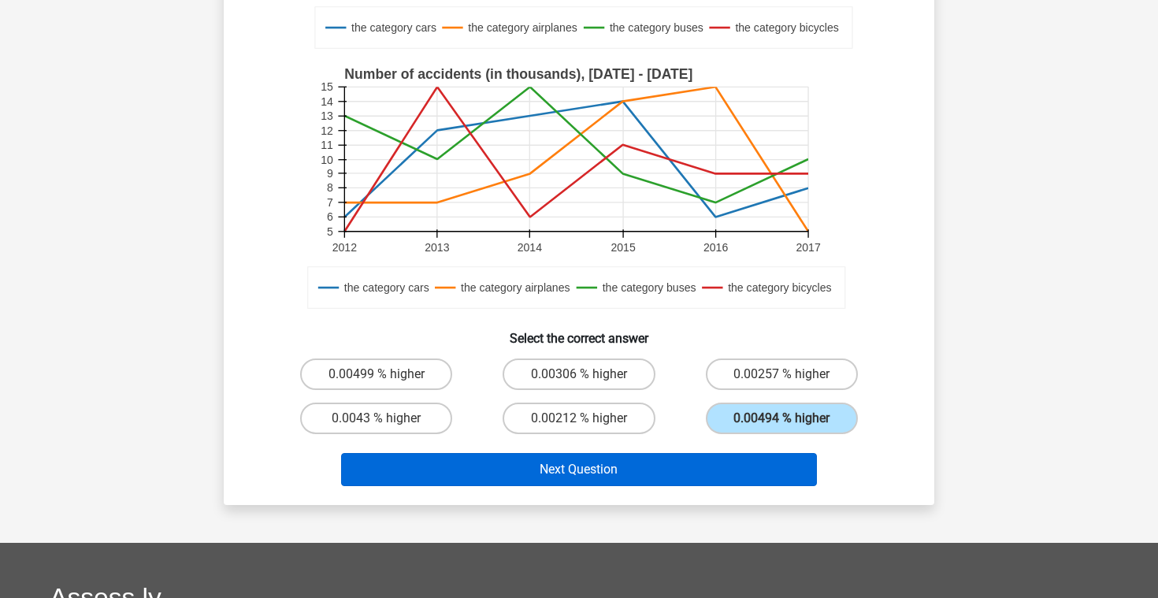
click at [634, 472] on button "Next Question" at bounding box center [579, 469] width 477 height 33
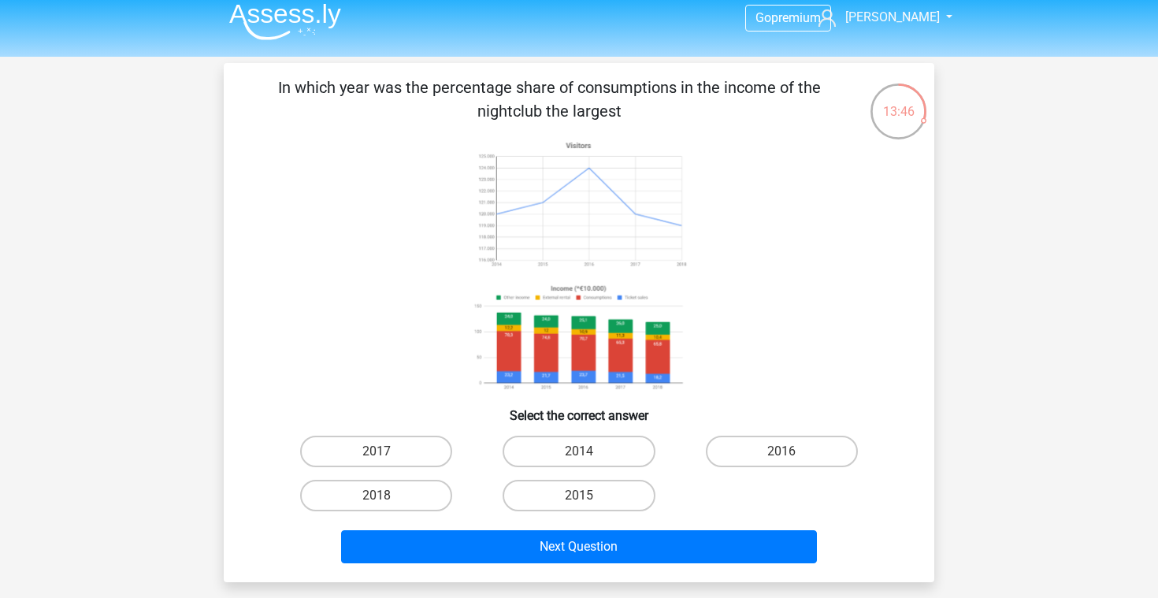
scroll to position [18, 0]
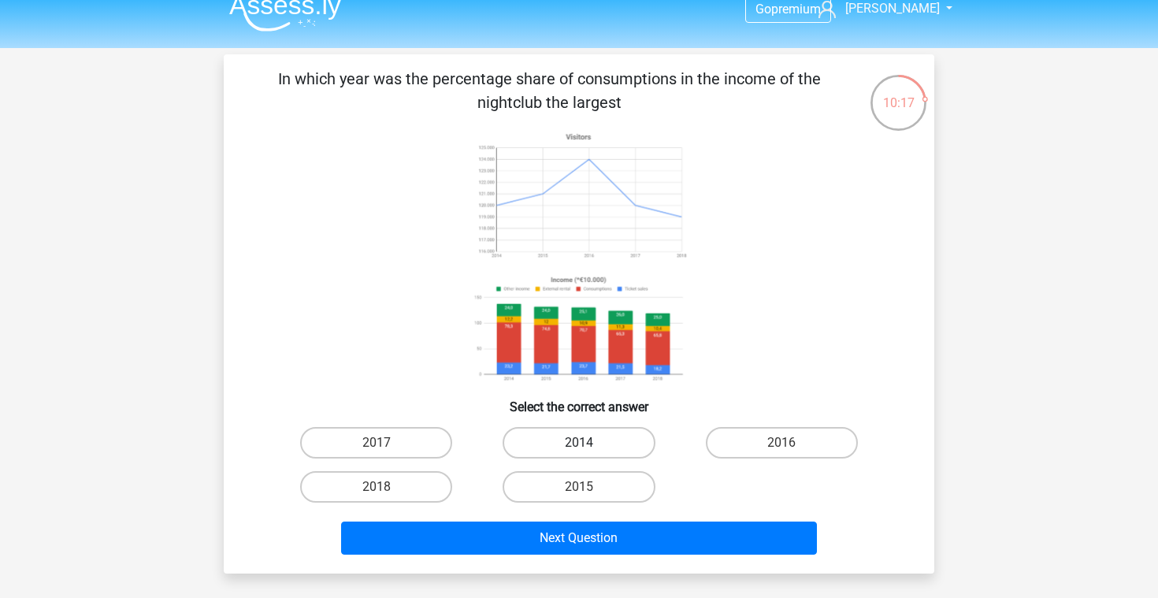
click at [571, 437] on label "2014" at bounding box center [579, 443] width 152 height 32
click at [579, 443] on input "2014" at bounding box center [584, 448] width 10 height 10
radio input "true"
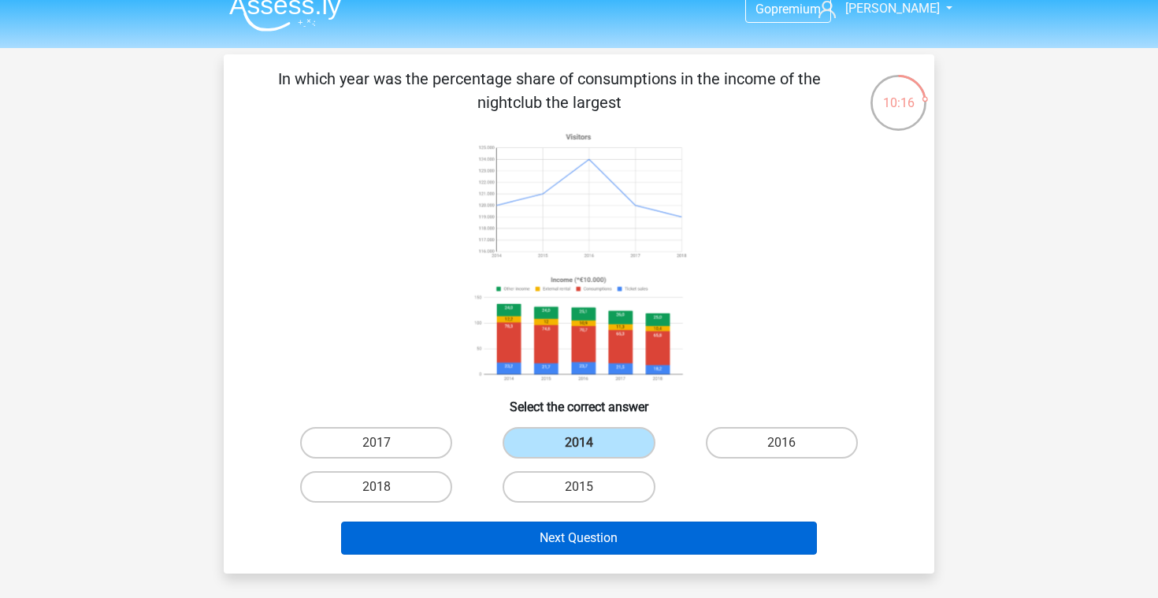
click at [569, 537] on button "Next Question" at bounding box center [579, 538] width 477 height 33
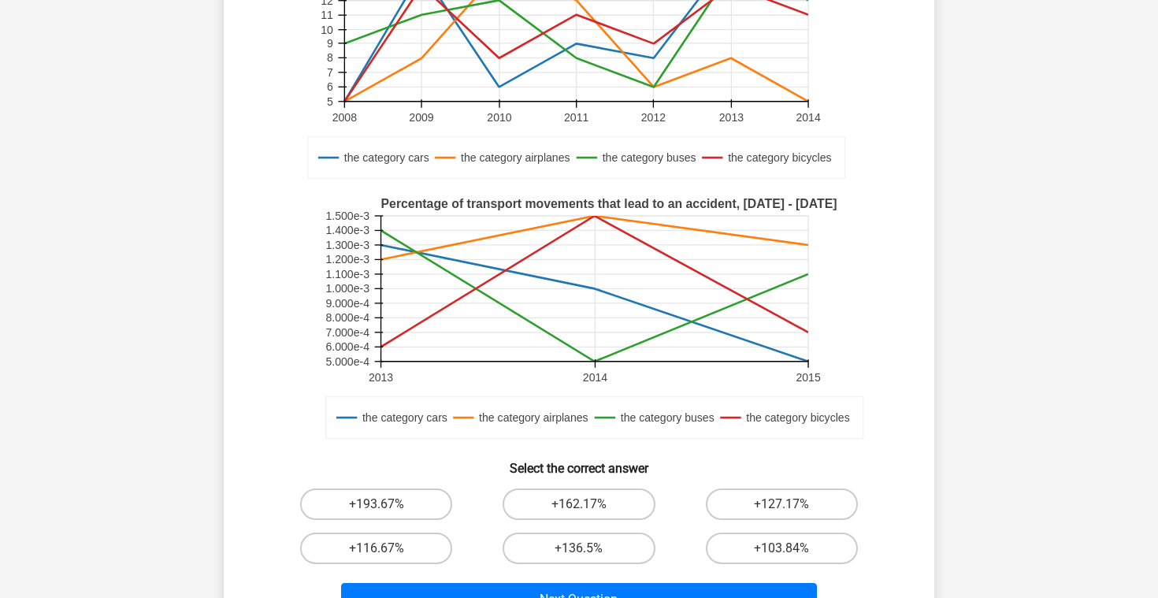
scroll to position [242, 0]
click at [364, 510] on label "+193.67%" at bounding box center [376, 503] width 152 height 32
click at [377, 510] on input "+193.67%" at bounding box center [382, 508] width 10 height 10
radio input "true"
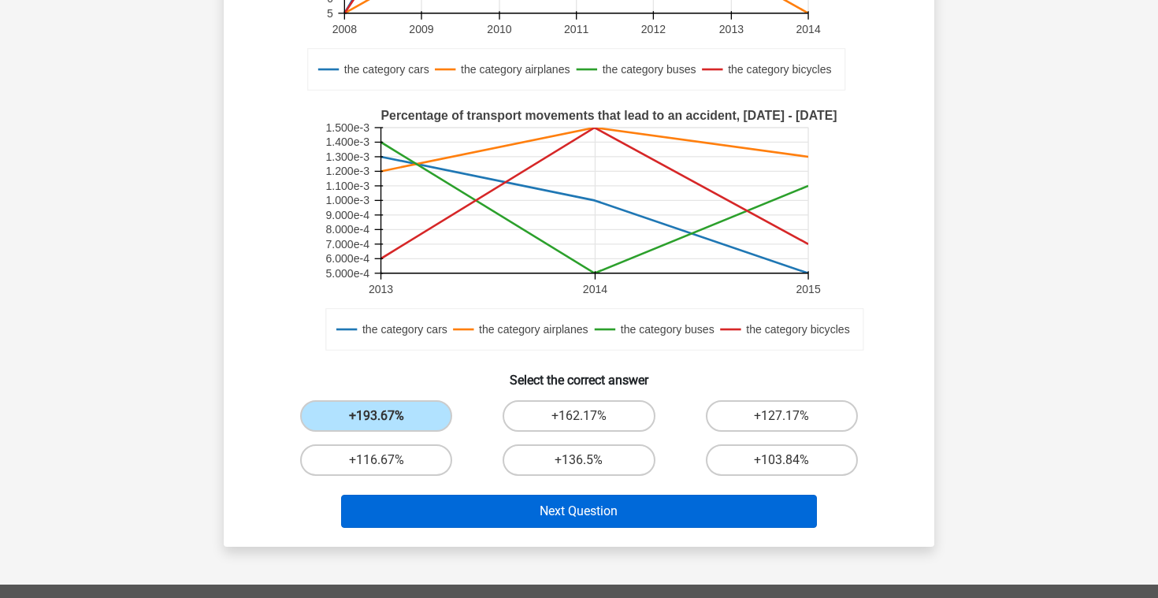
click at [418, 507] on button "Next Question" at bounding box center [579, 511] width 477 height 33
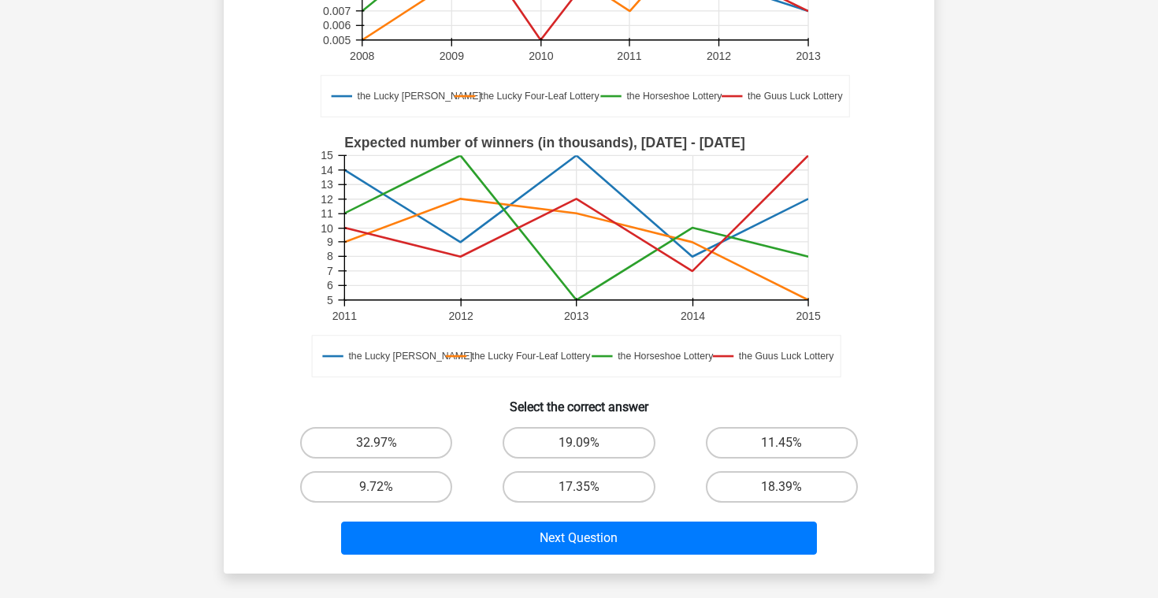
scroll to position [347, 0]
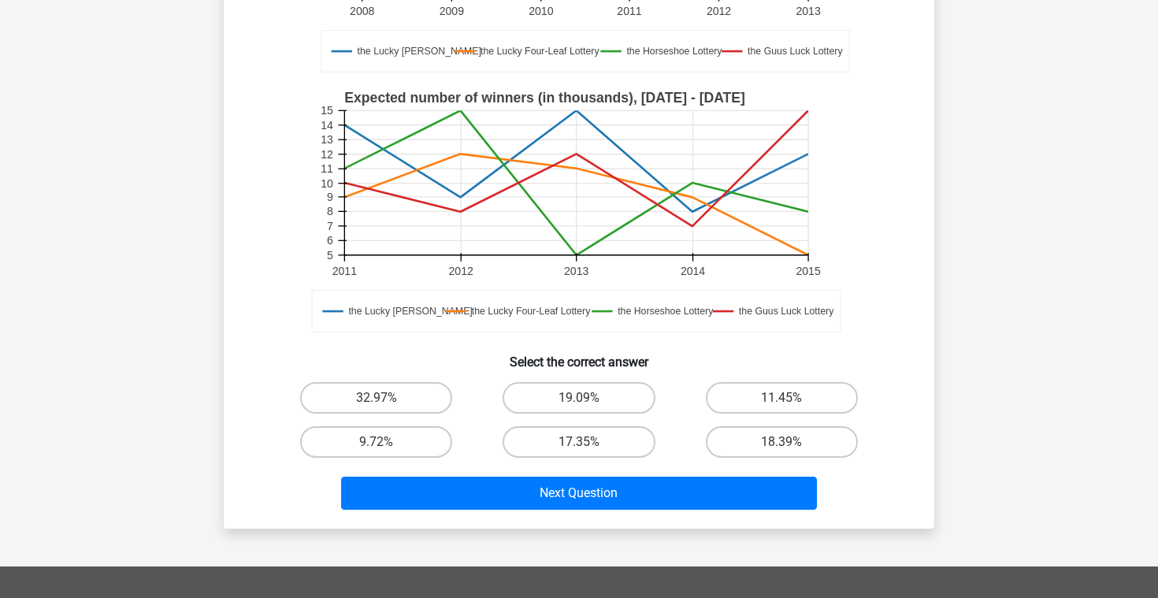
click at [385, 405] on input "32.97%" at bounding box center [382, 403] width 10 height 10
radio input "true"
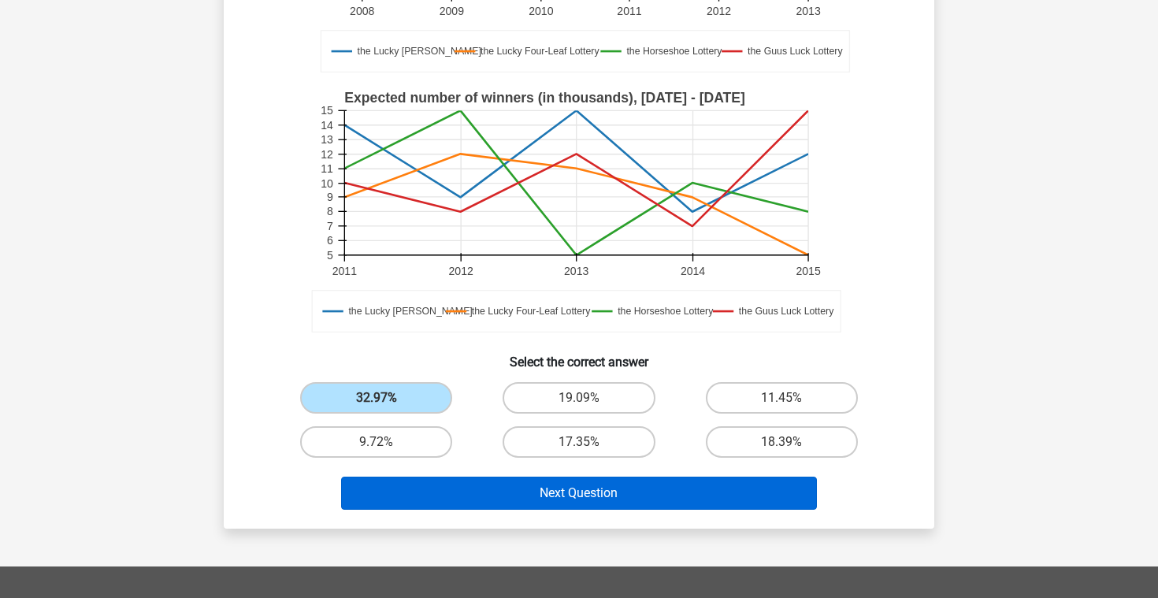
click at [470, 500] on button "Next Question" at bounding box center [579, 493] width 477 height 33
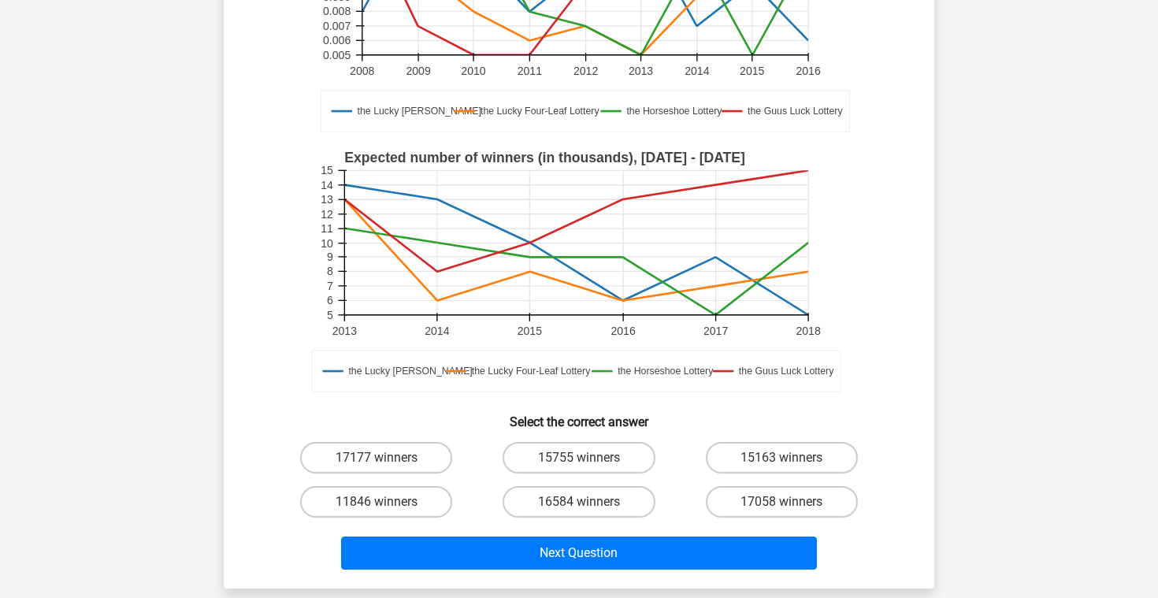
scroll to position [337, 0]
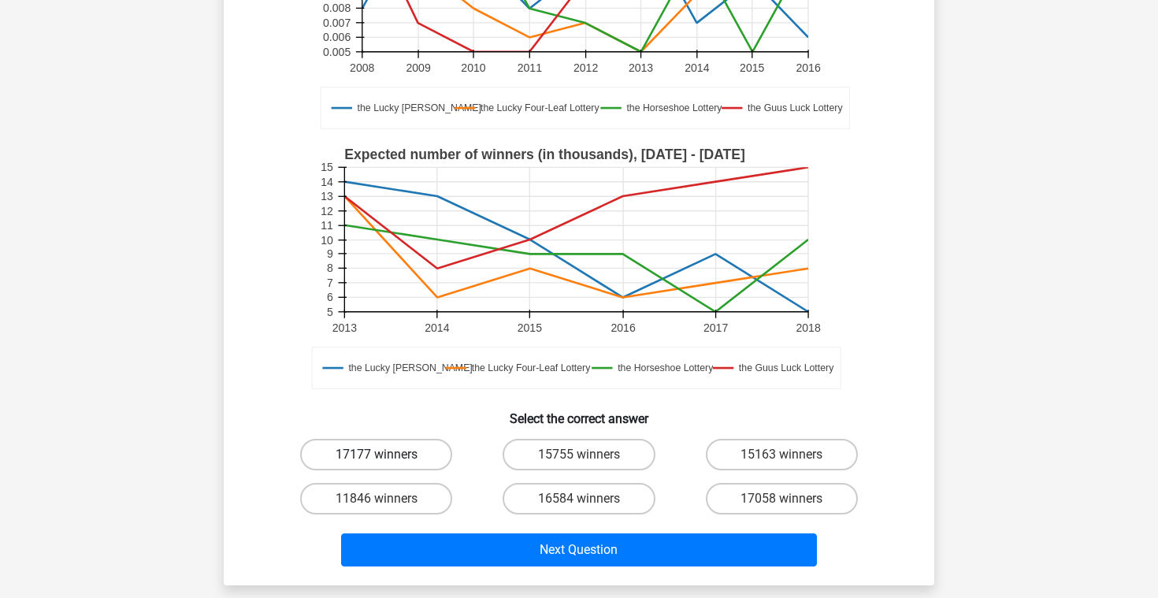
click at [414, 453] on label "17177 winners" at bounding box center [376, 455] width 152 height 32
click at [387, 455] on input "17177 winners" at bounding box center [382, 460] width 10 height 10
radio input "true"
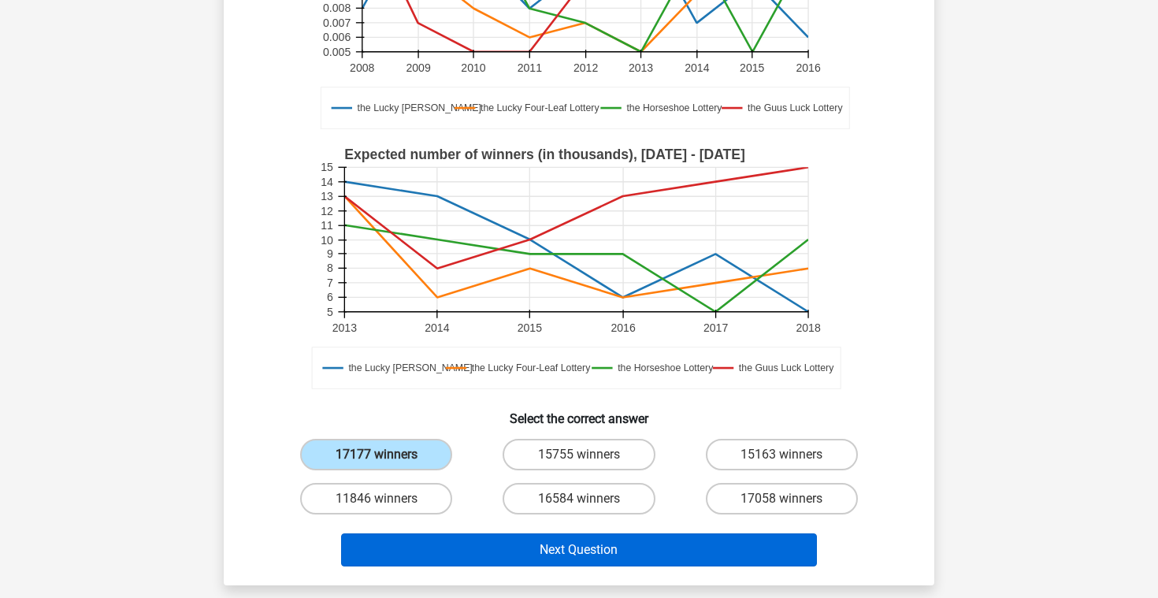
click at [479, 548] on button "Next Question" at bounding box center [579, 549] width 477 height 33
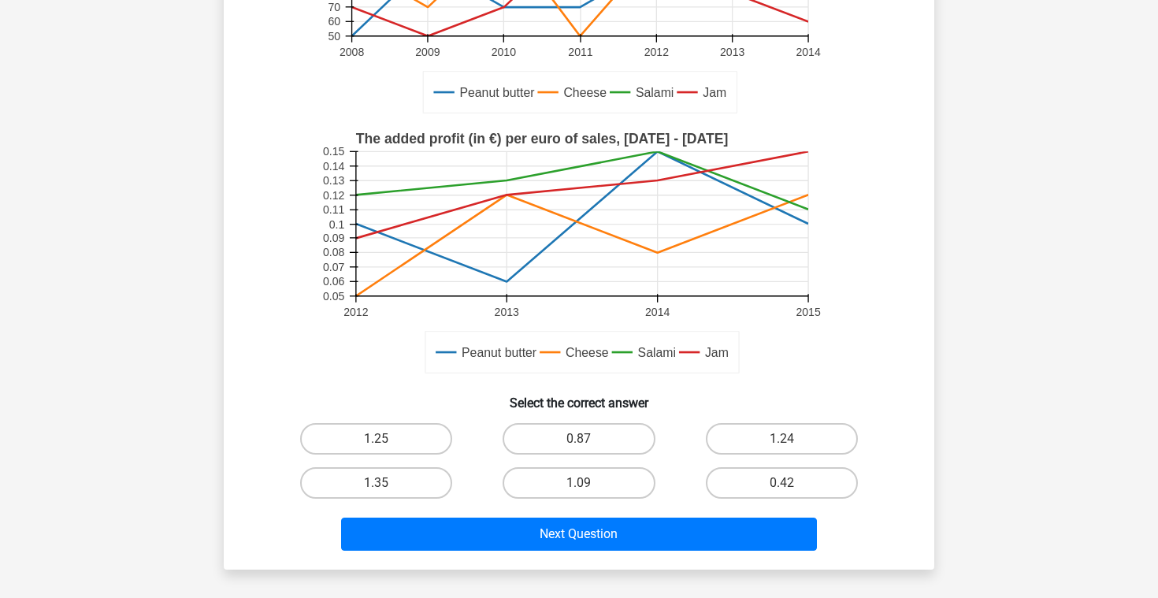
scroll to position [284, 0]
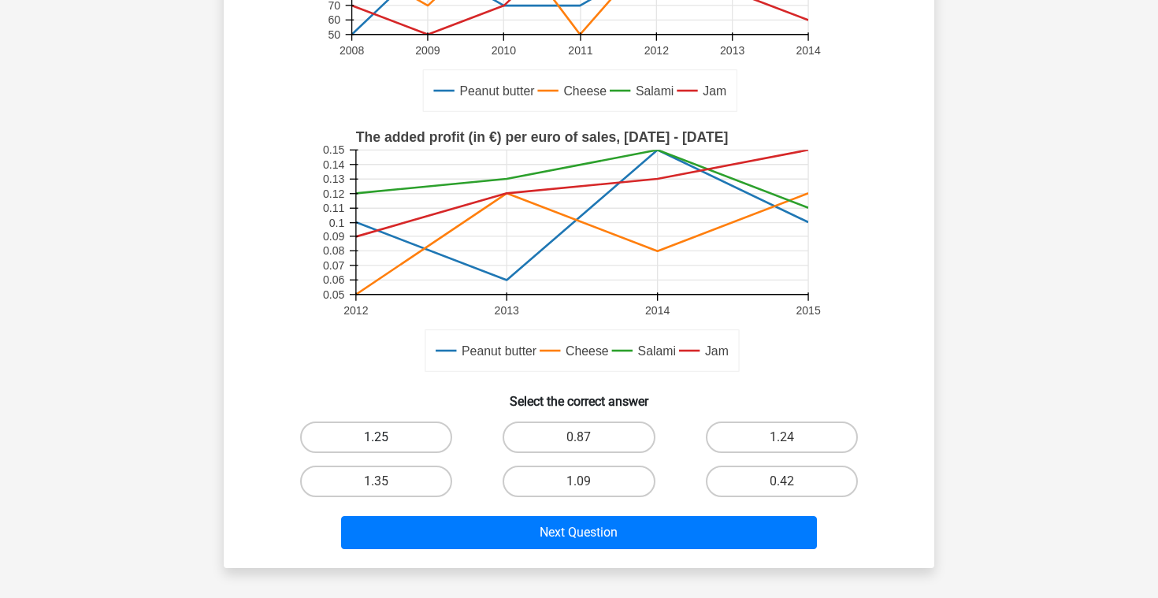
click at [420, 435] on label "1.25" at bounding box center [376, 438] width 152 height 32
click at [387, 437] on input "1.25" at bounding box center [382, 442] width 10 height 10
radio input "true"
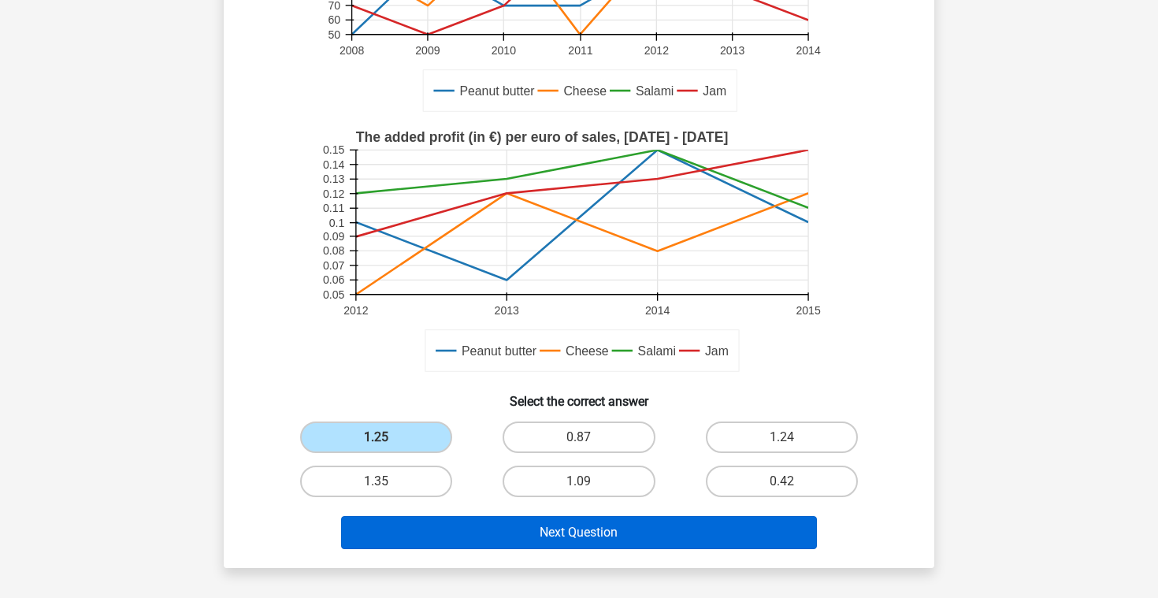
click at [470, 532] on button "Next Question" at bounding box center [579, 532] width 477 height 33
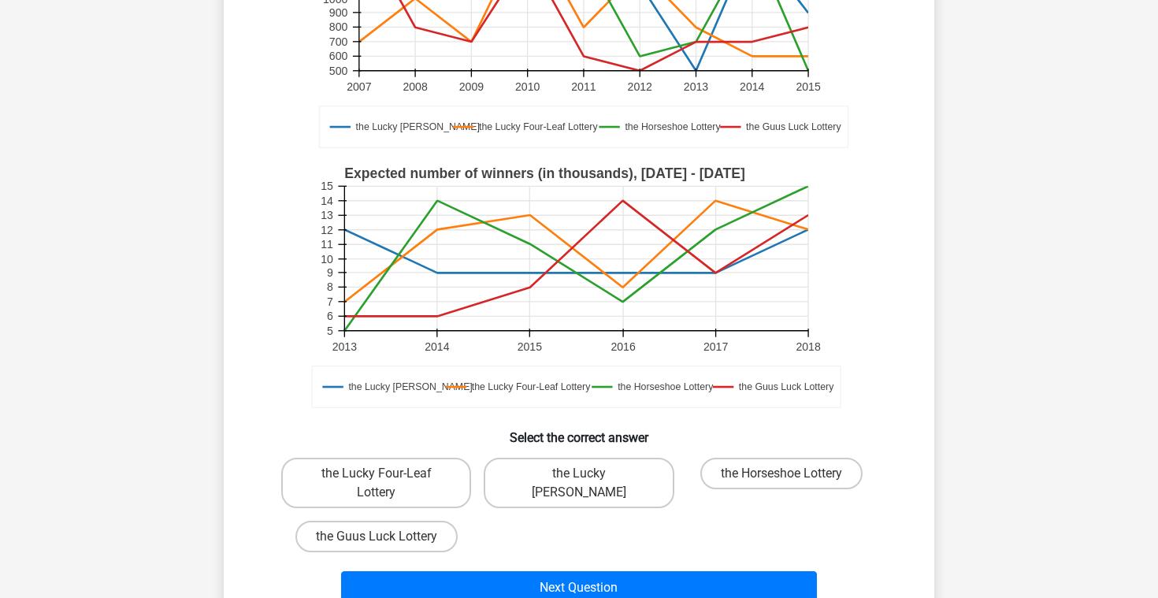
scroll to position [336, 0]
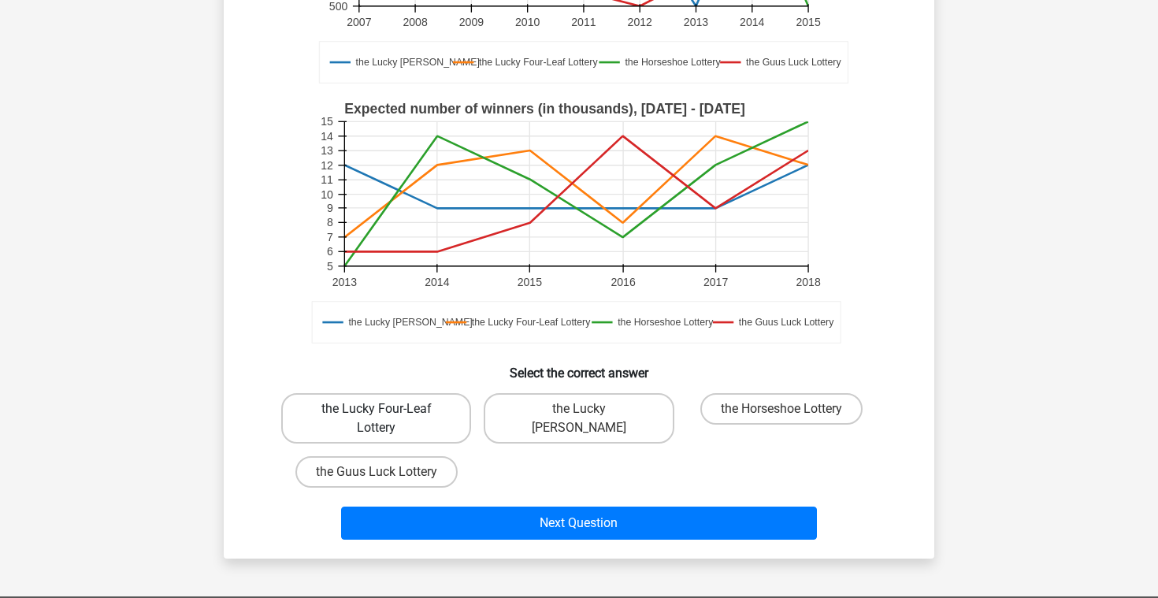
click at [412, 399] on label "the Lucky Four-Leaf Lottery" at bounding box center [376, 418] width 190 height 50
click at [387, 409] on input "the Lucky Four-Leaf Lottery" at bounding box center [382, 414] width 10 height 10
radio input "true"
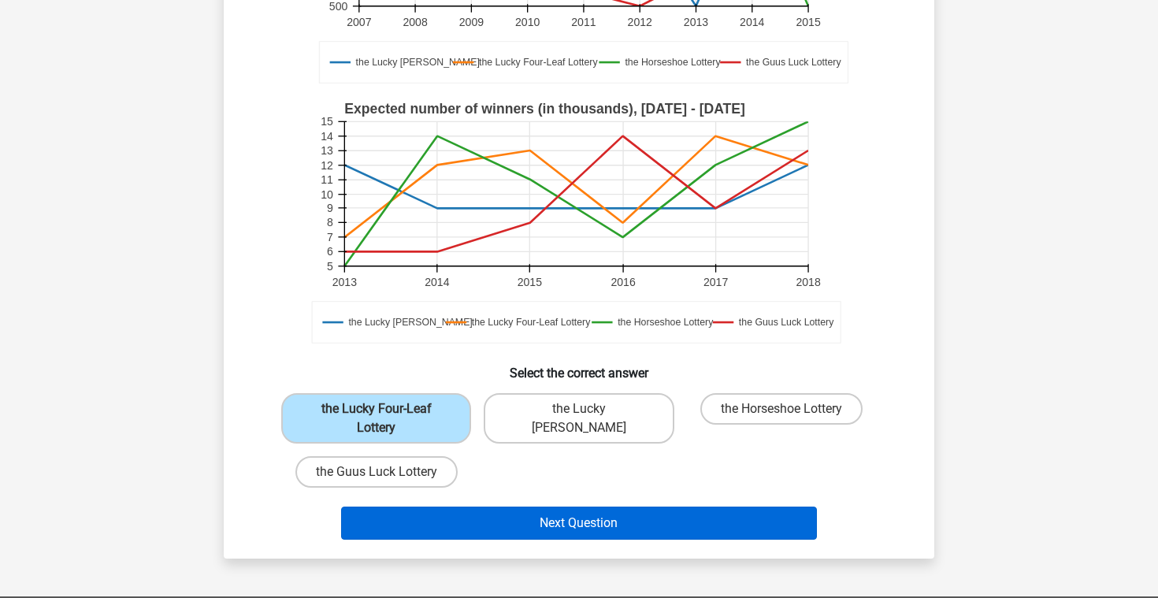
click at [490, 513] on button "Next Question" at bounding box center [579, 523] width 477 height 33
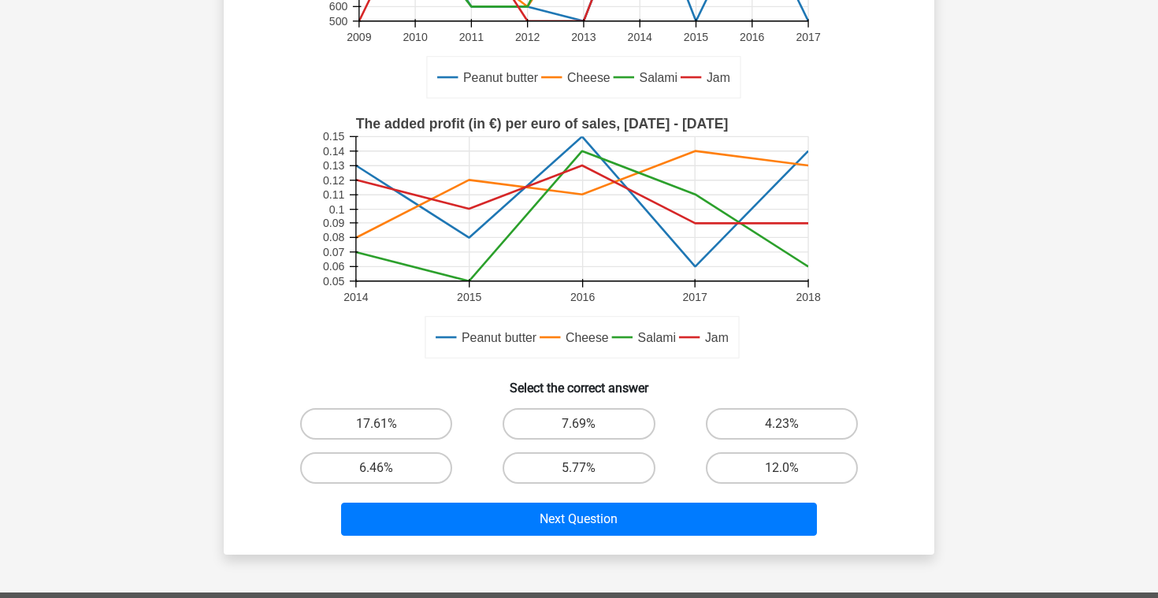
scroll to position [303, 0]
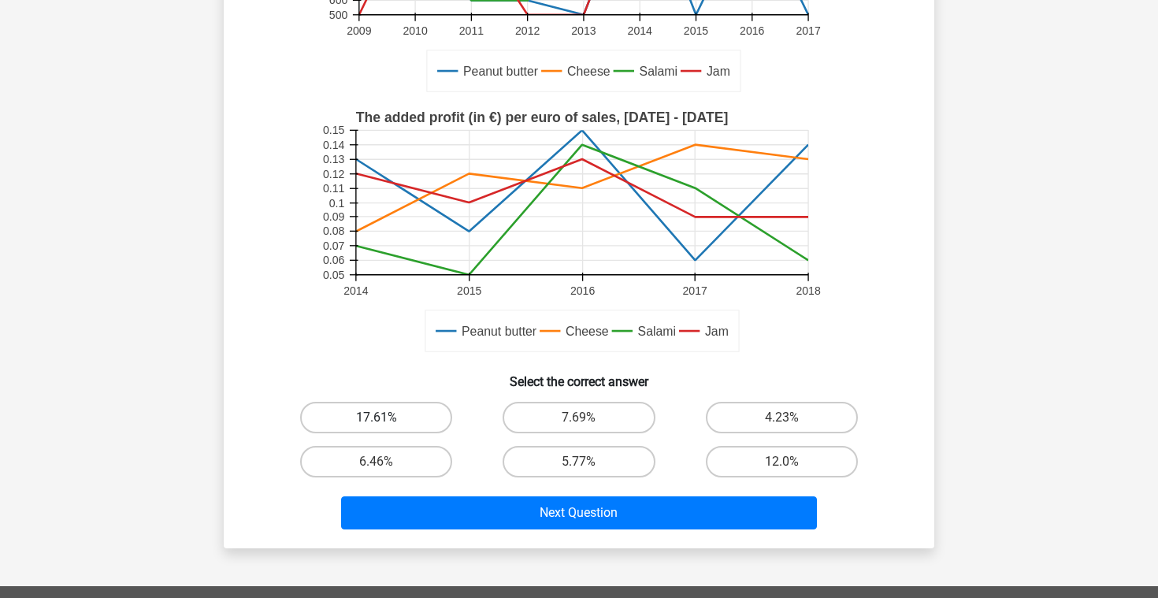
click at [410, 411] on label "17.61%" at bounding box center [376, 418] width 152 height 32
click at [387, 418] on input "17.61%" at bounding box center [382, 423] width 10 height 10
radio input "true"
click at [464, 496] on div "Next Question" at bounding box center [579, 510] width 660 height 52
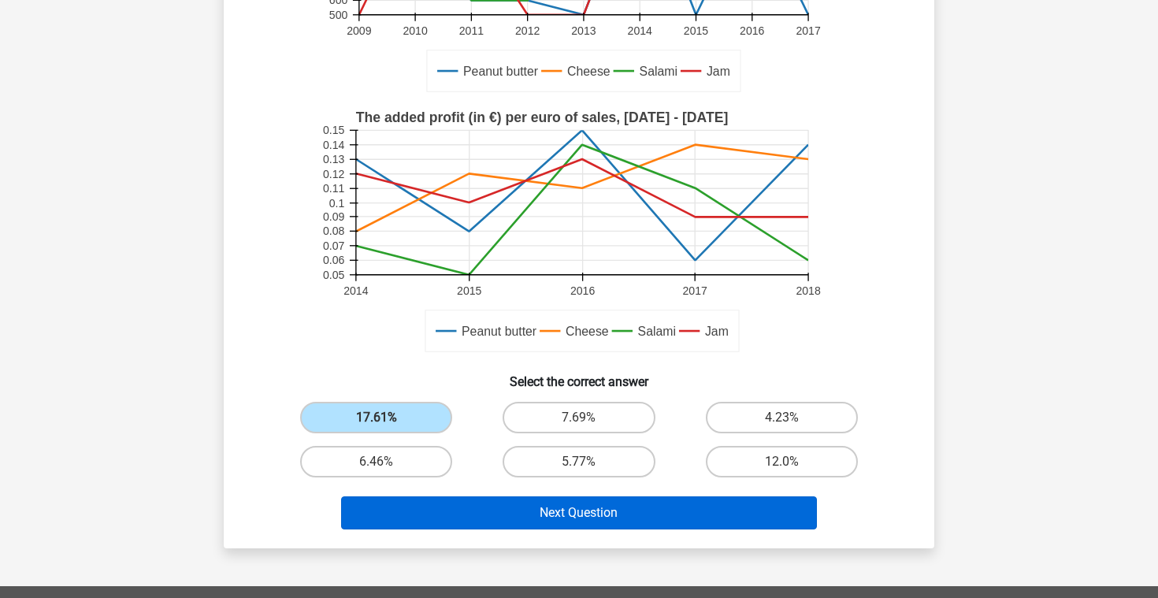
click at [467, 504] on button "Next Question" at bounding box center [579, 512] width 477 height 33
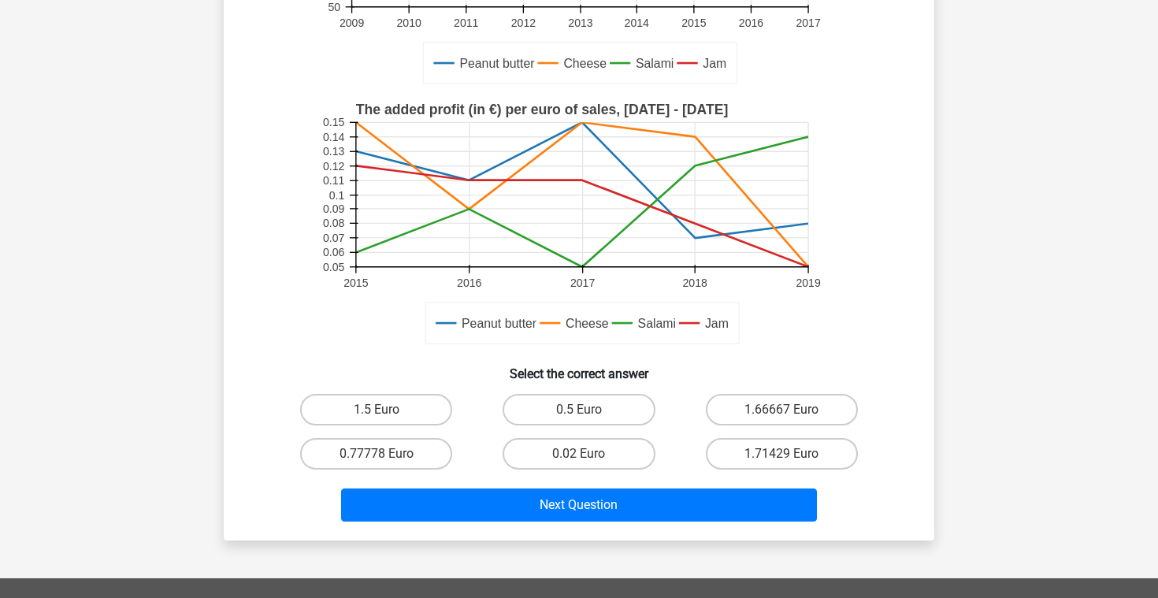
scroll to position [337, 0]
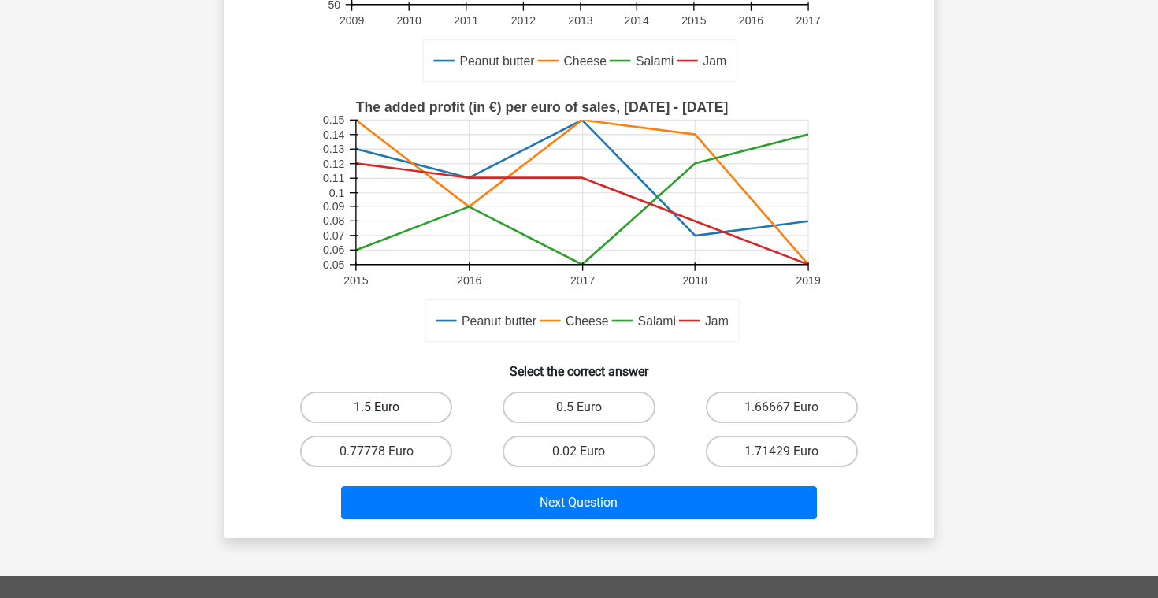
click at [407, 401] on label "1.5 Euro" at bounding box center [376, 408] width 152 height 32
click at [387, 407] on input "1.5 Euro" at bounding box center [382, 412] width 10 height 10
radio input "true"
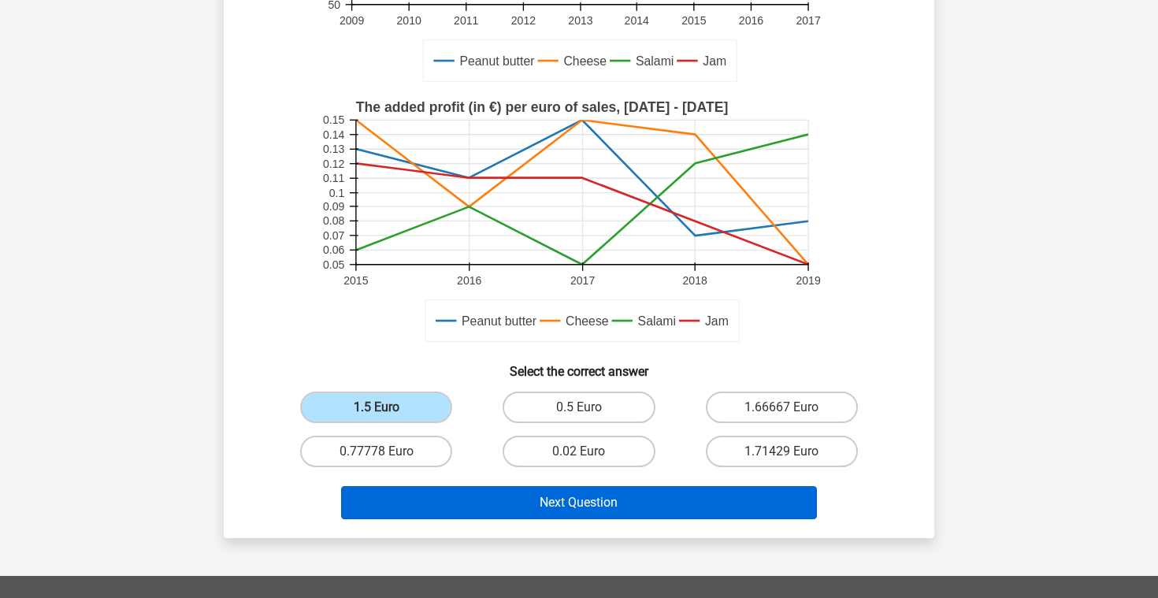
click at [467, 500] on button "Next Question" at bounding box center [579, 502] width 477 height 33
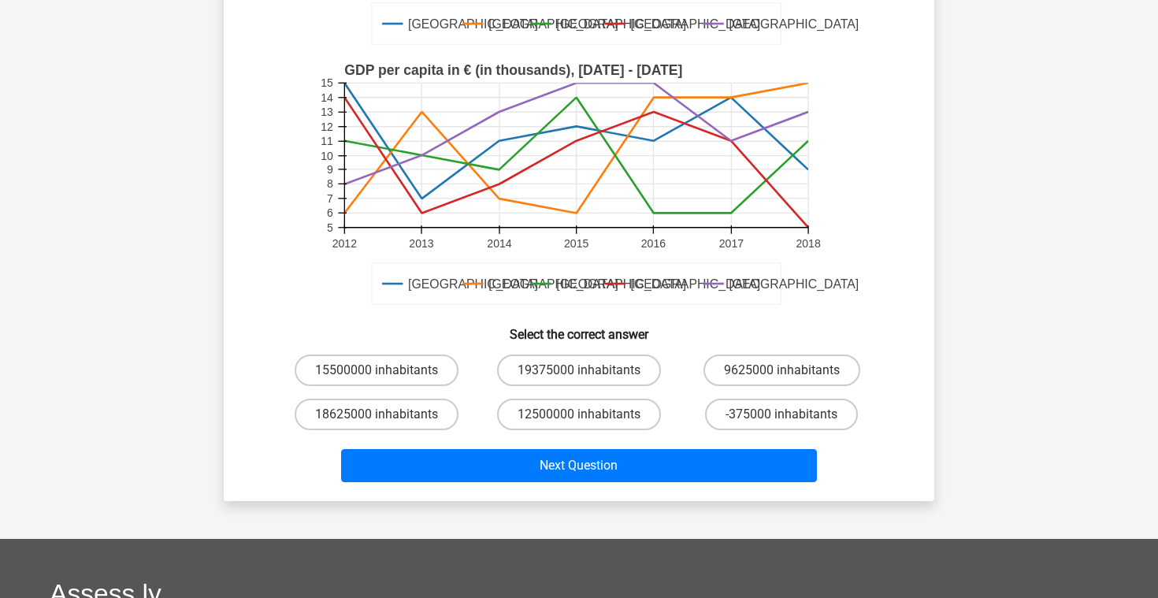
scroll to position [363, 0]
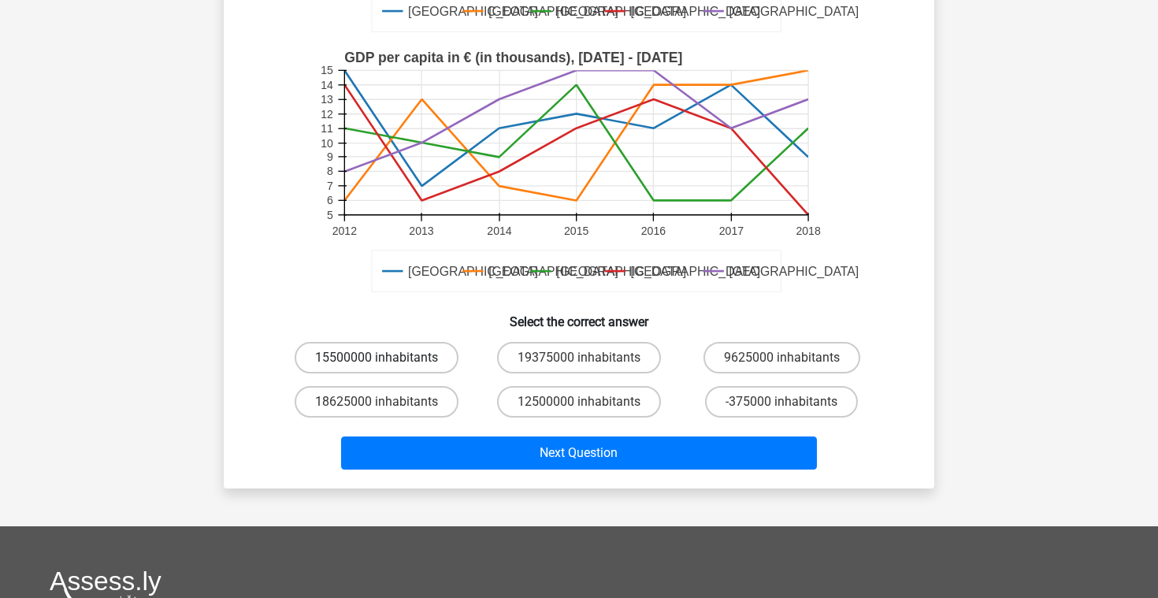
click at [415, 365] on label "15500000 inhabitants" at bounding box center [377, 358] width 164 height 32
click at [387, 365] on input "15500000 inhabitants" at bounding box center [382, 363] width 10 height 10
radio input "true"
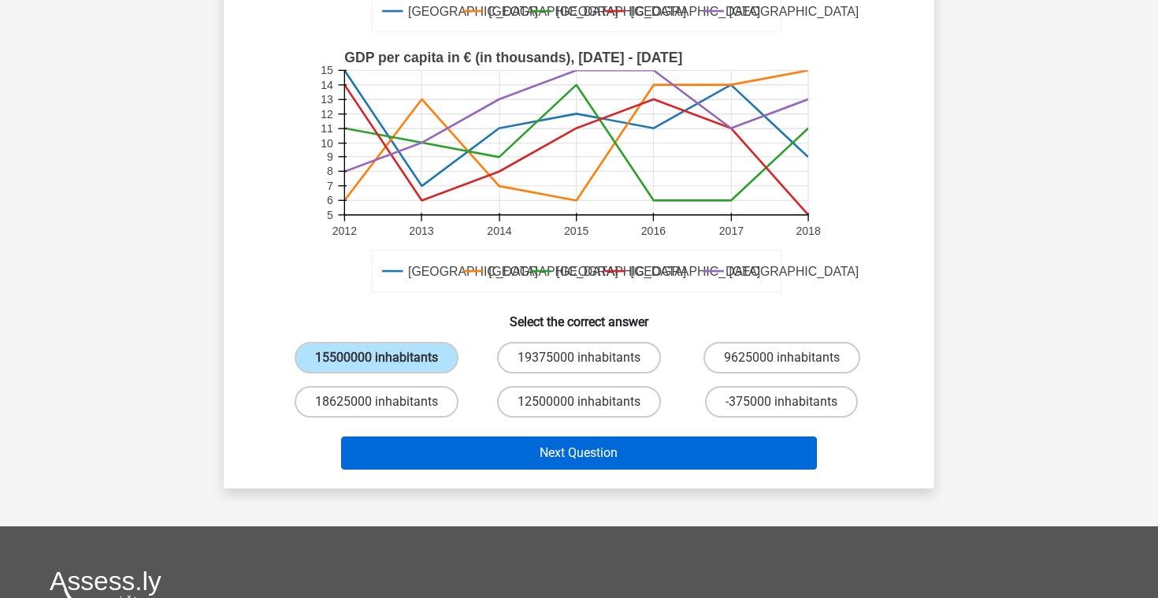
click at [460, 451] on button "Next Question" at bounding box center [579, 453] width 477 height 33
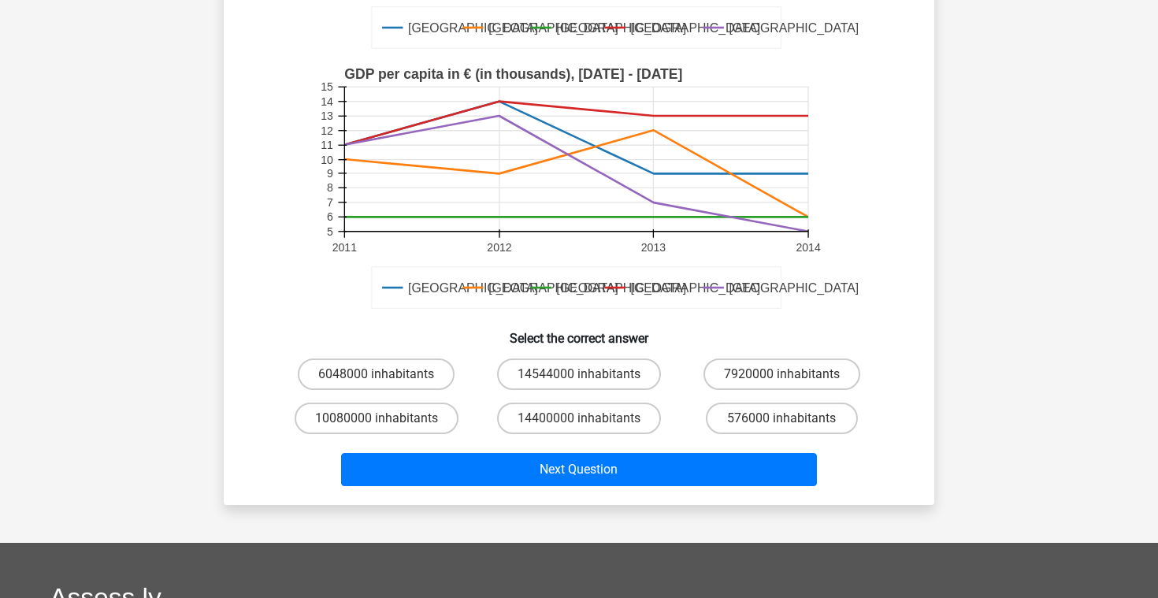
scroll to position [355, 0]
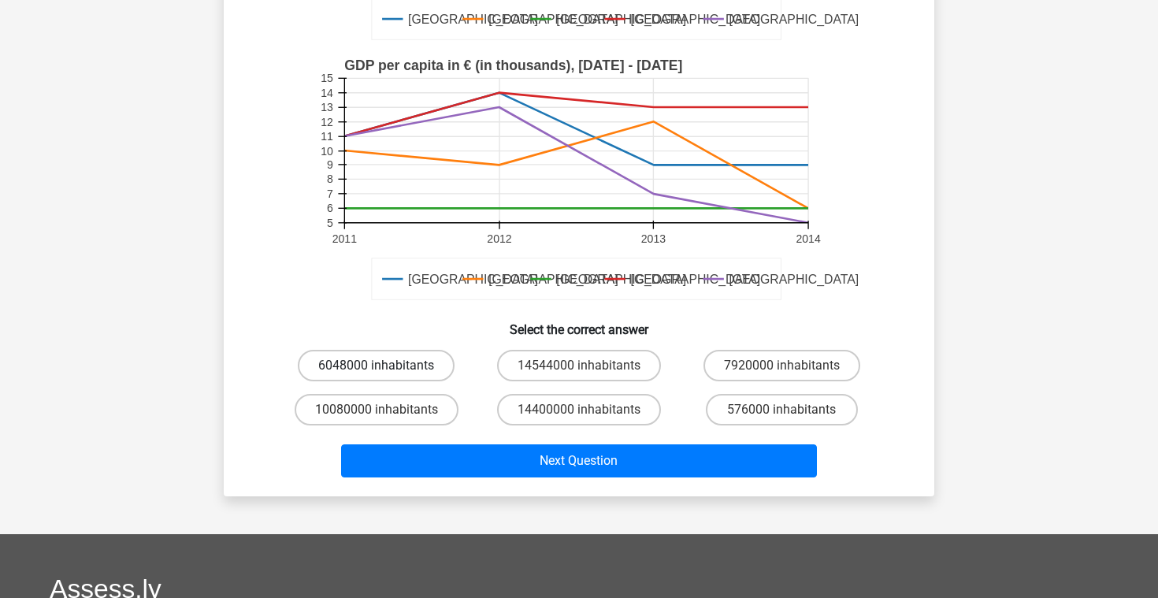
click at [430, 372] on label "6048000 inhabitants" at bounding box center [376, 366] width 157 height 32
click at [387, 372] on input "6048000 inhabitants" at bounding box center [382, 371] width 10 height 10
radio input "true"
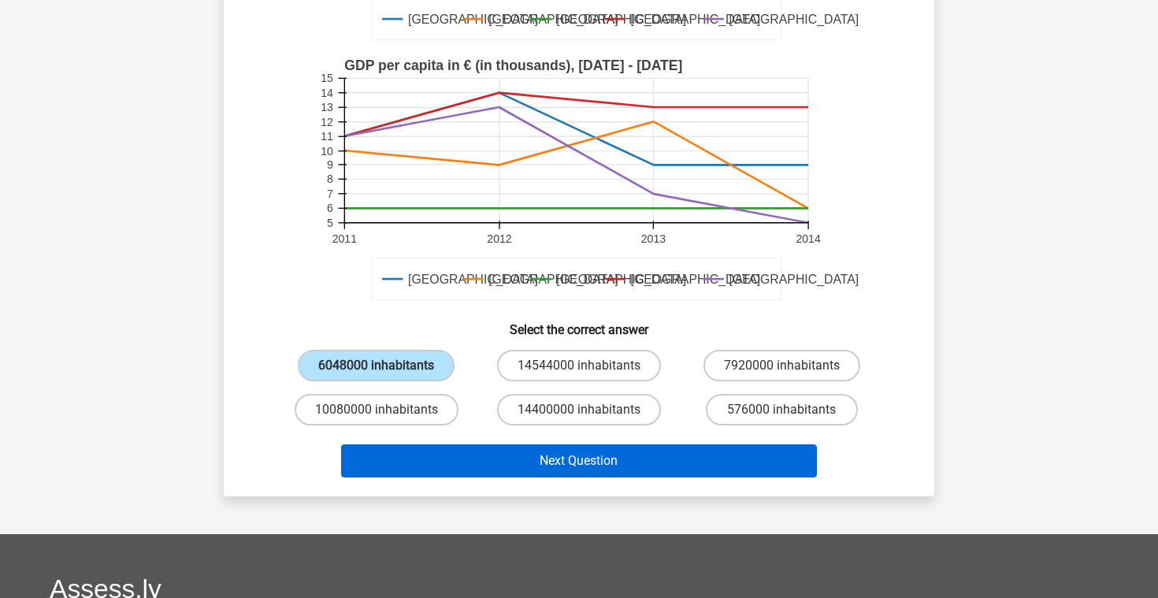
click at [474, 453] on button "Next Question" at bounding box center [579, 460] width 477 height 33
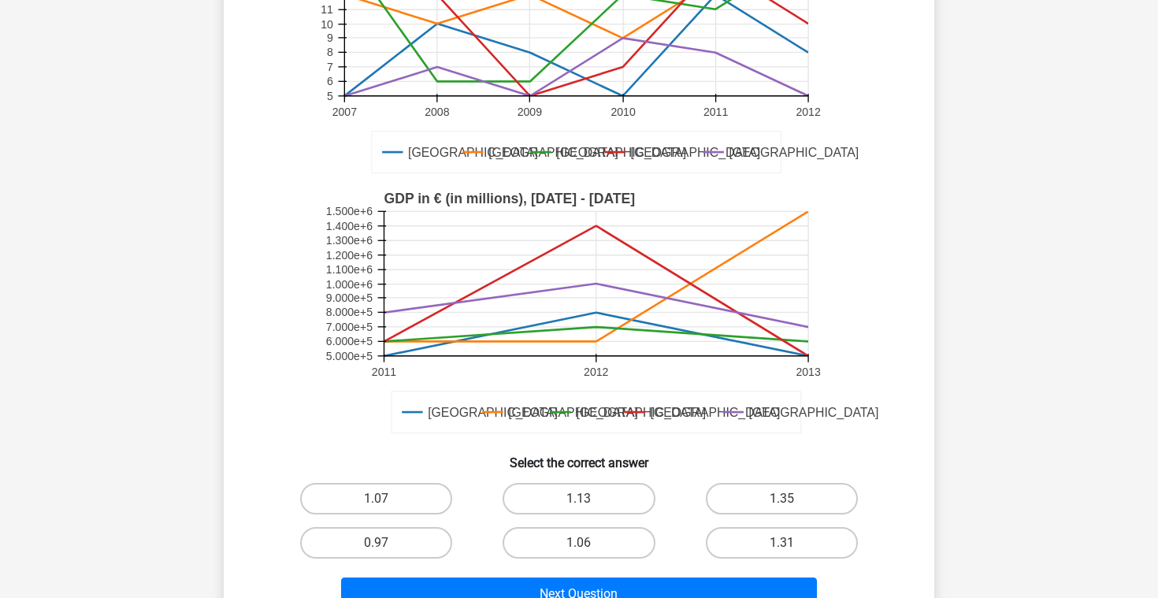
scroll to position [330, 0]
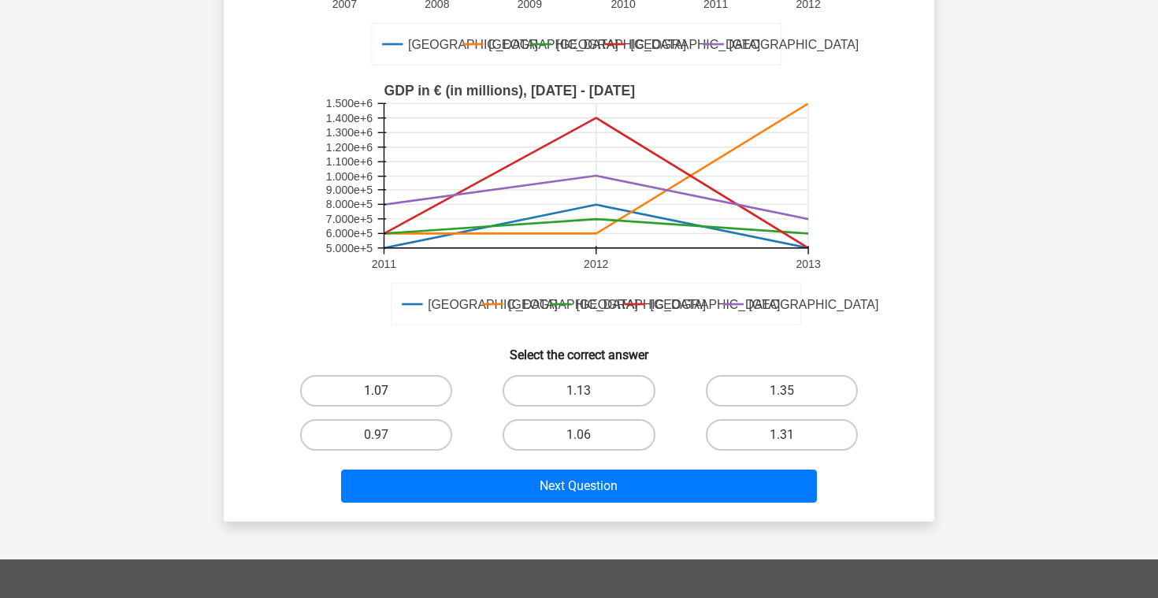
click at [418, 386] on label "1.07" at bounding box center [376, 391] width 152 height 32
click at [387, 391] on input "1.07" at bounding box center [382, 396] width 10 height 10
radio input "true"
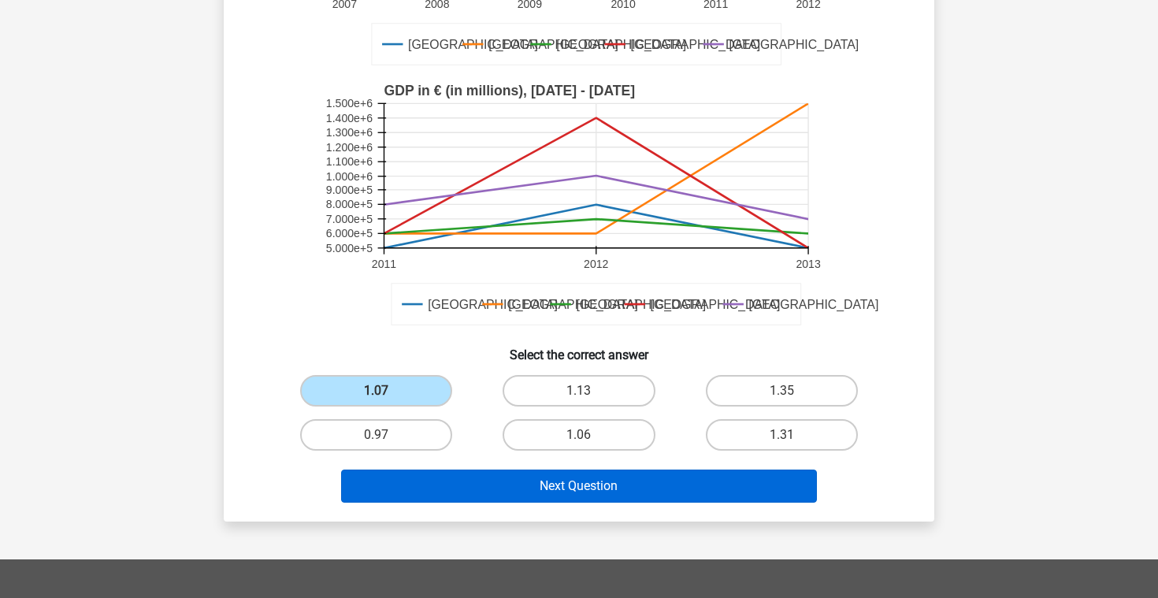
click at [462, 482] on button "Next Question" at bounding box center [579, 486] width 477 height 33
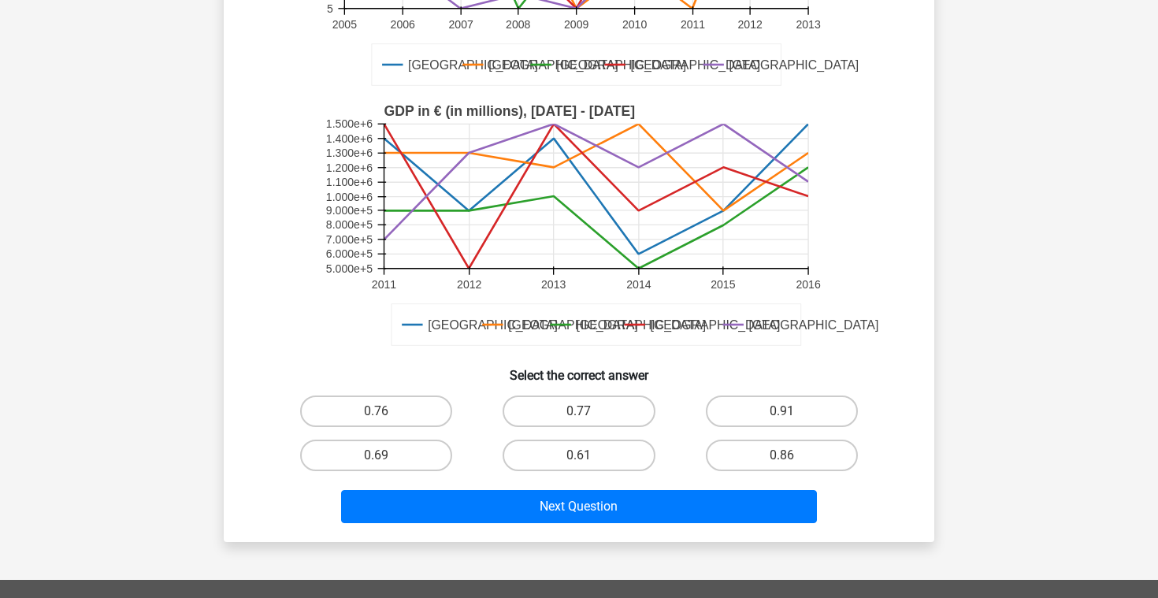
scroll to position [311, 0]
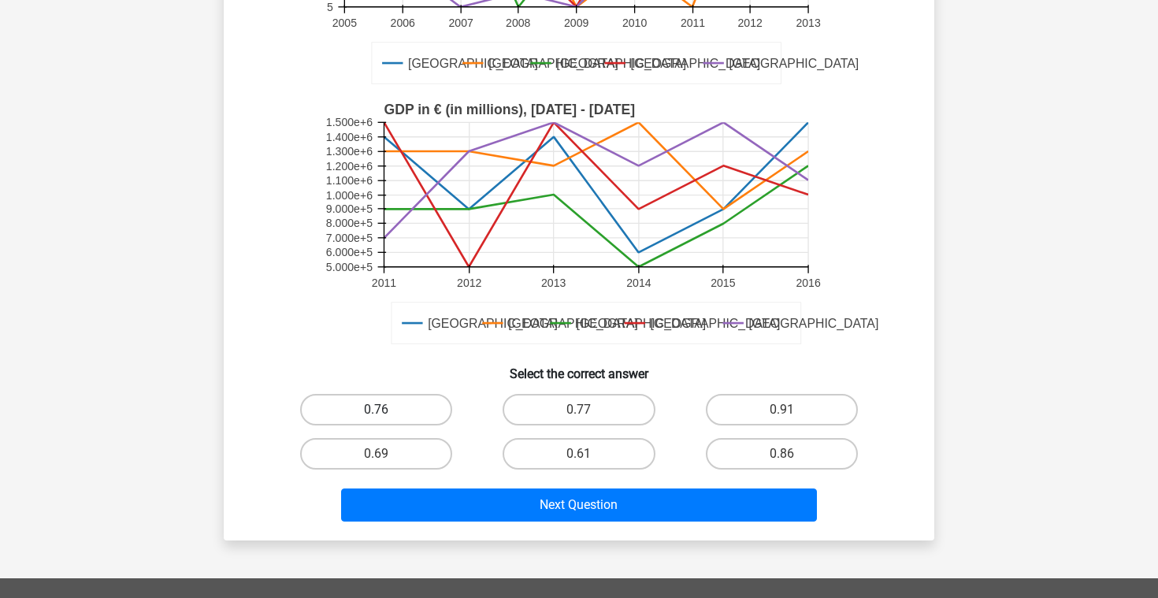
click at [424, 403] on label "0.76" at bounding box center [376, 410] width 152 height 32
click at [387, 410] on input "0.76" at bounding box center [382, 415] width 10 height 10
radio input "true"
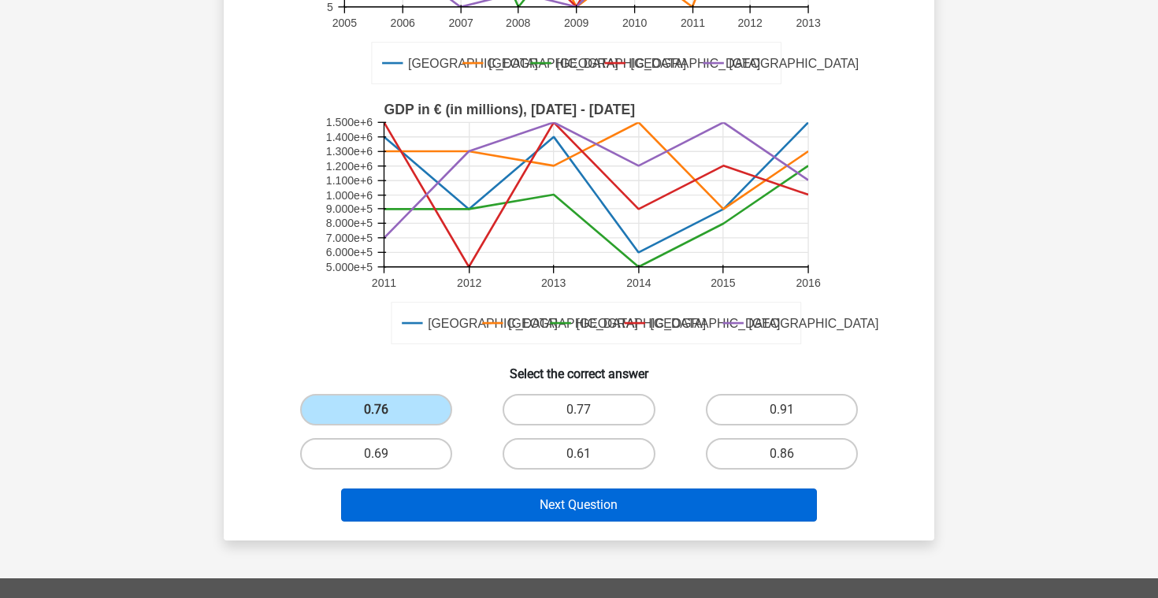
click at [478, 504] on button "Next Question" at bounding box center [579, 505] width 477 height 33
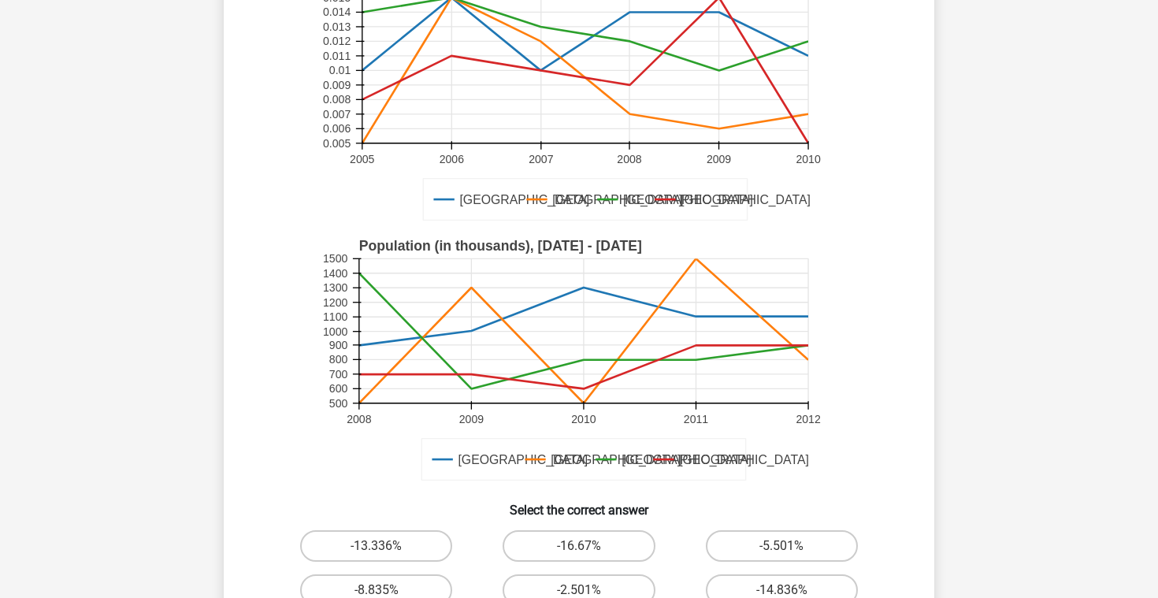
scroll to position [317, 0]
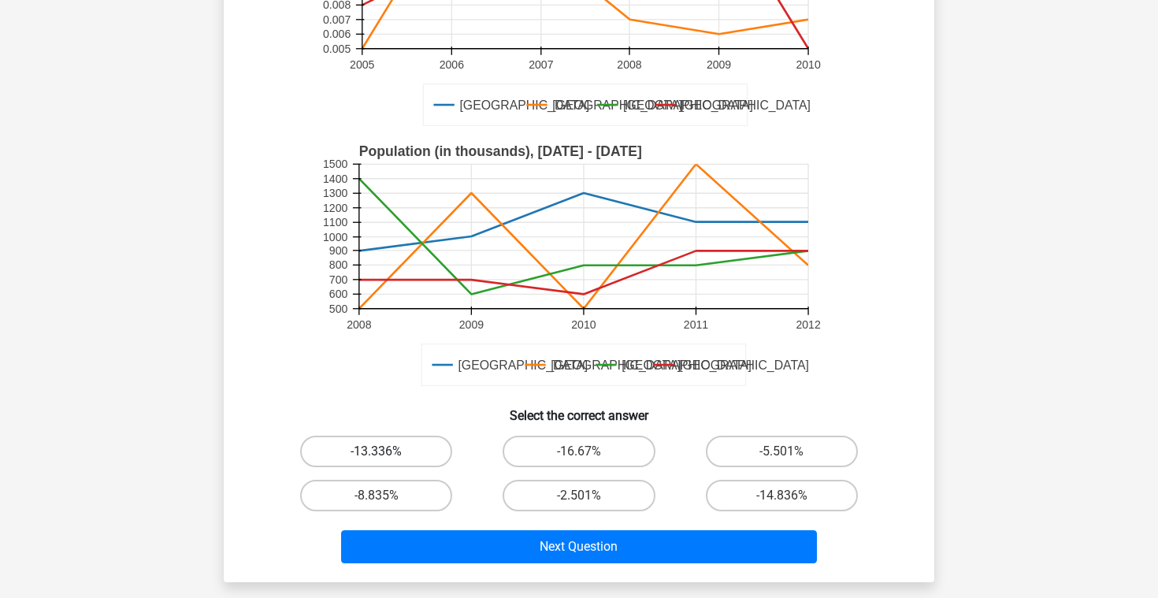
click at [429, 436] on label "-13.336%" at bounding box center [376, 452] width 152 height 32
click at [387, 452] on input "-13.336%" at bounding box center [382, 457] width 10 height 10
radio input "true"
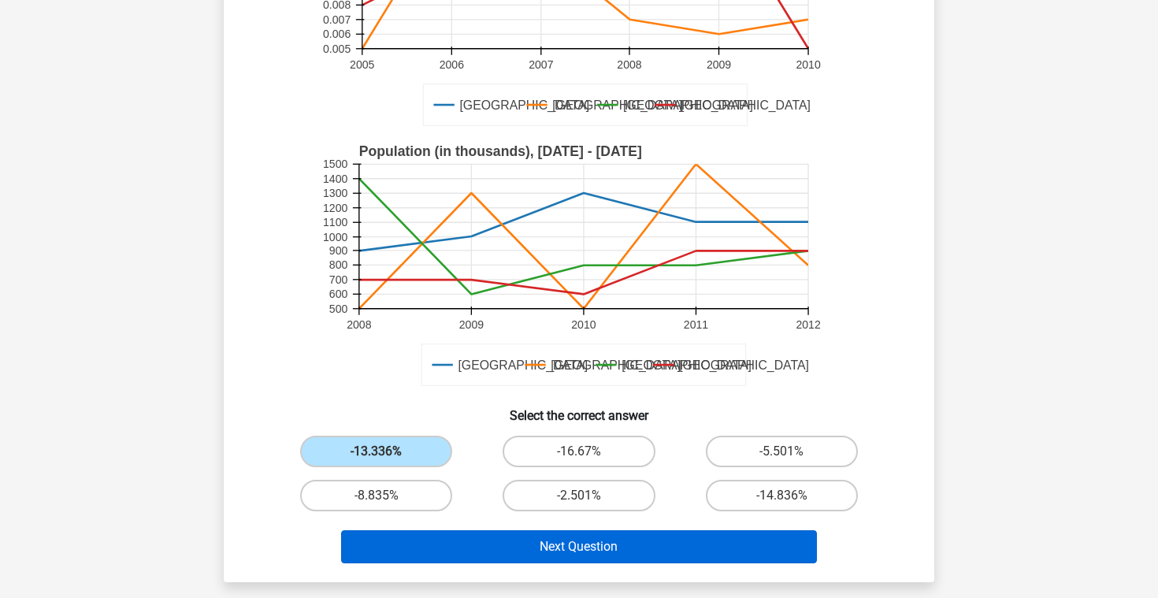
click at [487, 530] on button "Next Question" at bounding box center [579, 546] width 477 height 33
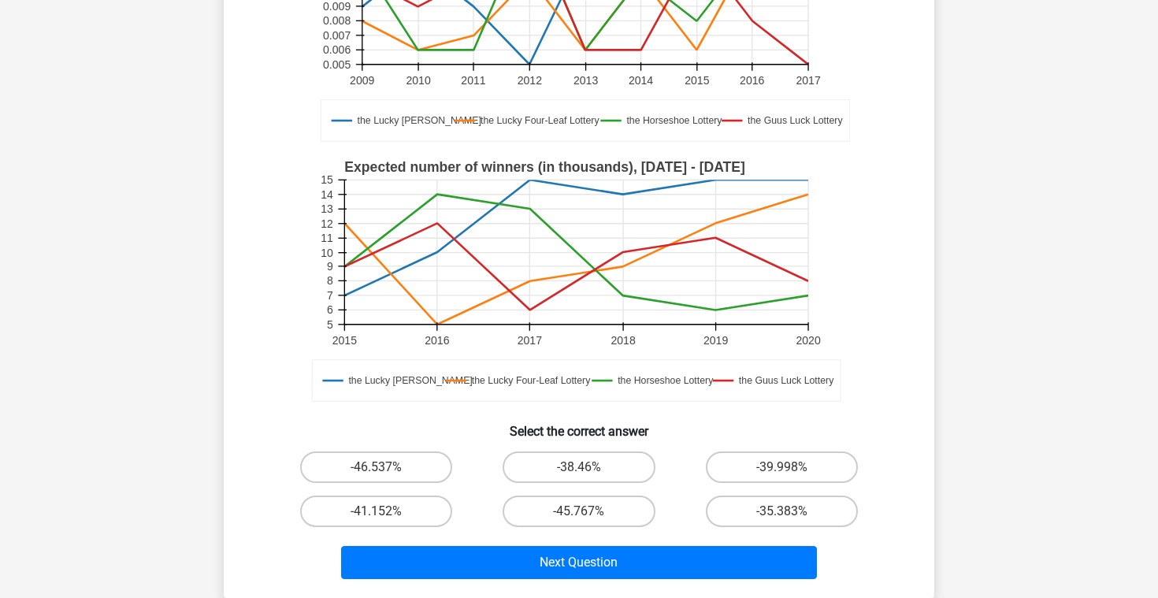
scroll to position [279, 0]
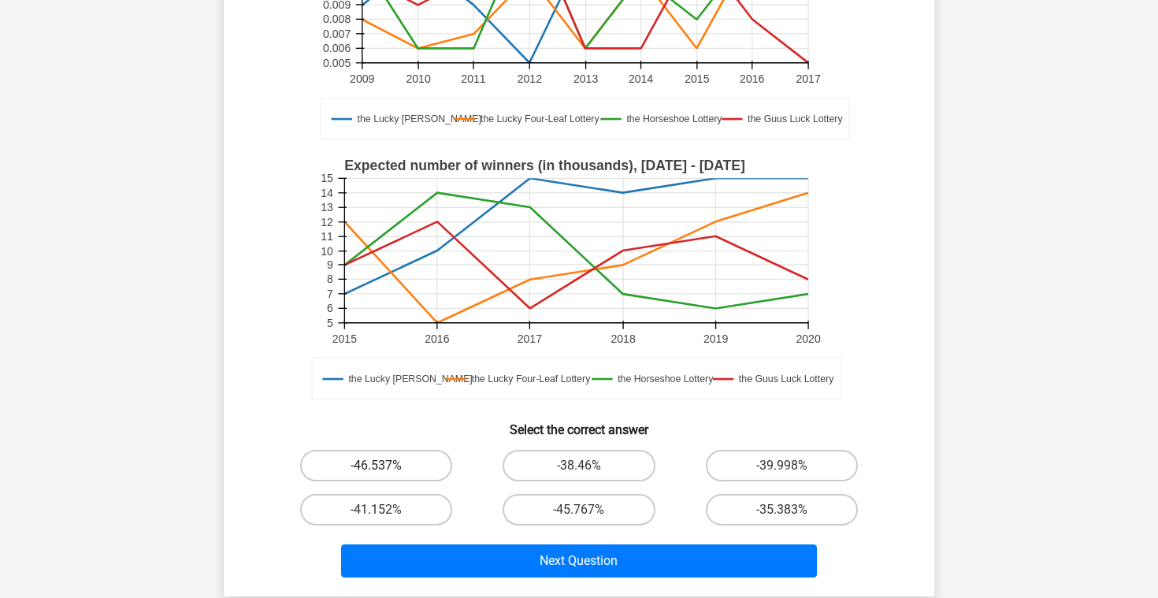
click at [428, 452] on label "-46.537%" at bounding box center [376, 466] width 152 height 32
click at [387, 466] on input "-46.537%" at bounding box center [382, 471] width 10 height 10
radio input "true"
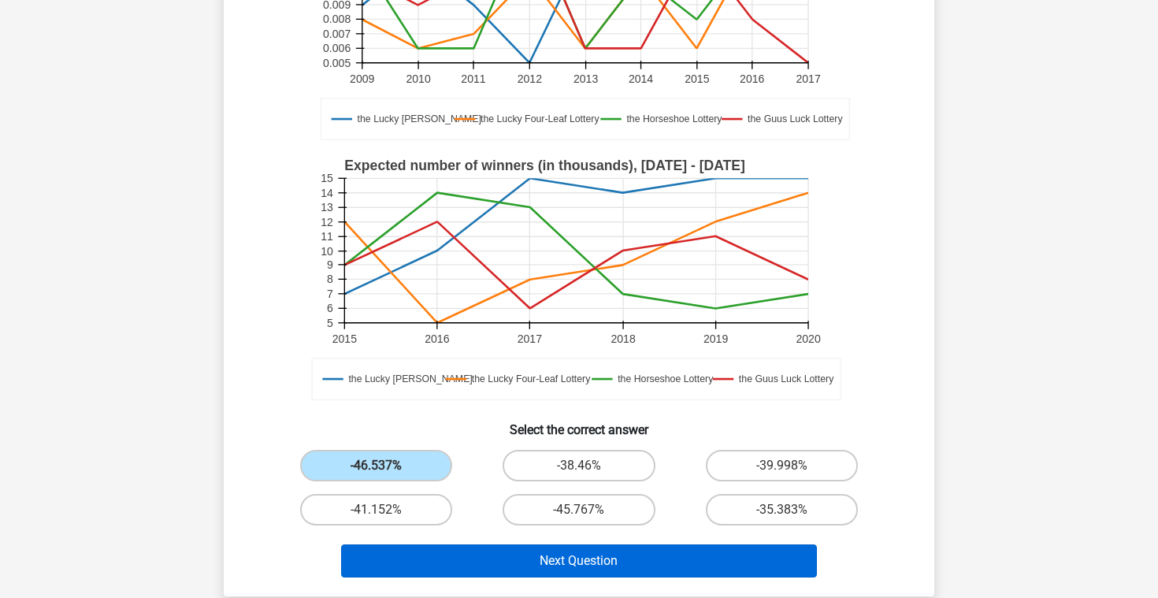
click at [478, 567] on button "Next Question" at bounding box center [579, 561] width 477 height 33
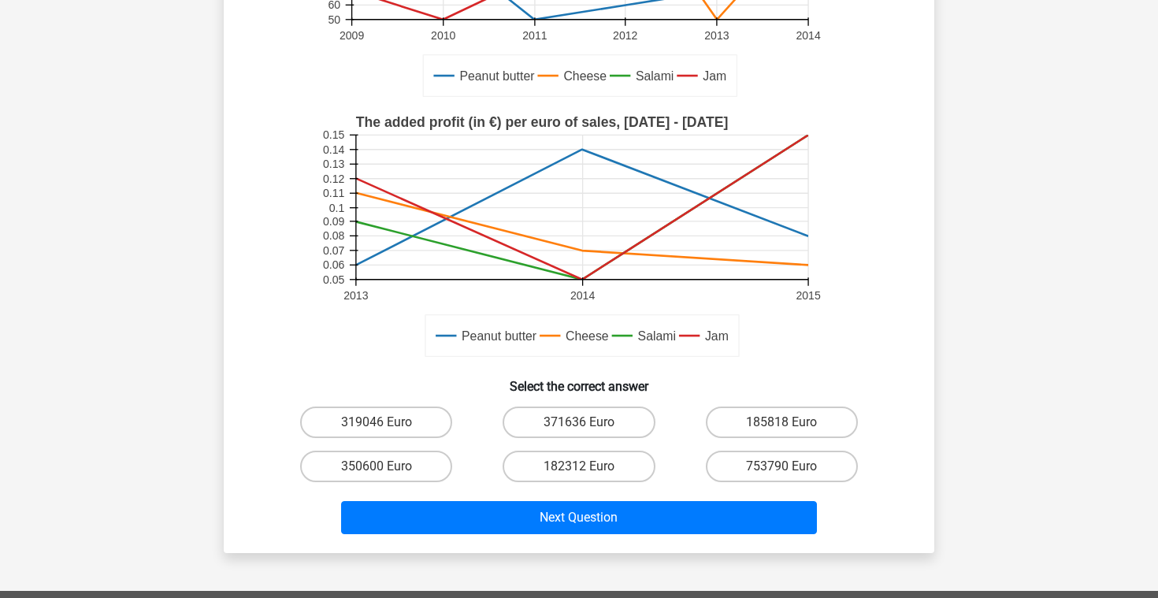
scroll to position [351, 0]
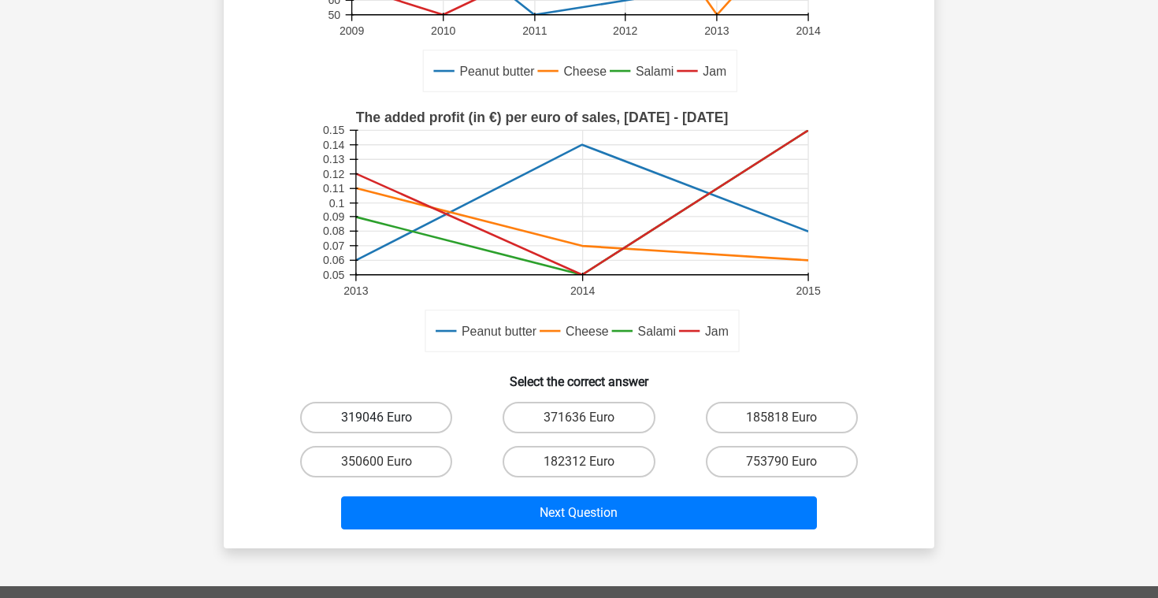
click at [402, 427] on label "319046 Euro" at bounding box center [376, 418] width 152 height 32
click at [387, 427] on input "319046 Euro" at bounding box center [382, 423] width 10 height 10
radio input "true"
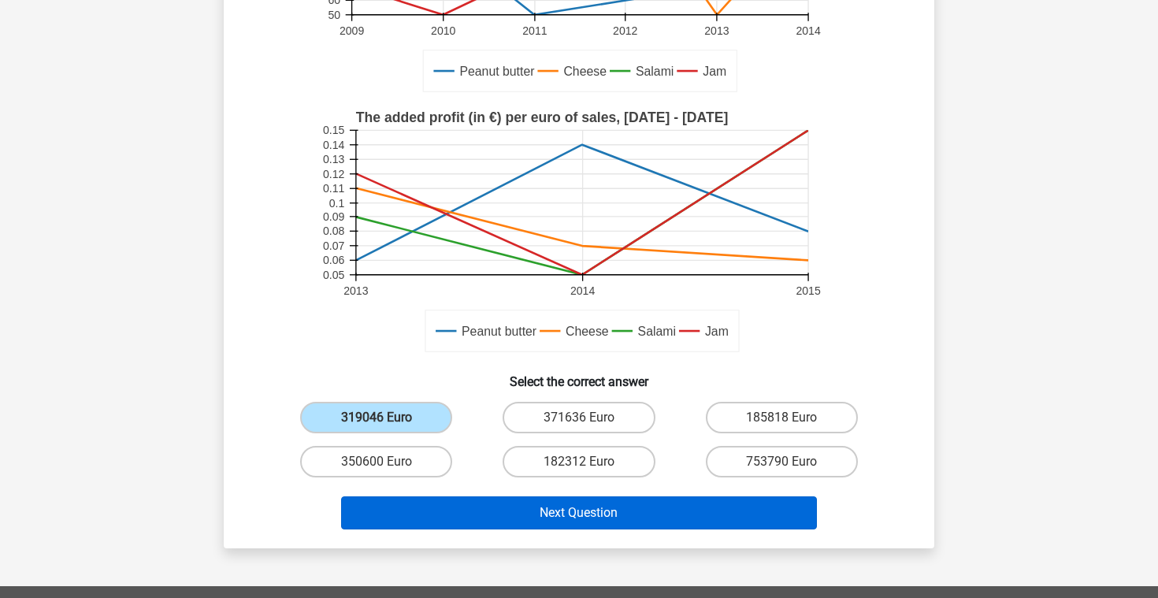
click at [447, 509] on button "Next Question" at bounding box center [579, 512] width 477 height 33
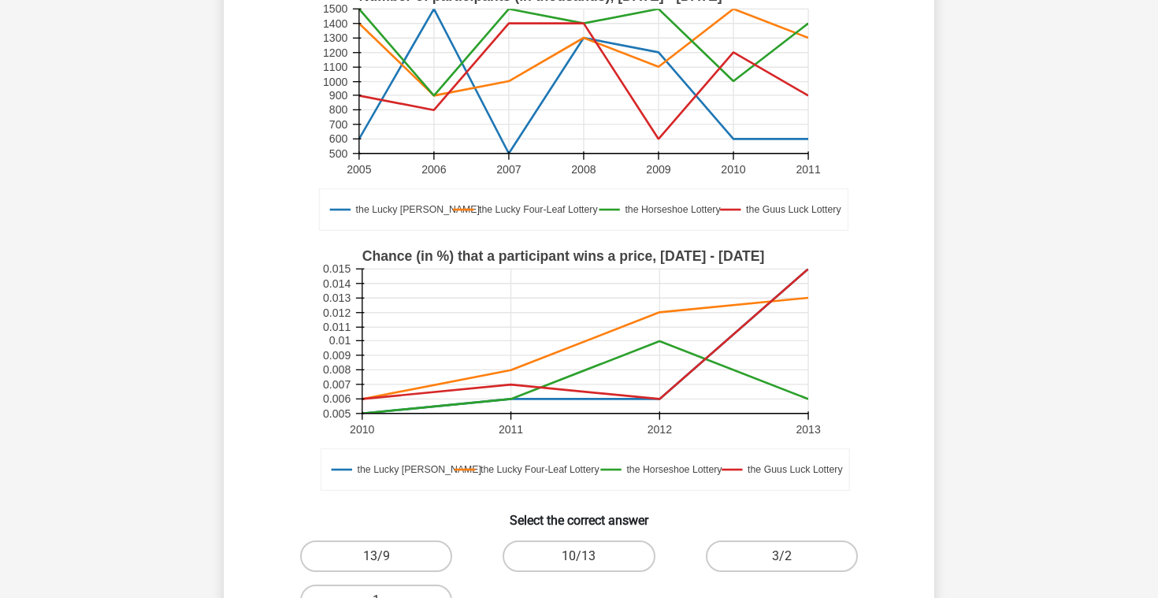
scroll to position [311, 0]
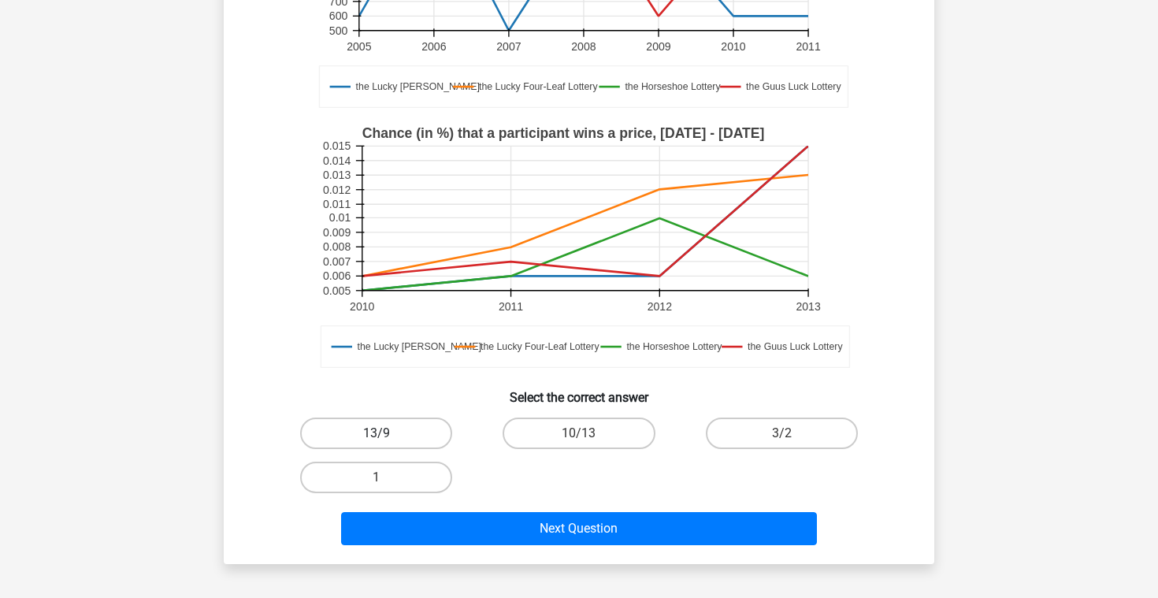
click at [423, 433] on label "13/9" at bounding box center [376, 434] width 152 height 32
click at [387, 433] on input "13/9" at bounding box center [382, 438] width 10 height 10
radio input "true"
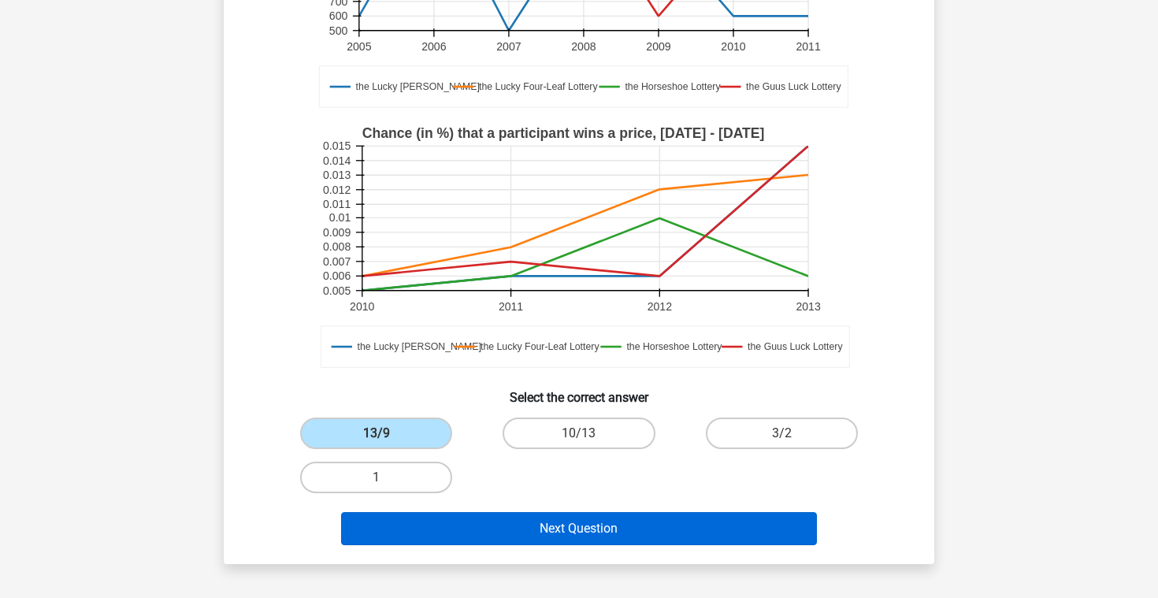
click at [478, 528] on button "Next Question" at bounding box center [579, 528] width 477 height 33
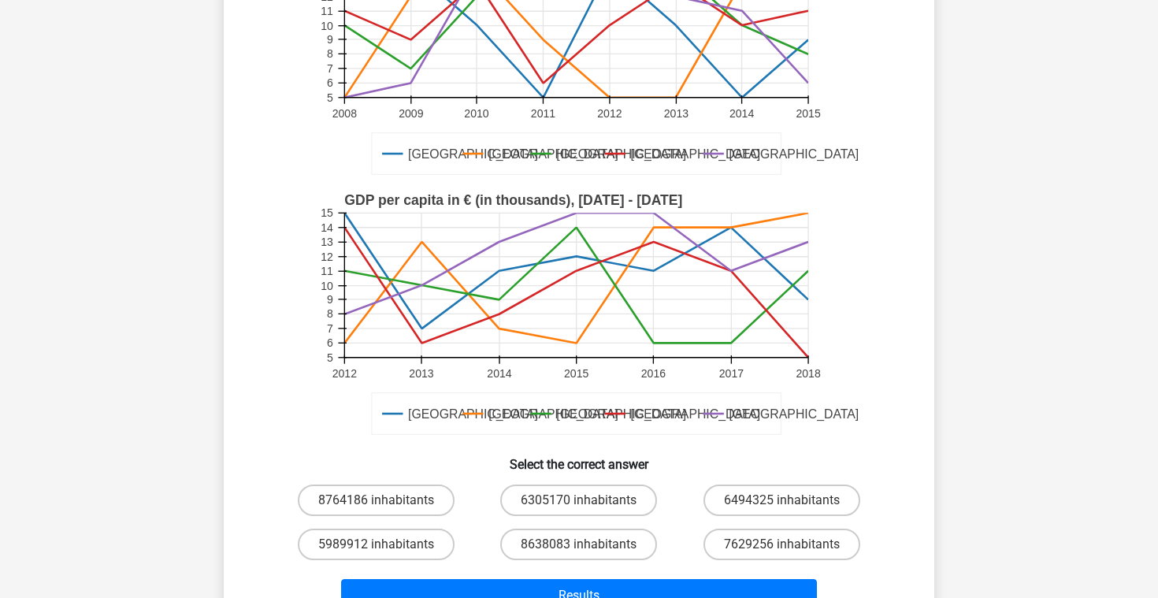
scroll to position [272, 0]
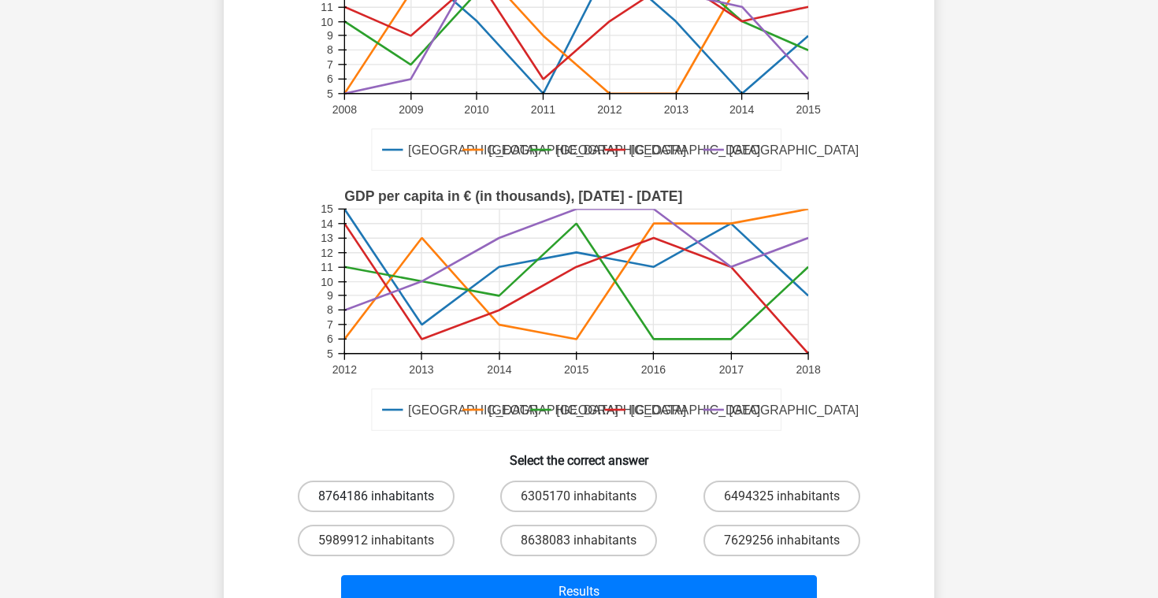
click at [437, 493] on label "8764186 inhabitants" at bounding box center [376, 497] width 157 height 32
click at [387, 496] on input "8764186 inhabitants" at bounding box center [382, 501] width 10 height 10
radio input "true"
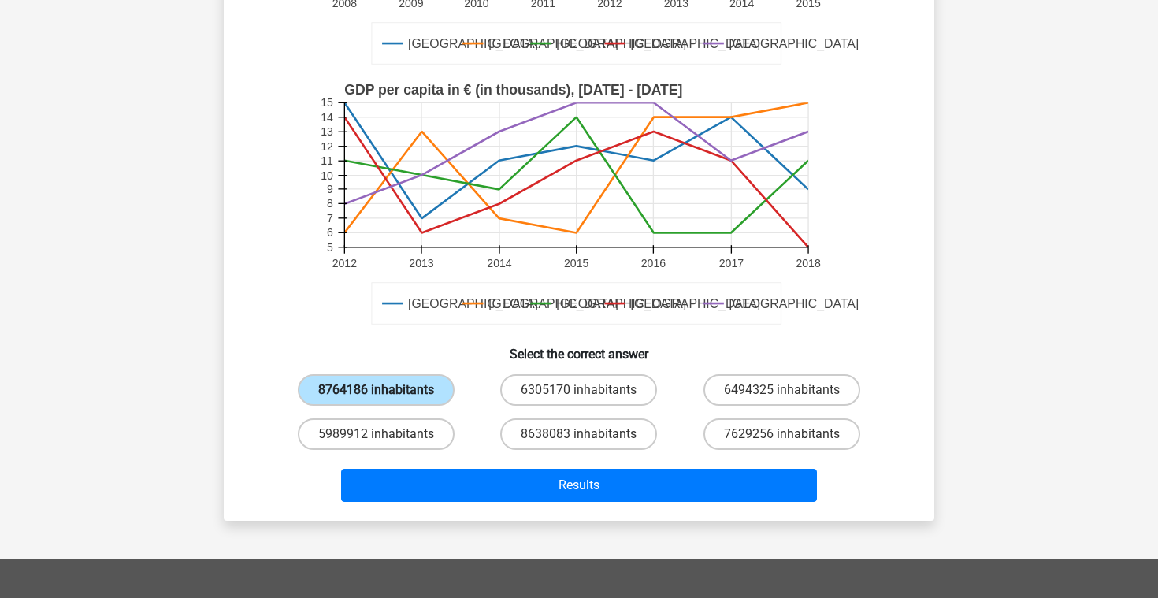
scroll to position [388, 0]
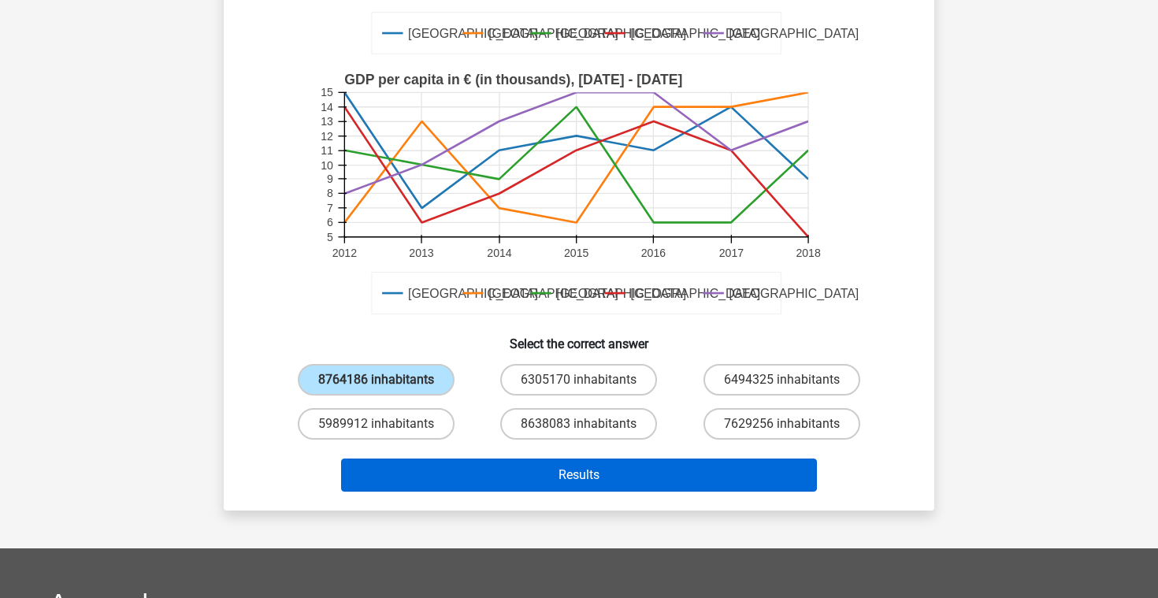
click at [437, 481] on button "Results" at bounding box center [579, 475] width 477 height 33
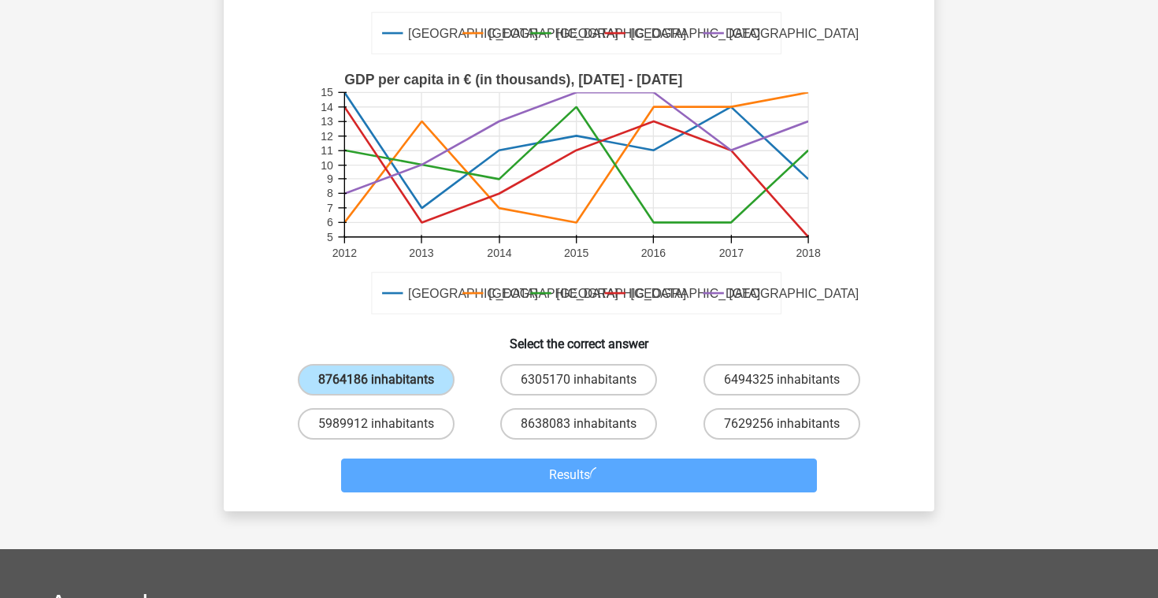
scroll to position [206, 0]
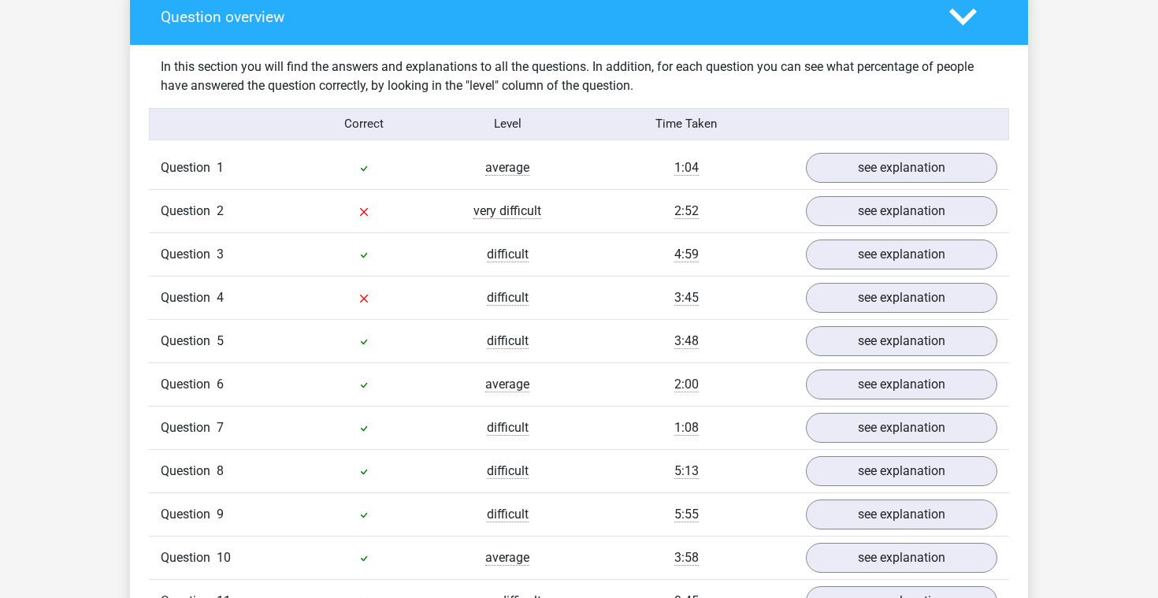
scroll to position [1183, 0]
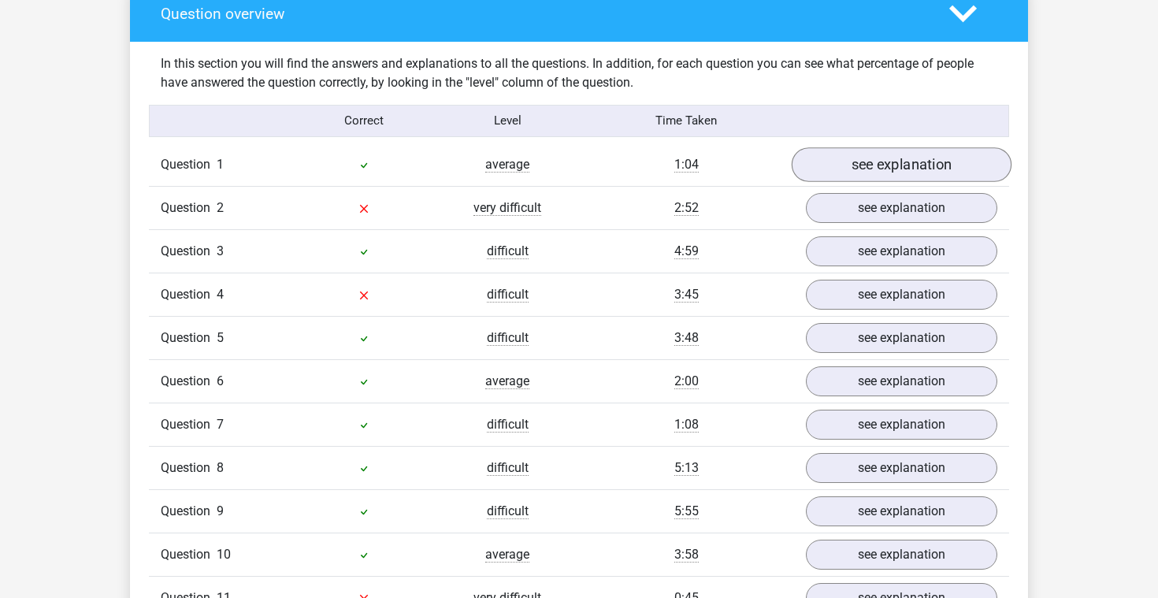
click at [905, 159] on link "see explanation" at bounding box center [902, 164] width 220 height 35
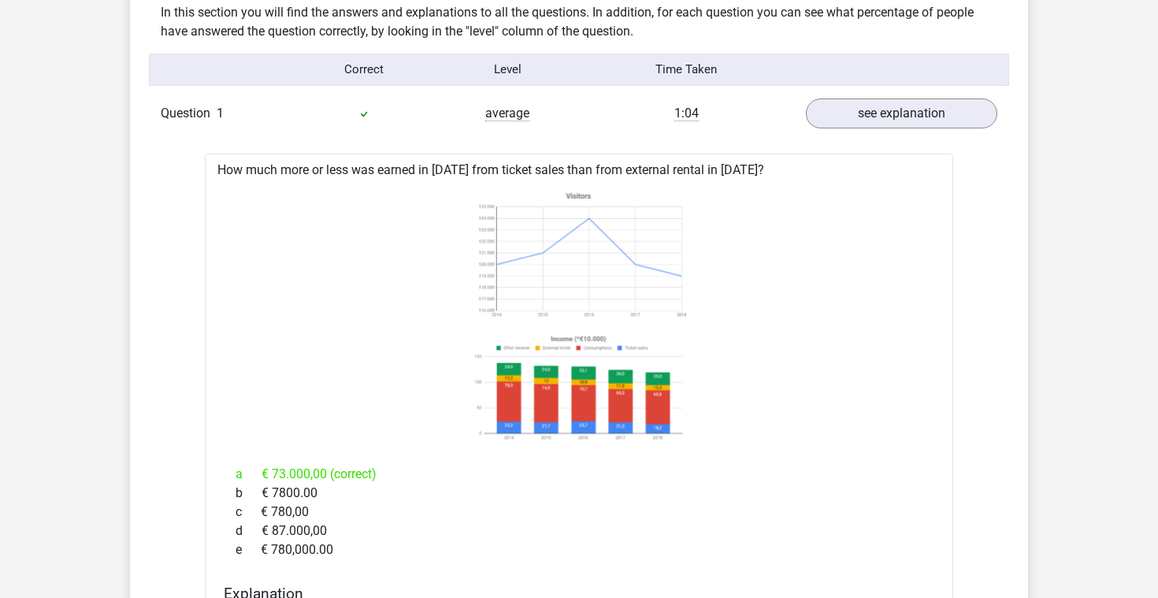
scroll to position [1203, 0]
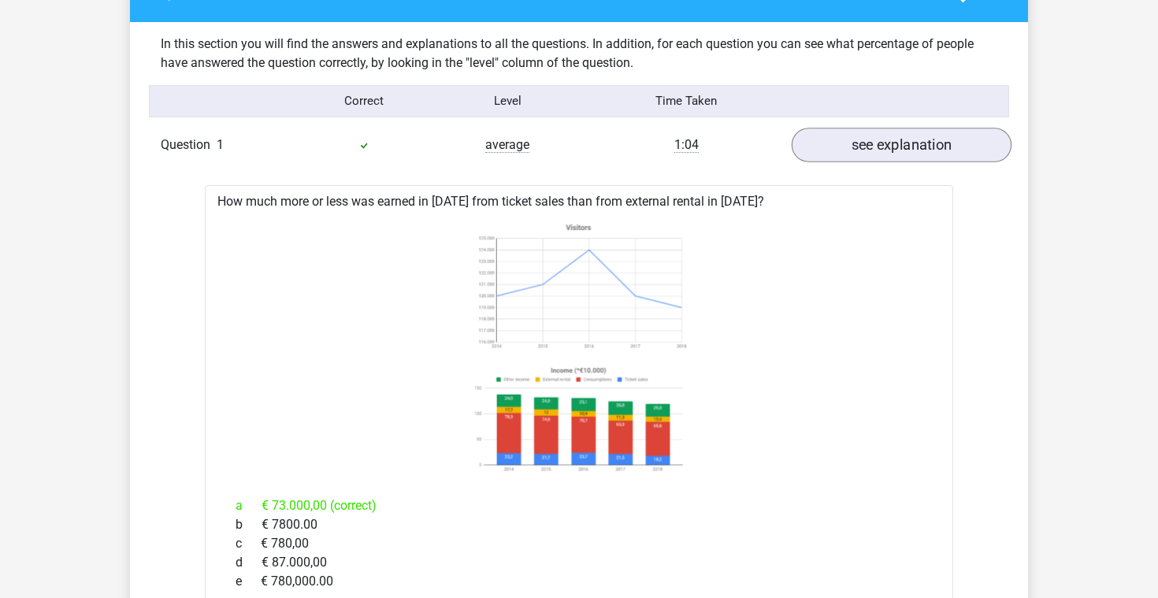
click at [905, 140] on link "see explanation" at bounding box center [902, 145] width 220 height 35
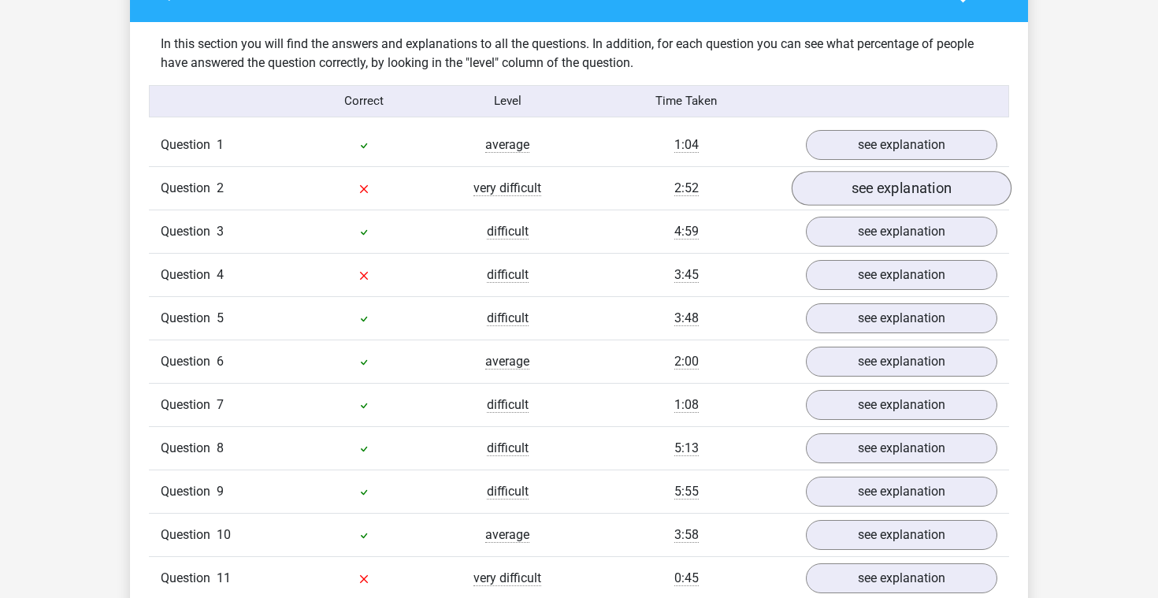
click at [914, 189] on link "see explanation" at bounding box center [902, 188] width 220 height 35
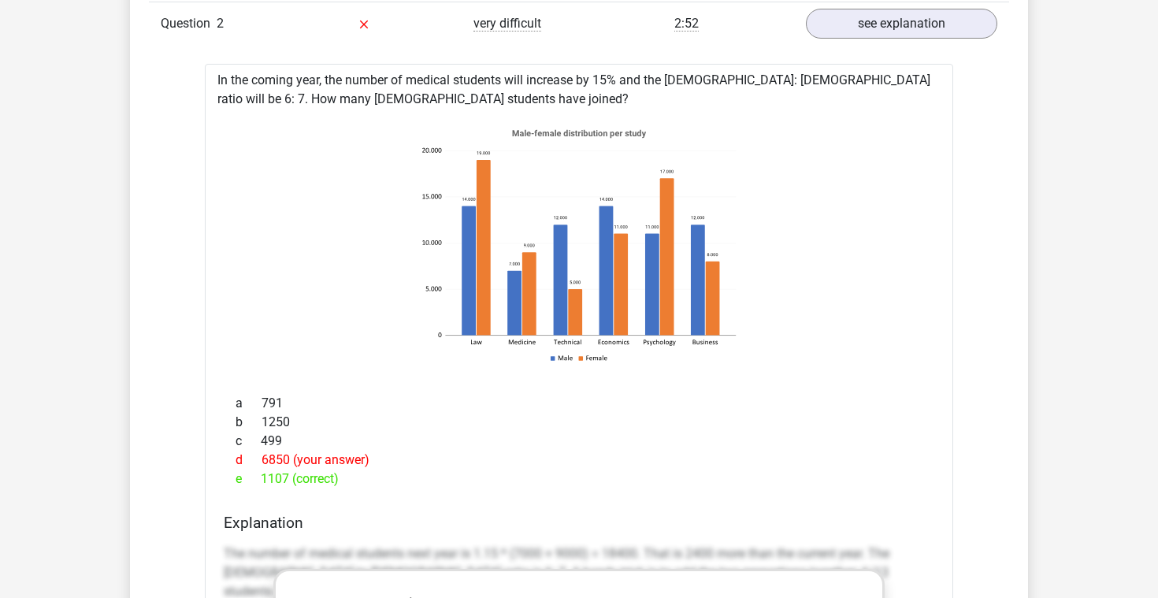
scroll to position [1372, 0]
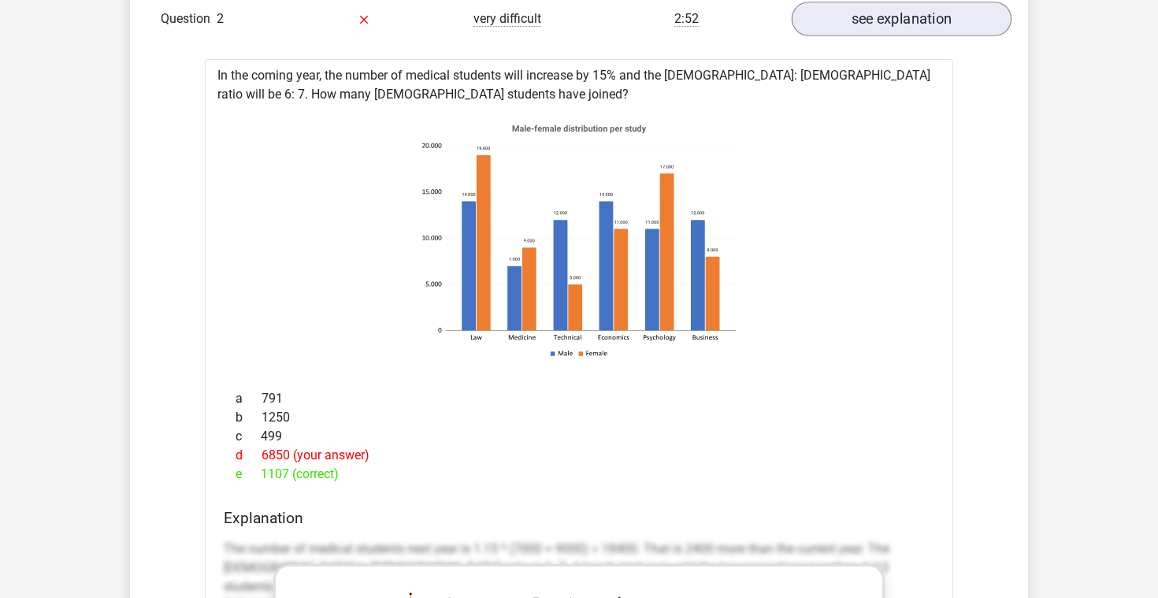
click at [916, 18] on link "see explanation" at bounding box center [902, 19] width 220 height 35
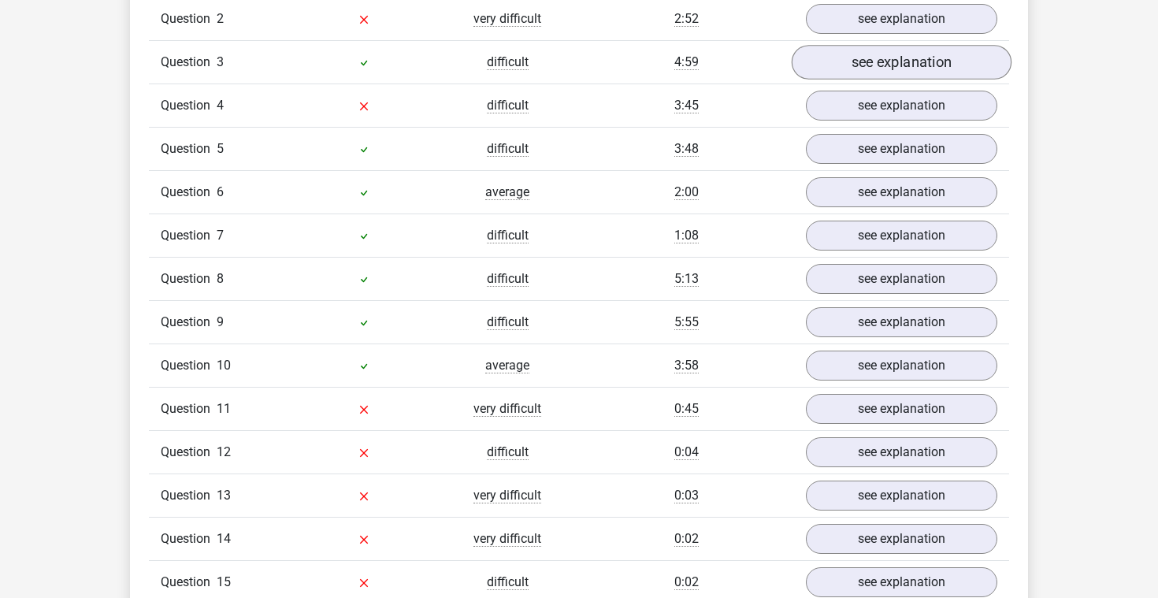
click at [909, 61] on link "see explanation" at bounding box center [902, 62] width 220 height 35
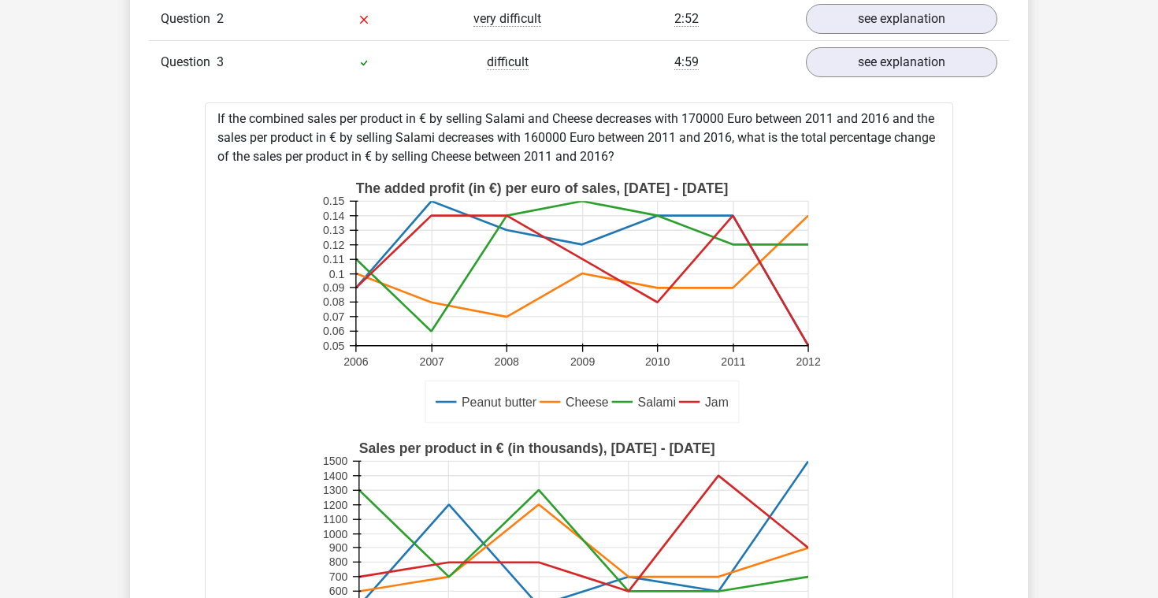
scroll to position [1370, 0]
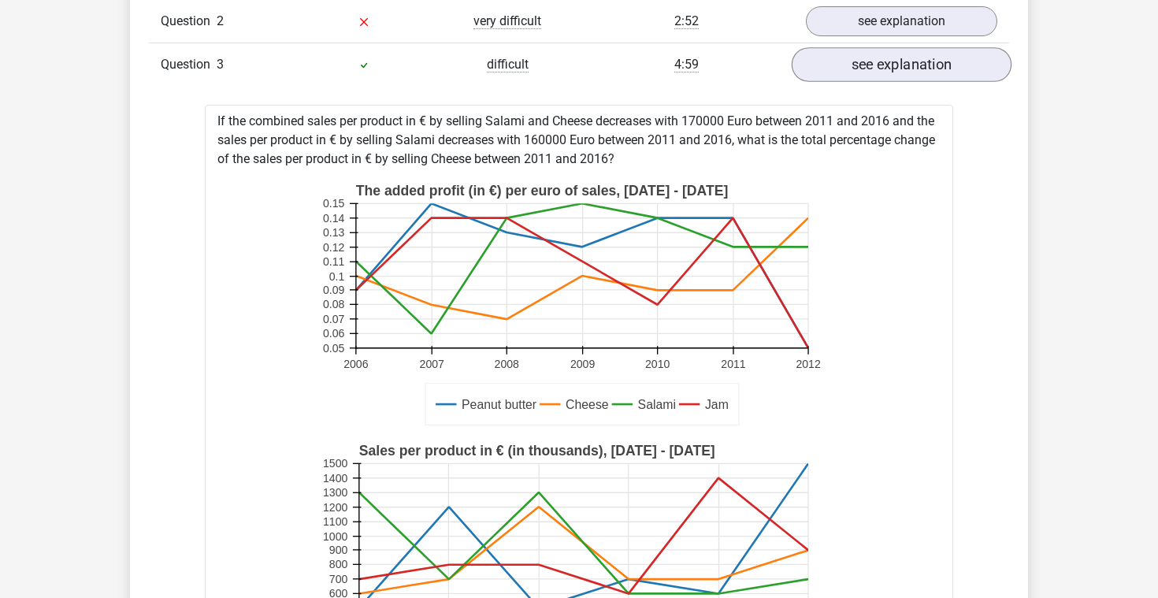
click at [875, 76] on link "see explanation" at bounding box center [902, 64] width 220 height 35
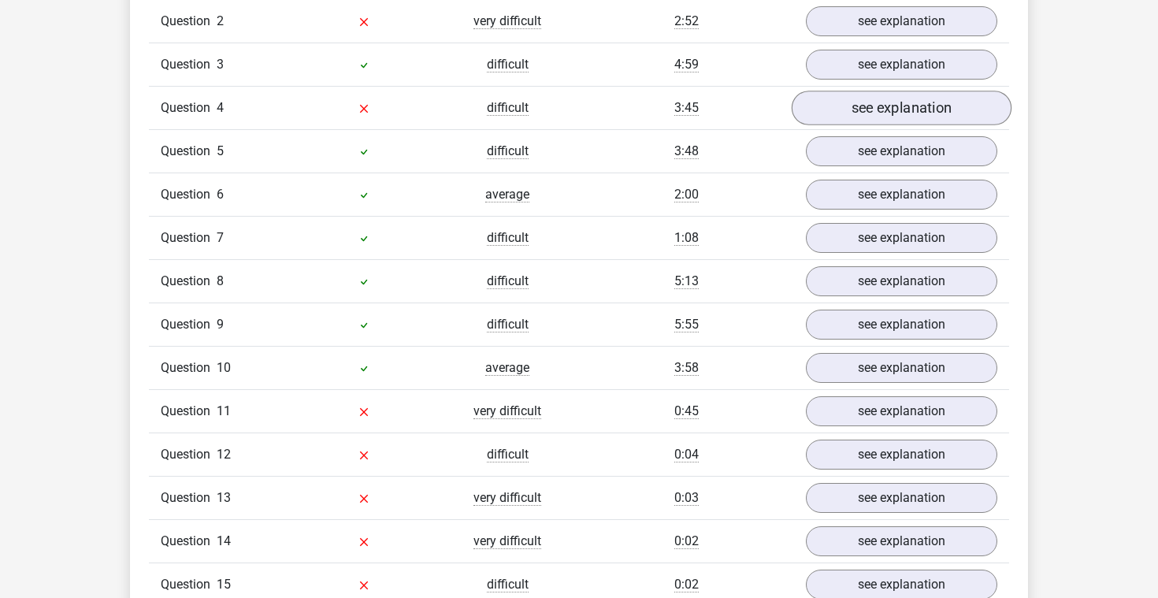
click at [875, 106] on link "see explanation" at bounding box center [902, 108] width 220 height 35
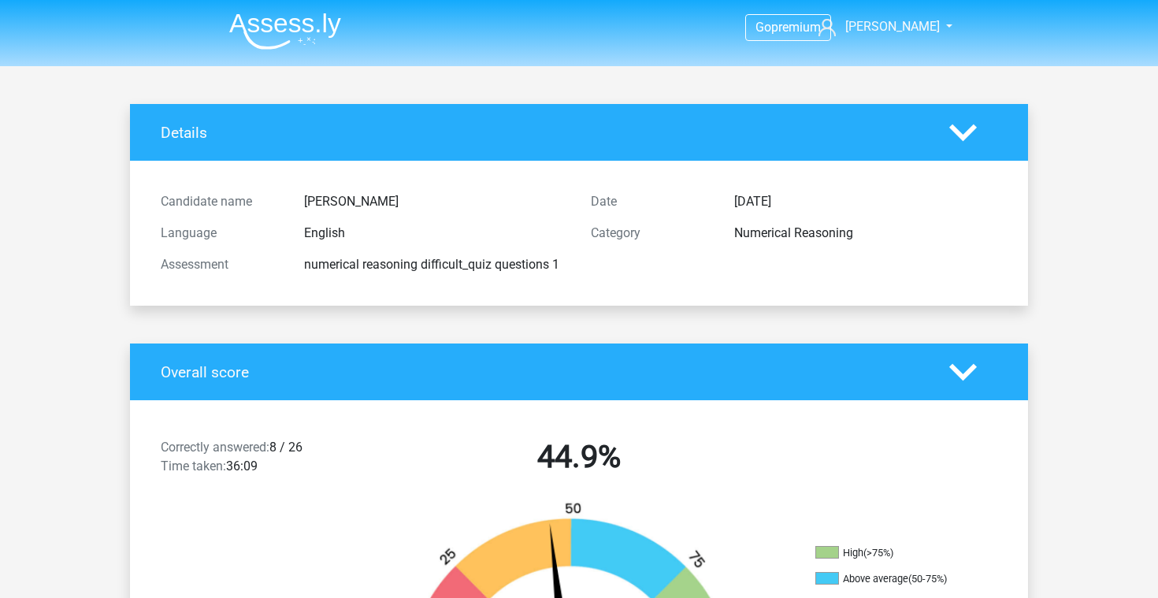
scroll to position [0, 0]
